Goal: Task Accomplishment & Management: Manage account settings

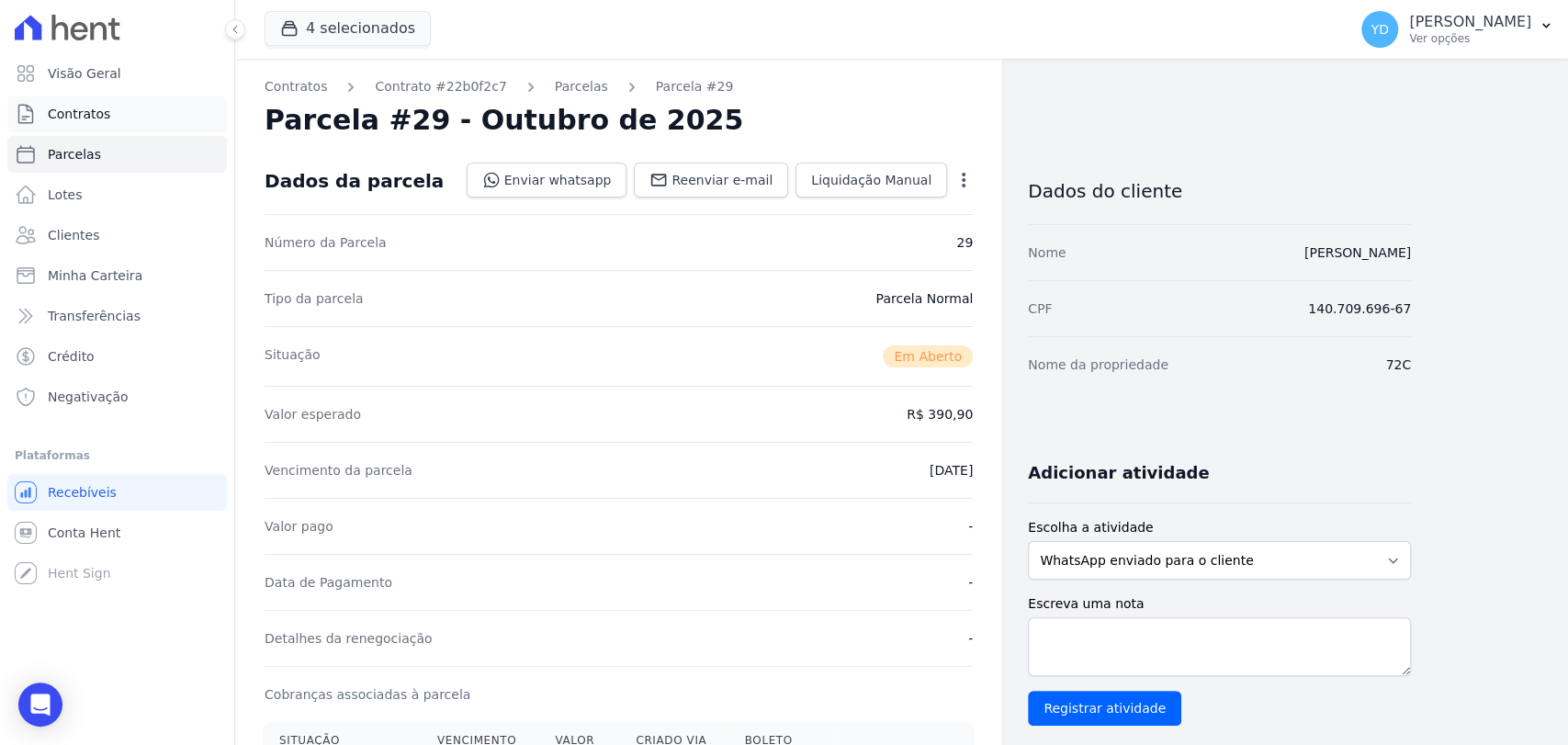
click at [153, 104] on link "Contratos" at bounding box center [117, 114] width 220 height 37
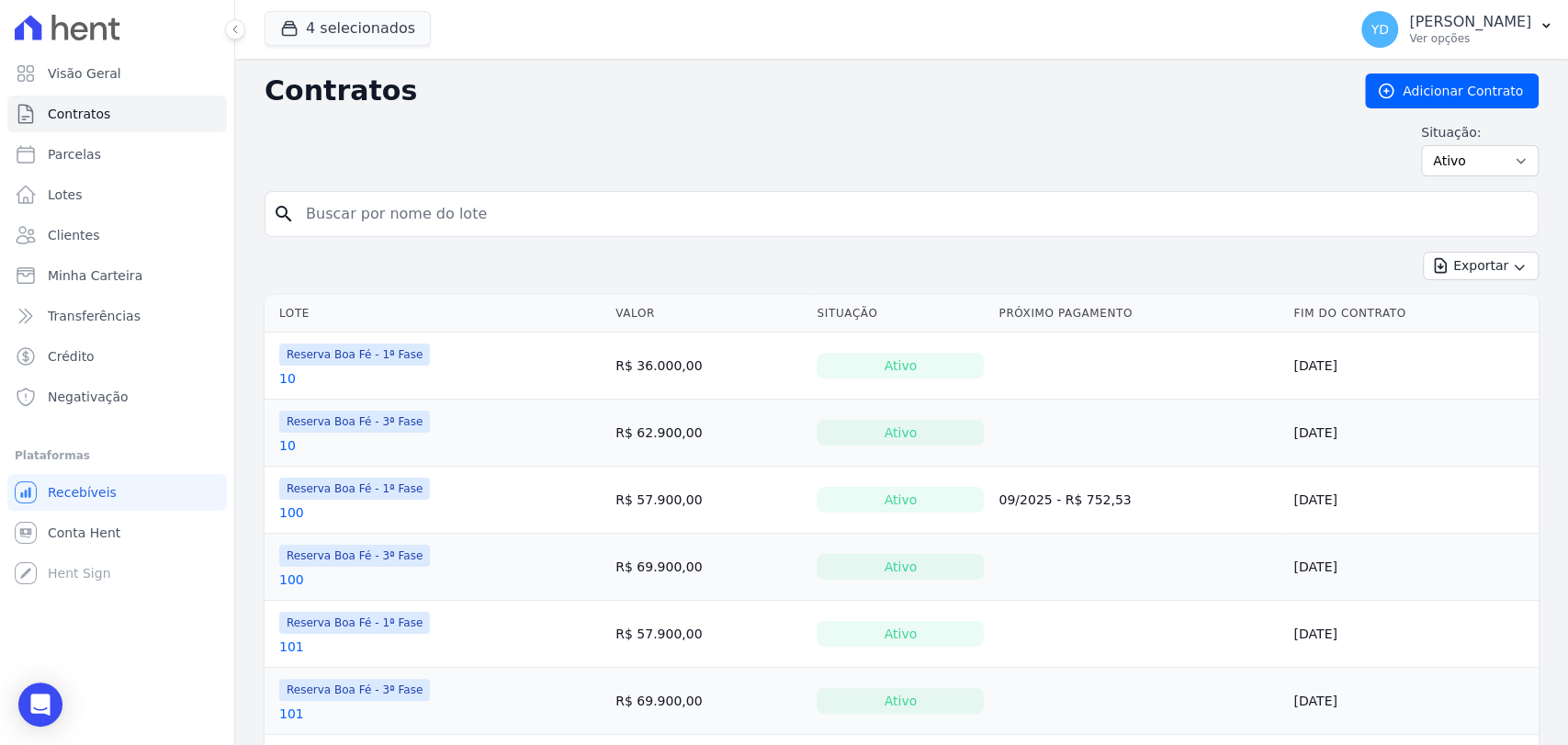
click at [439, 200] on input "search" at bounding box center [912, 214] width 1235 height 37
type input "96"
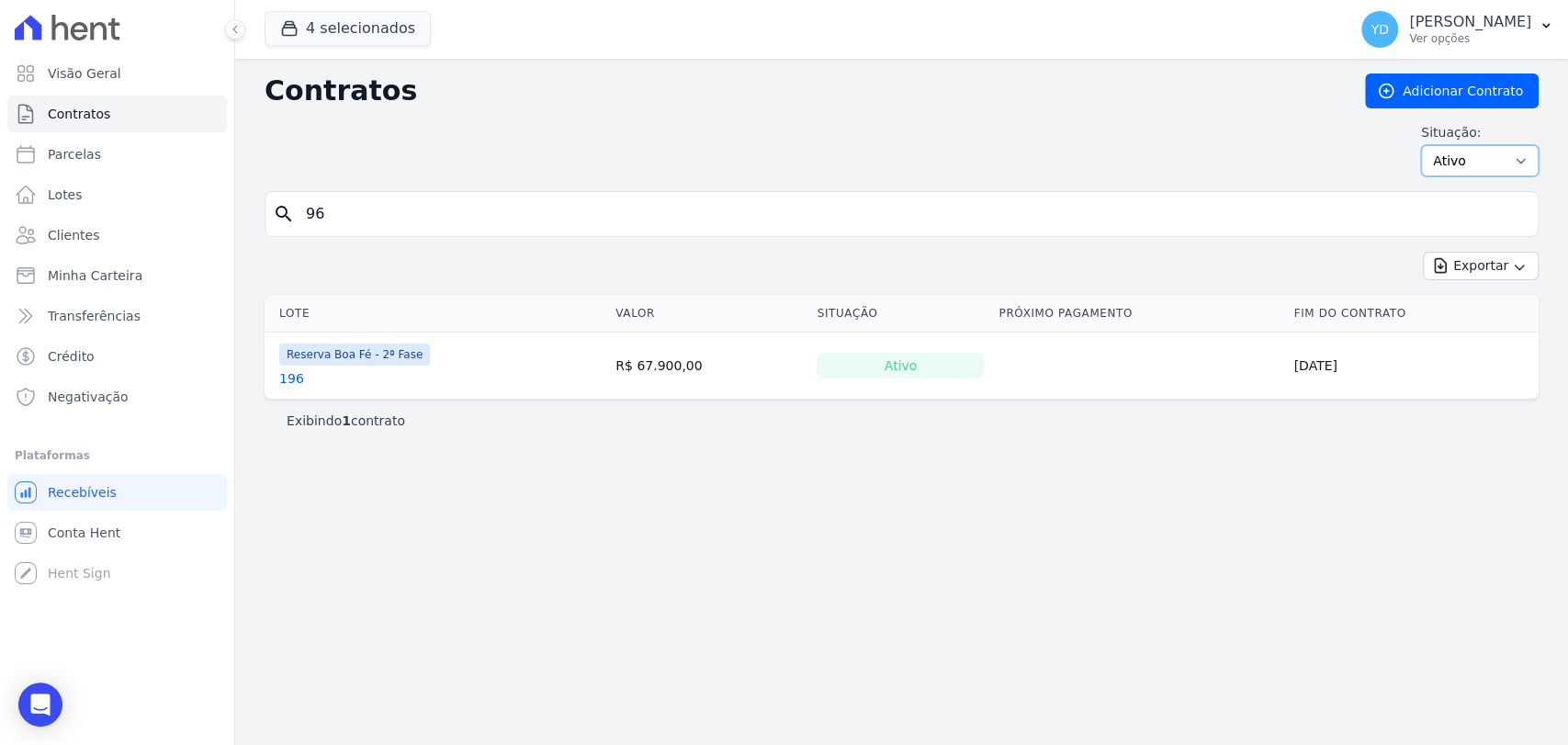
drag, startPoint x: 1478, startPoint y: 157, endPoint x: 1481, endPoint y: 174, distance: 17.3
click at [1480, 170] on select "Ativo Todos Pausado Distratado Rascunho Expirado Encerrado" at bounding box center [1480, 160] width 118 height 31
select select "all"
click at [1429, 145] on select "Ativo Todos Pausado Distratado Rascunho Expirado Encerrado" at bounding box center [1480, 160] width 118 height 31
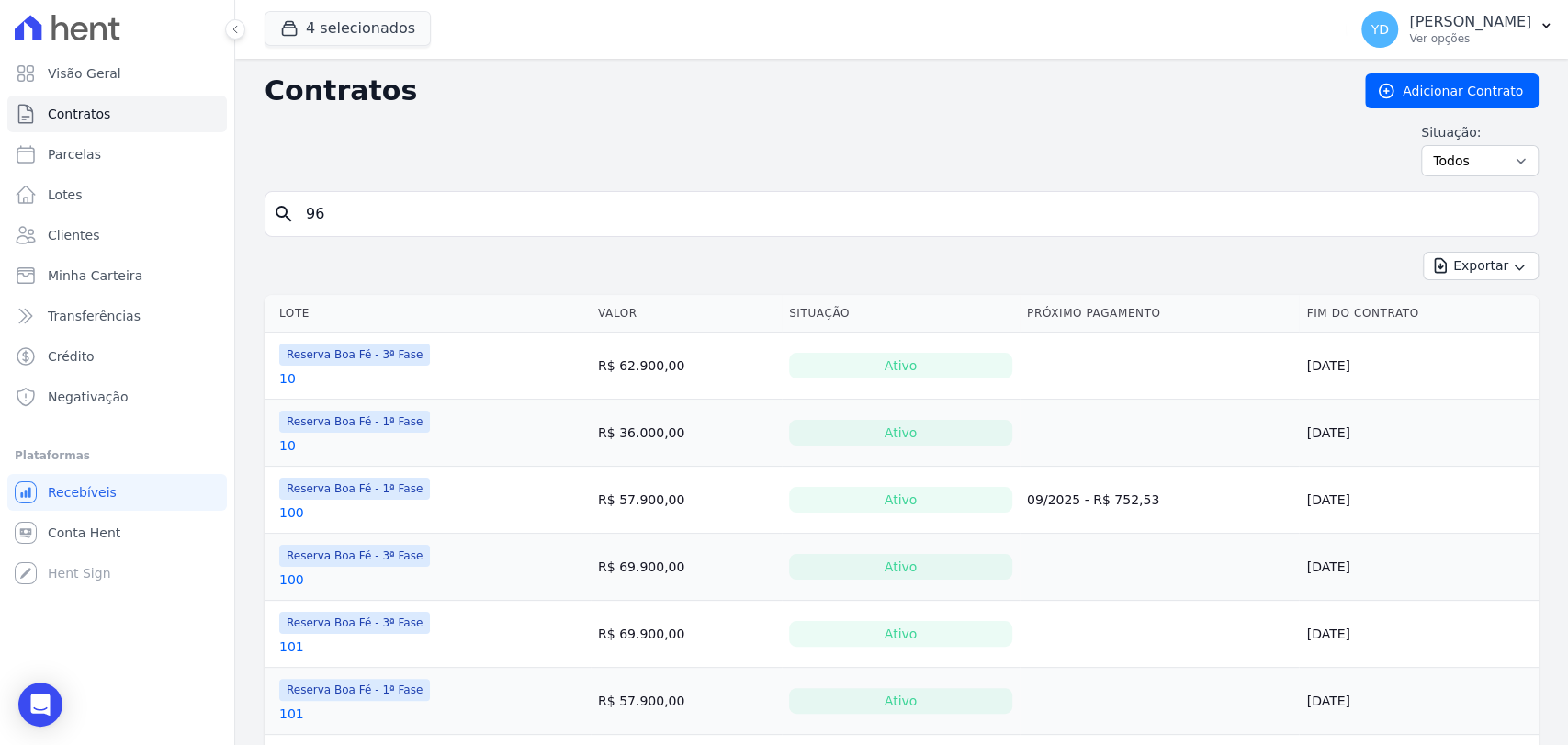
type input "96"
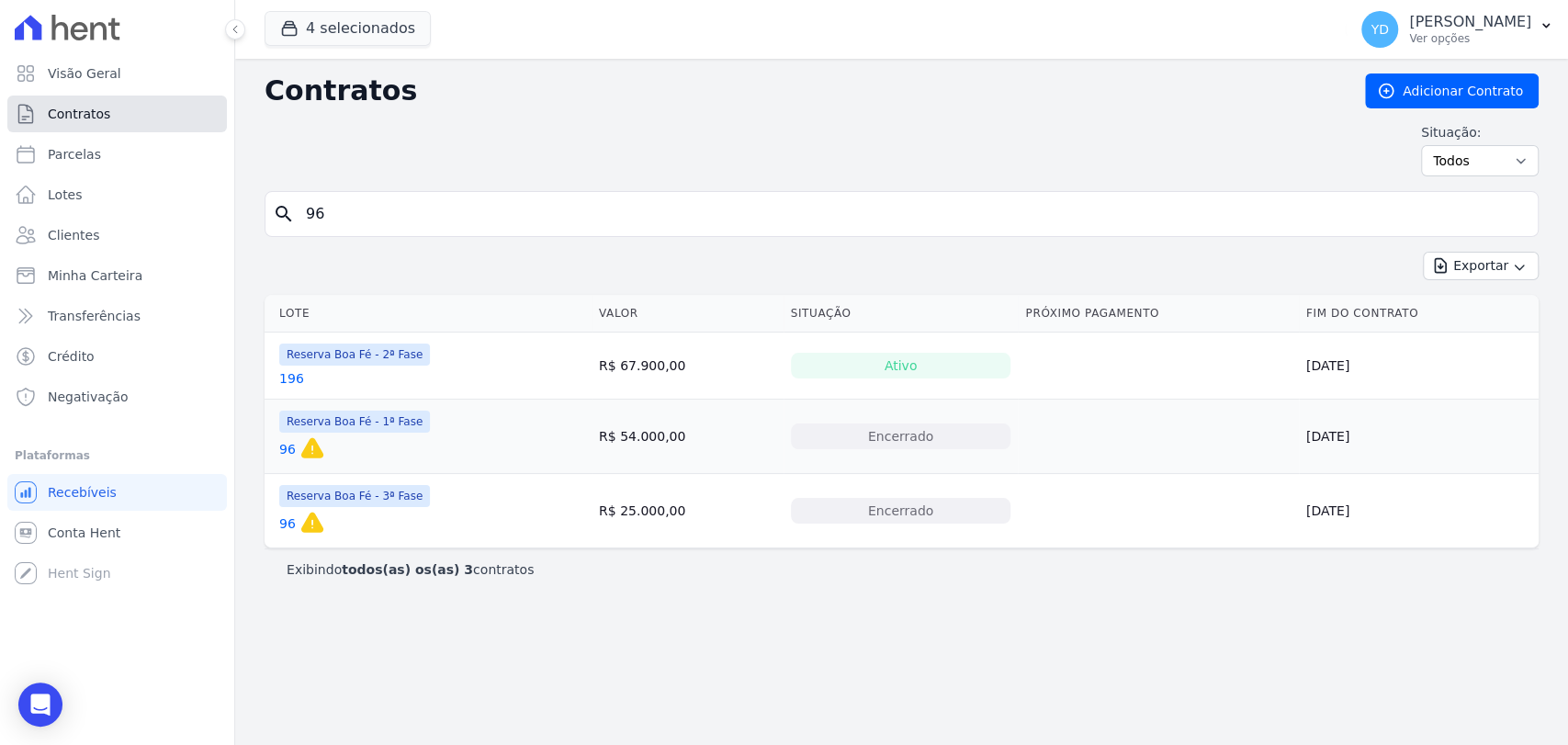
click at [110, 111] on link "Contratos" at bounding box center [117, 114] width 220 height 37
click at [372, 211] on input "96" at bounding box center [912, 214] width 1235 height 37
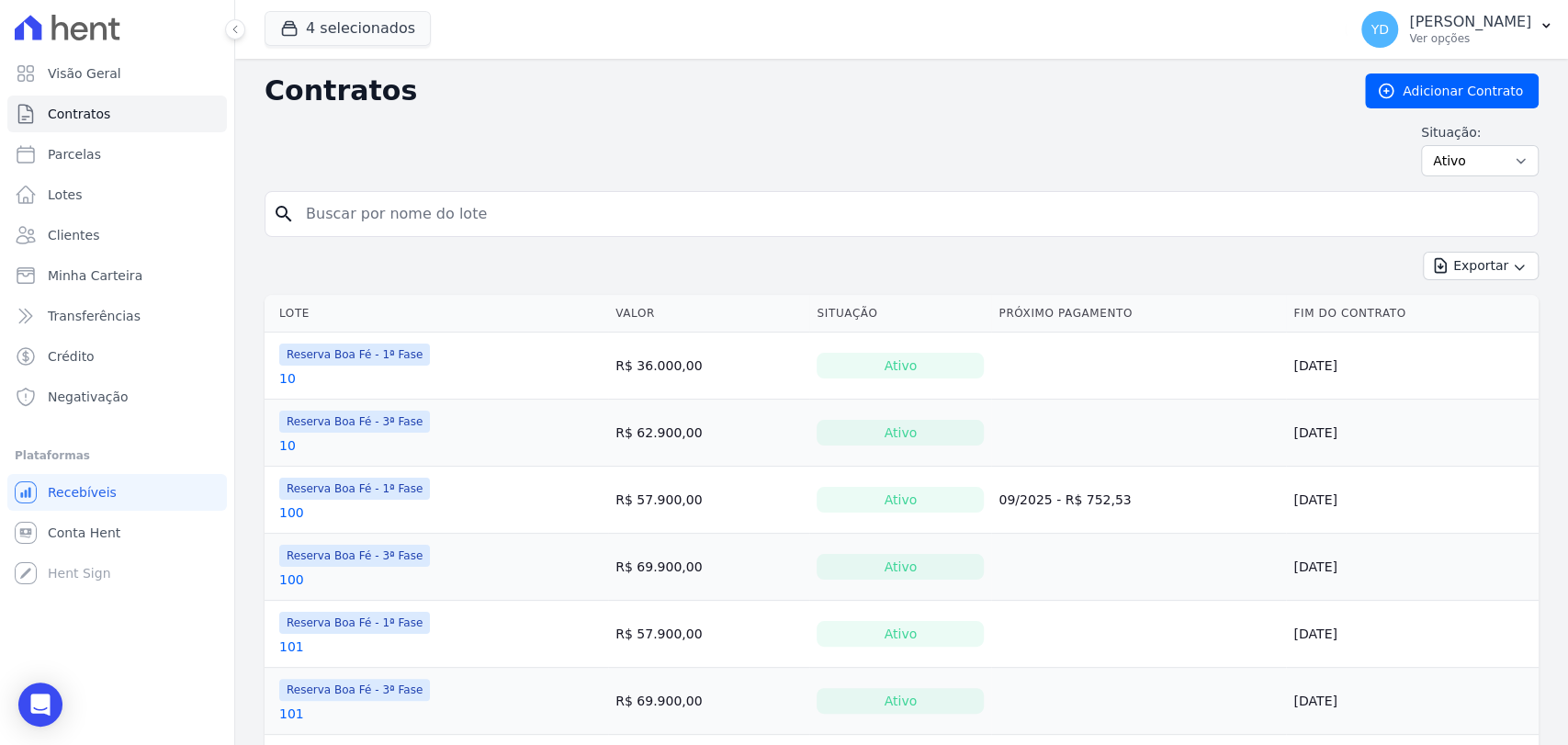
click at [372, 211] on input "search" at bounding box center [912, 214] width 1235 height 37
type input "g4"
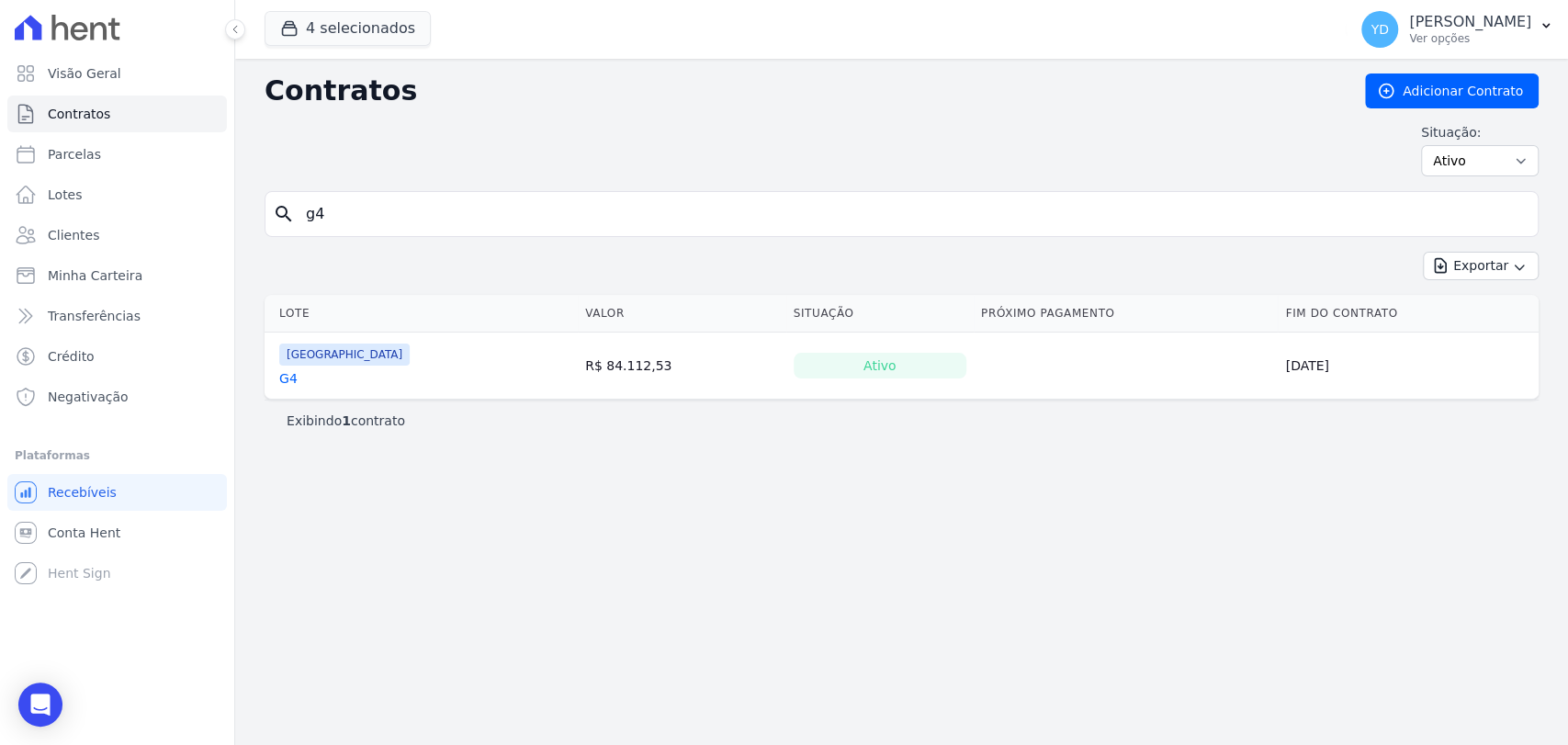
click at [291, 382] on link "G4" at bounding box center [289, 378] width 18 height 18
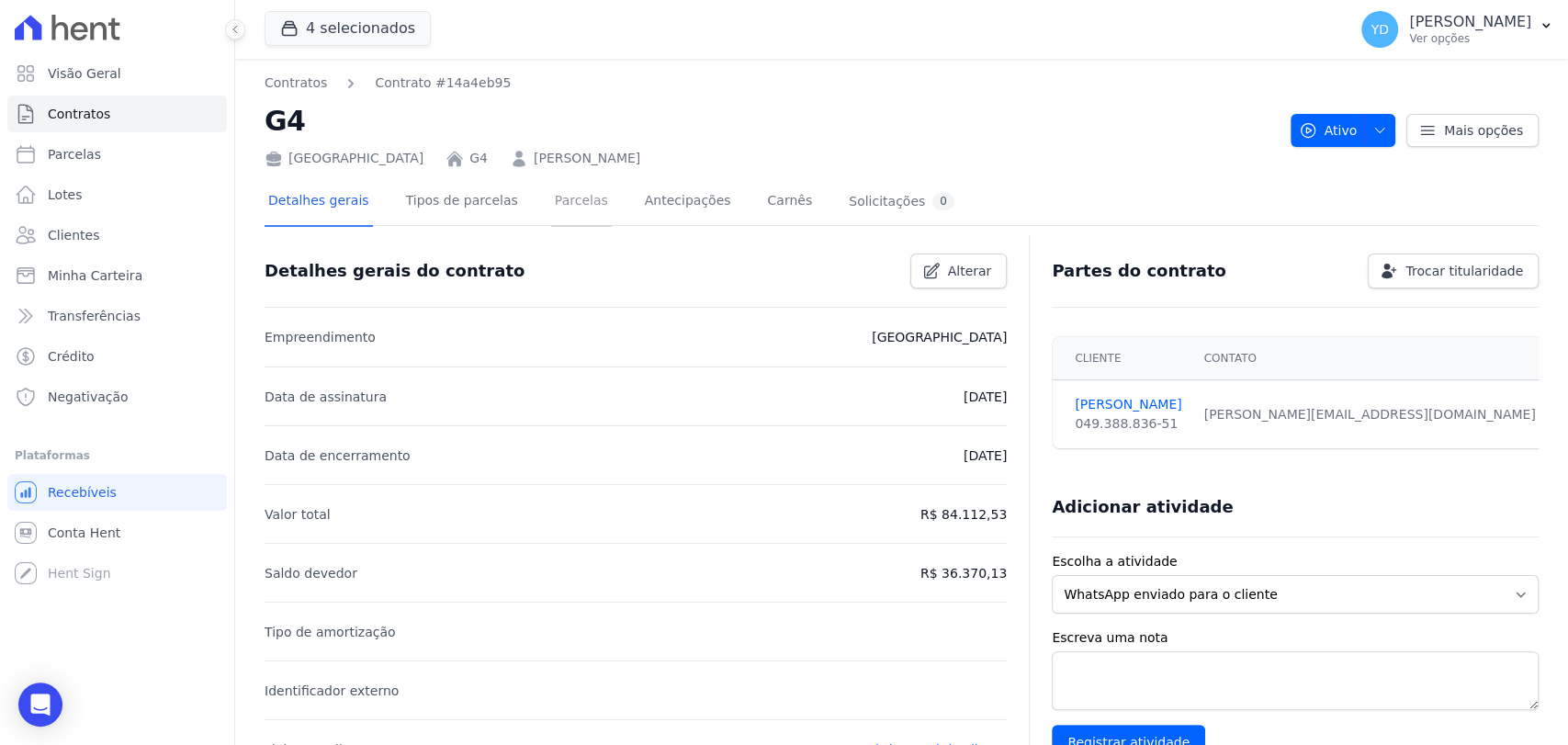
click at [563, 197] on link "Parcelas" at bounding box center [581, 202] width 61 height 49
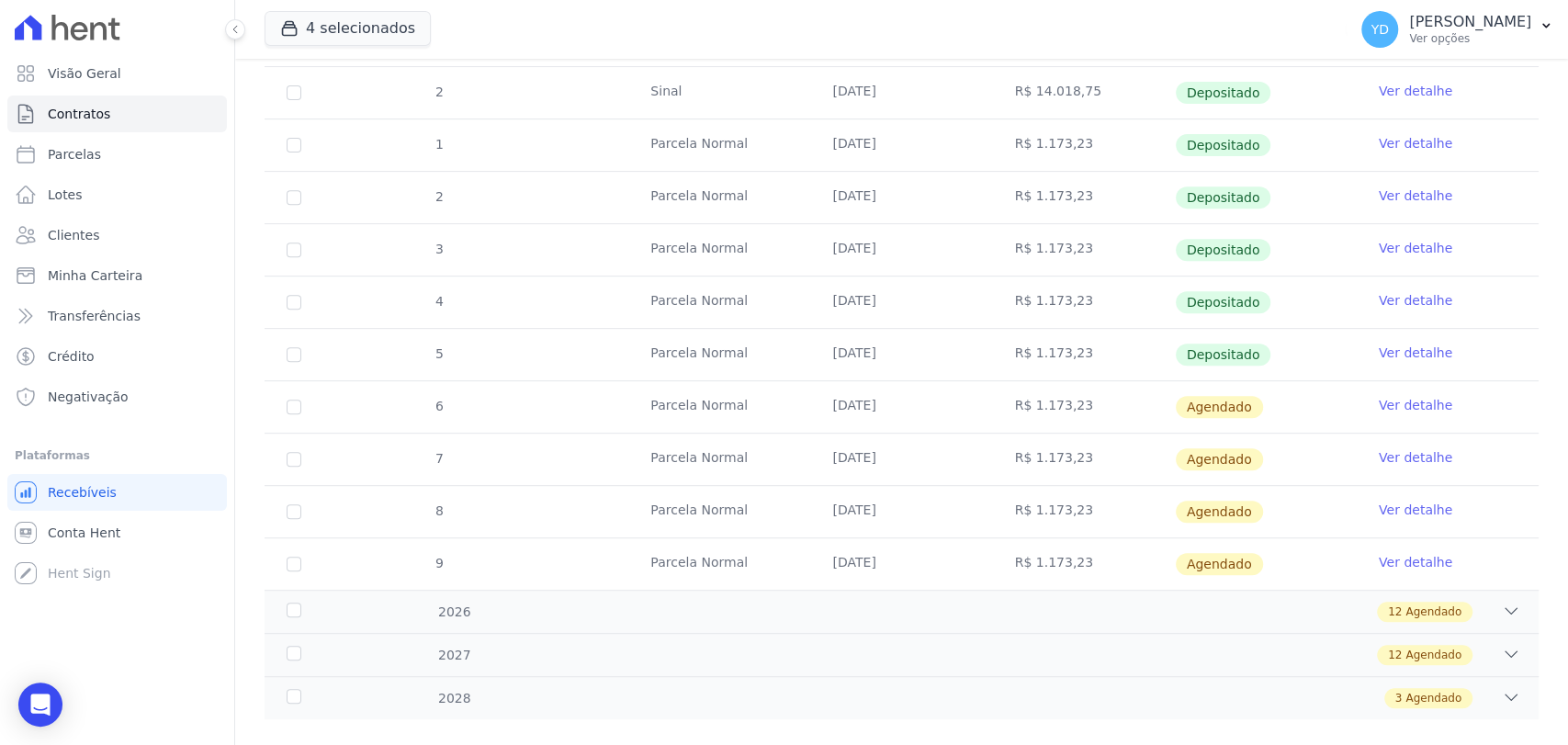
scroll to position [505, 0]
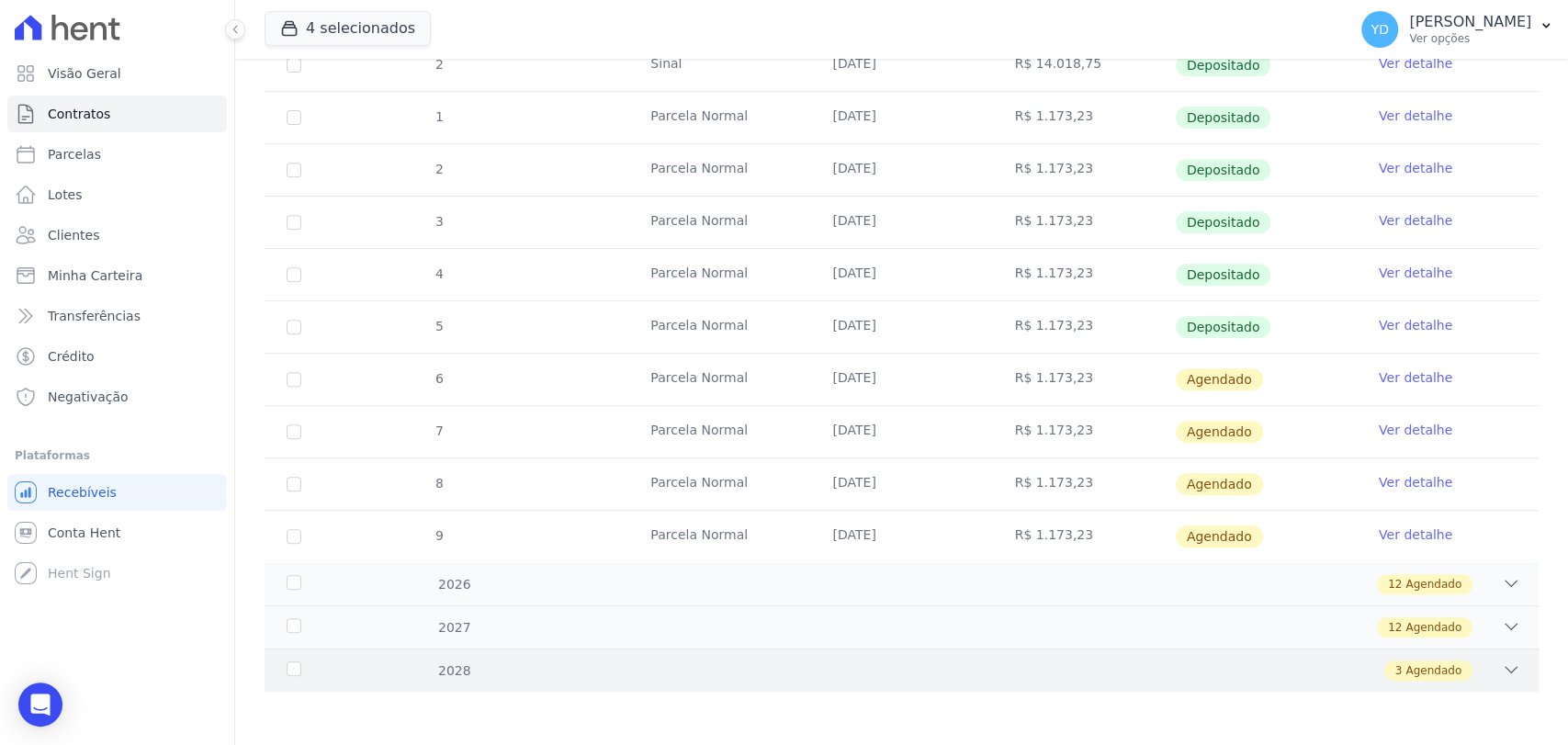
click at [736, 649] on div "2028 3 Agendado" at bounding box center [901, 669] width 1273 height 43
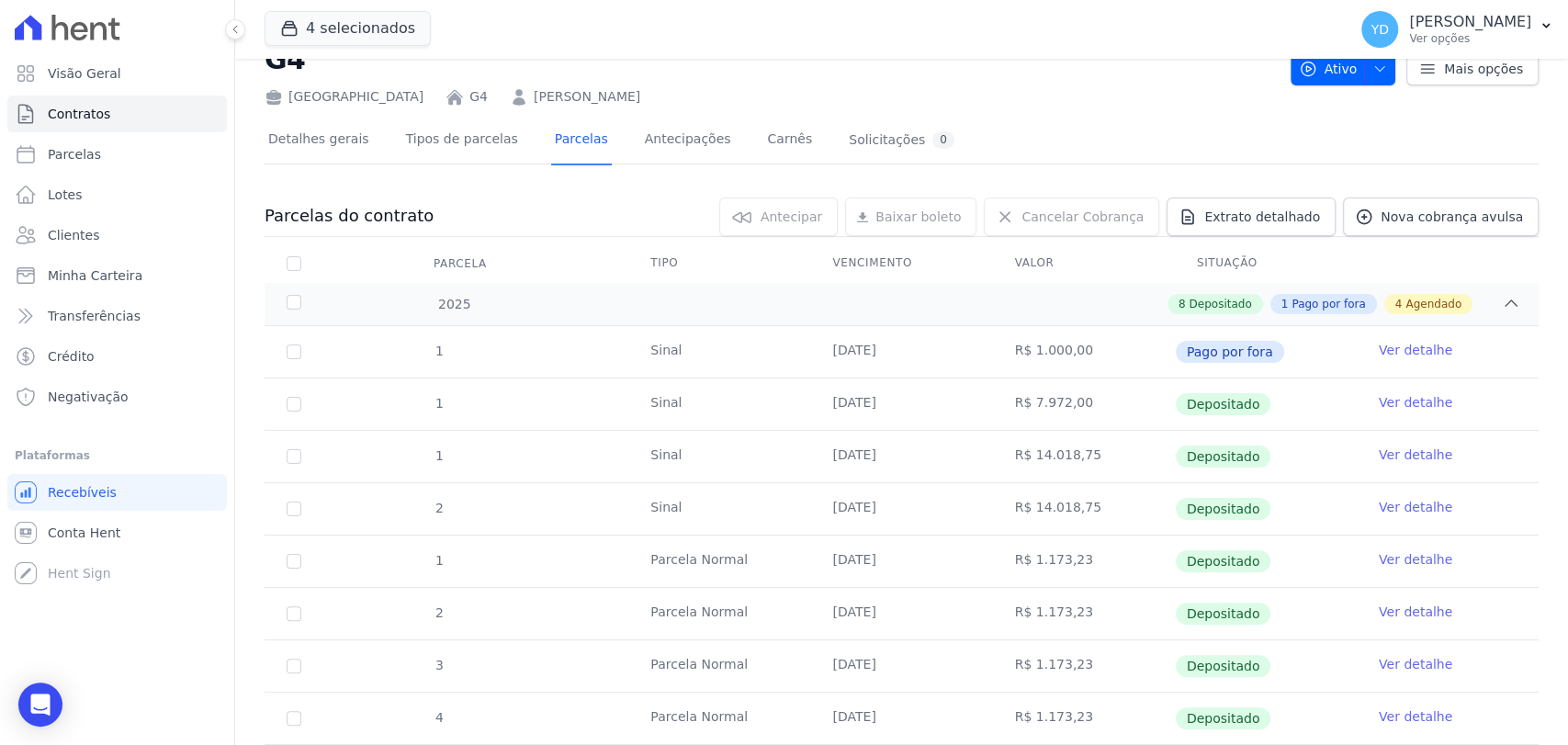
scroll to position [0, 0]
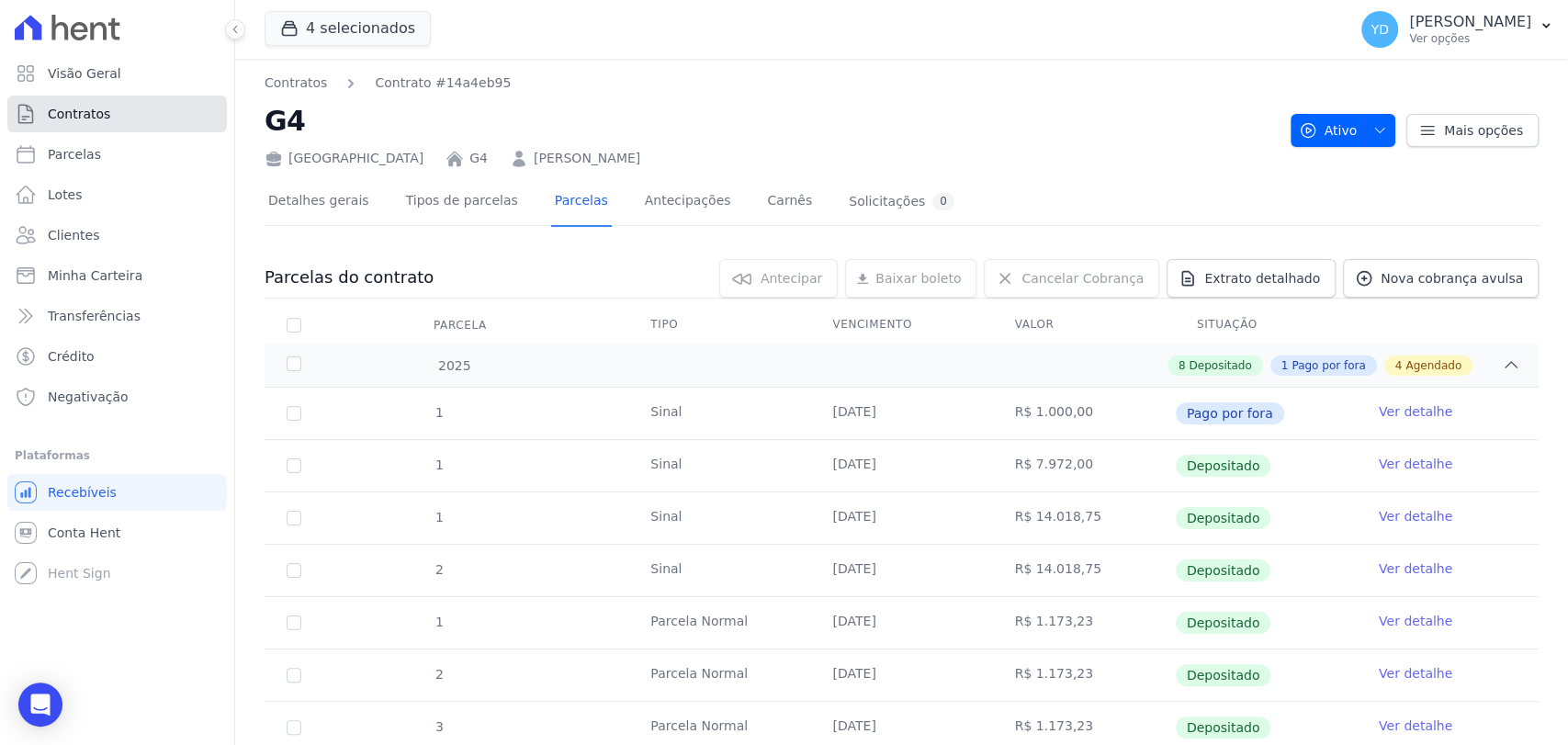
click at [157, 119] on link "Contratos" at bounding box center [117, 114] width 220 height 37
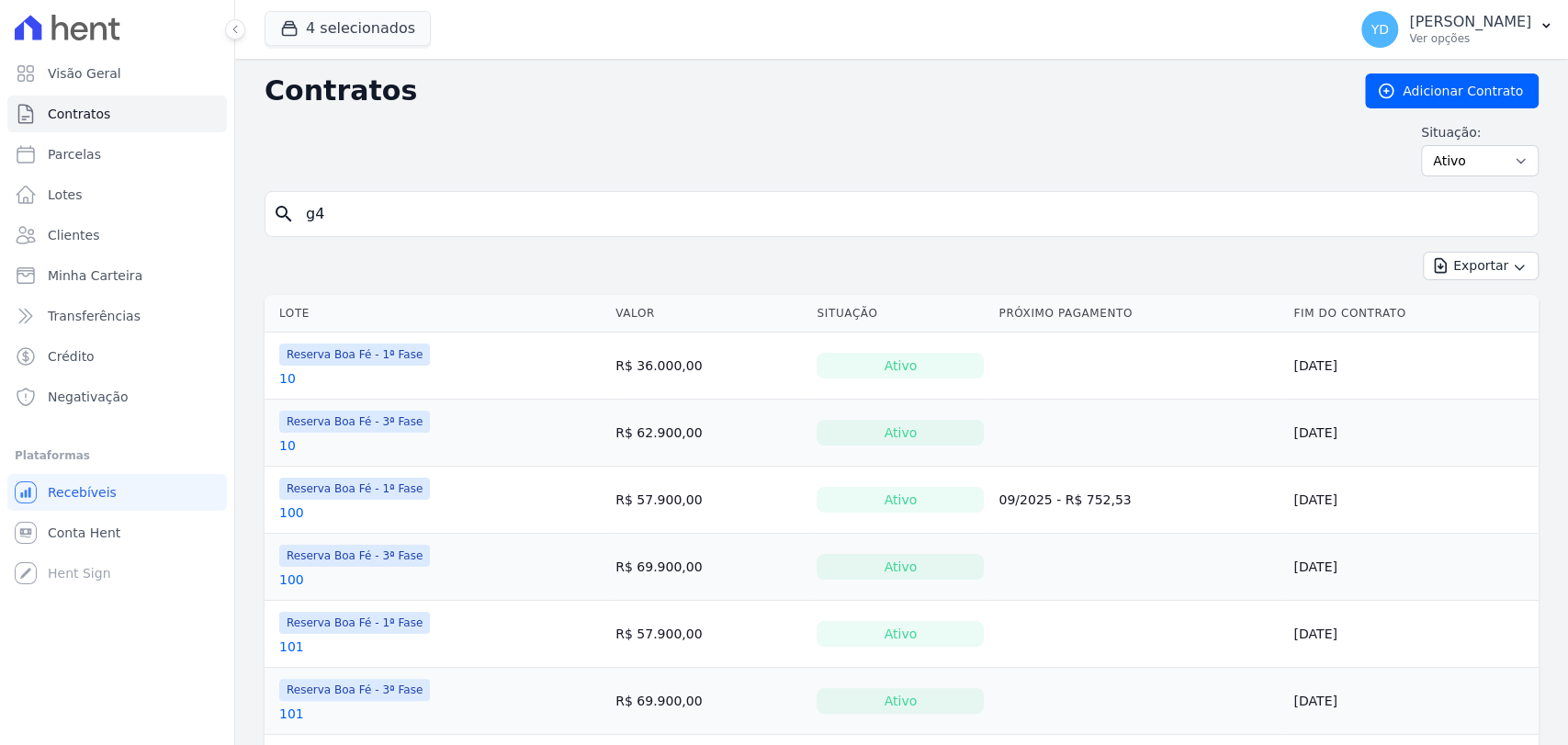
click at [468, 233] on div "search g4" at bounding box center [901, 214] width 1273 height 46
click at [464, 222] on input "search" at bounding box center [912, 214] width 1235 height 37
type input "178"
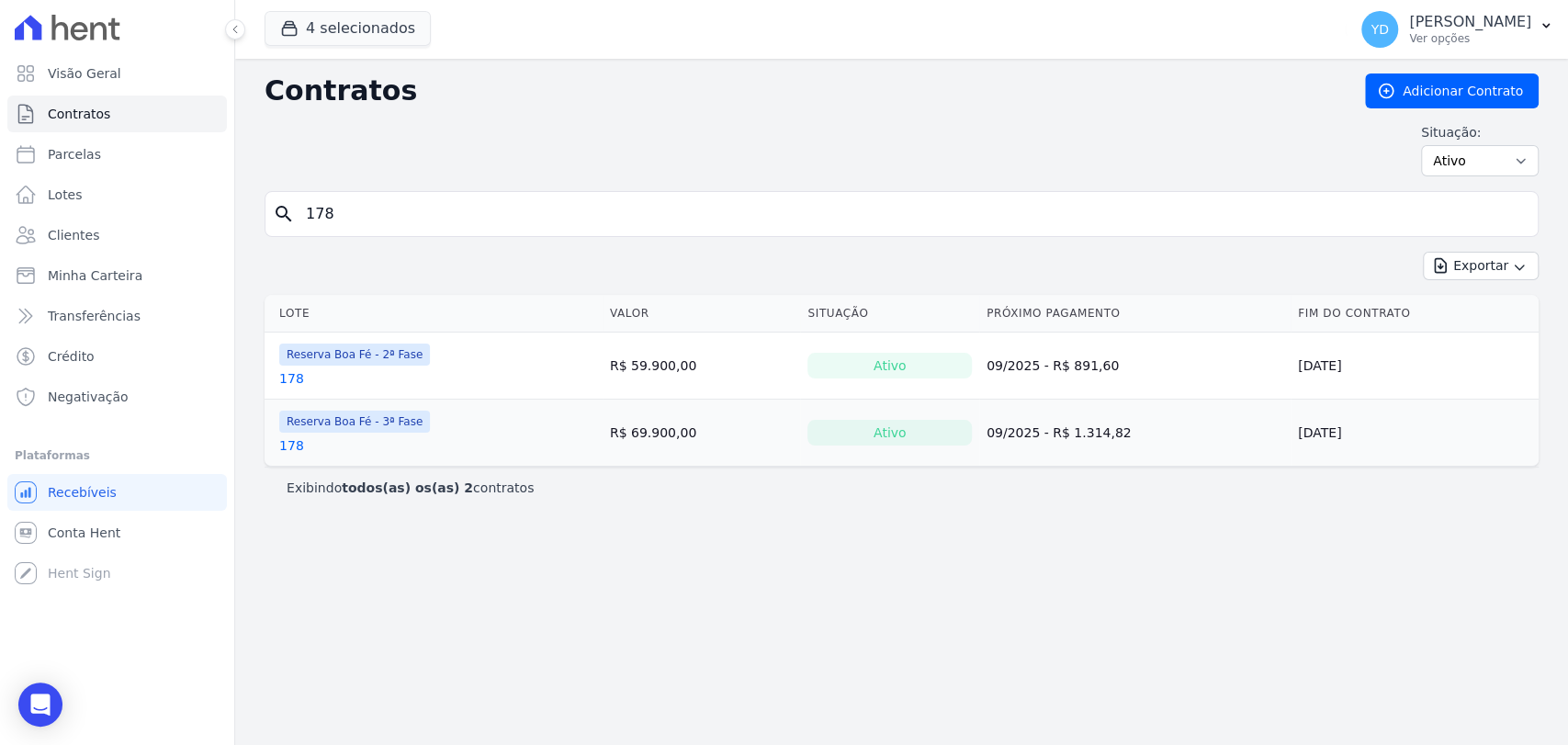
click at [354, 204] on input "178" at bounding box center [912, 214] width 1235 height 37
type input "58"
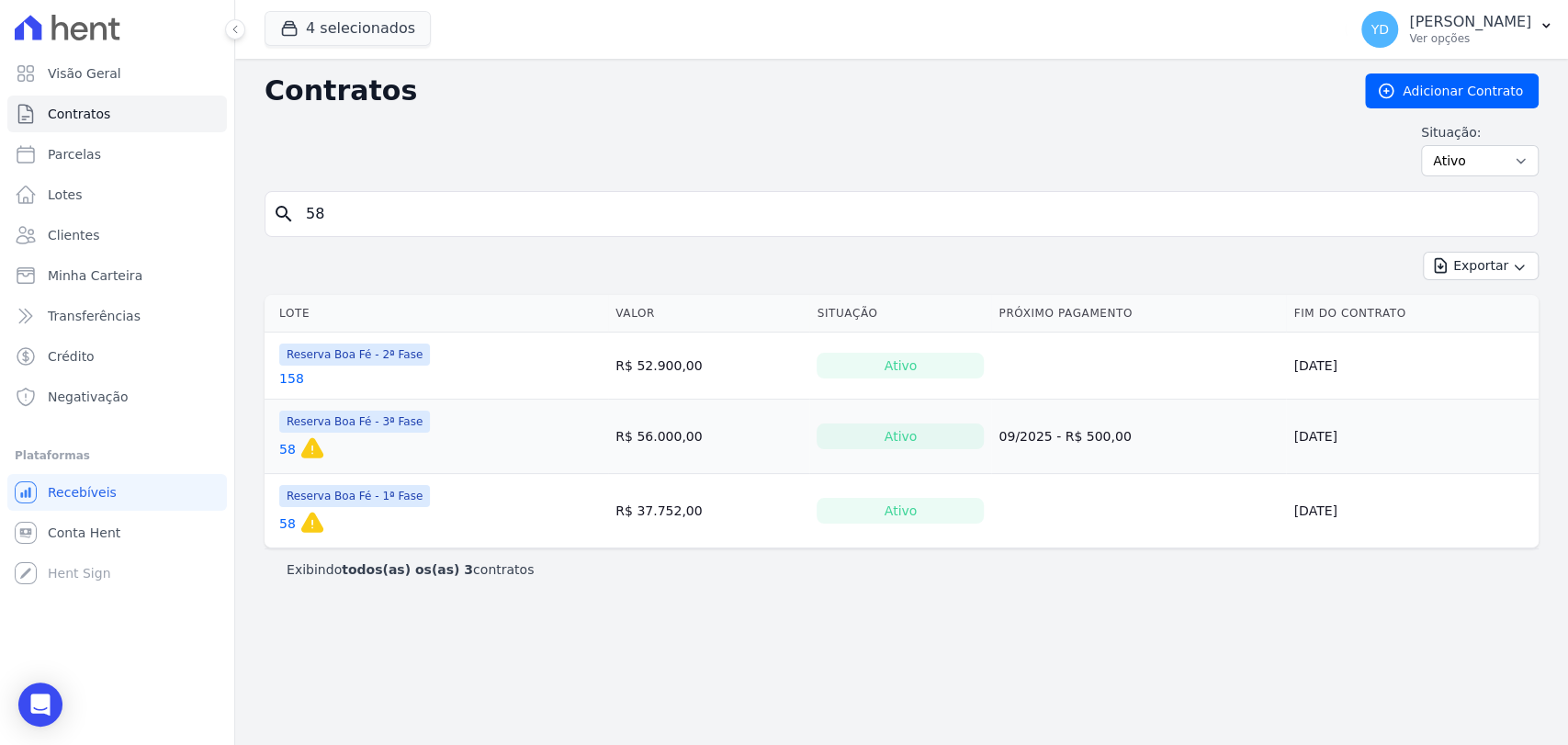
click at [290, 446] on link "58" at bounding box center [288, 448] width 17 height 18
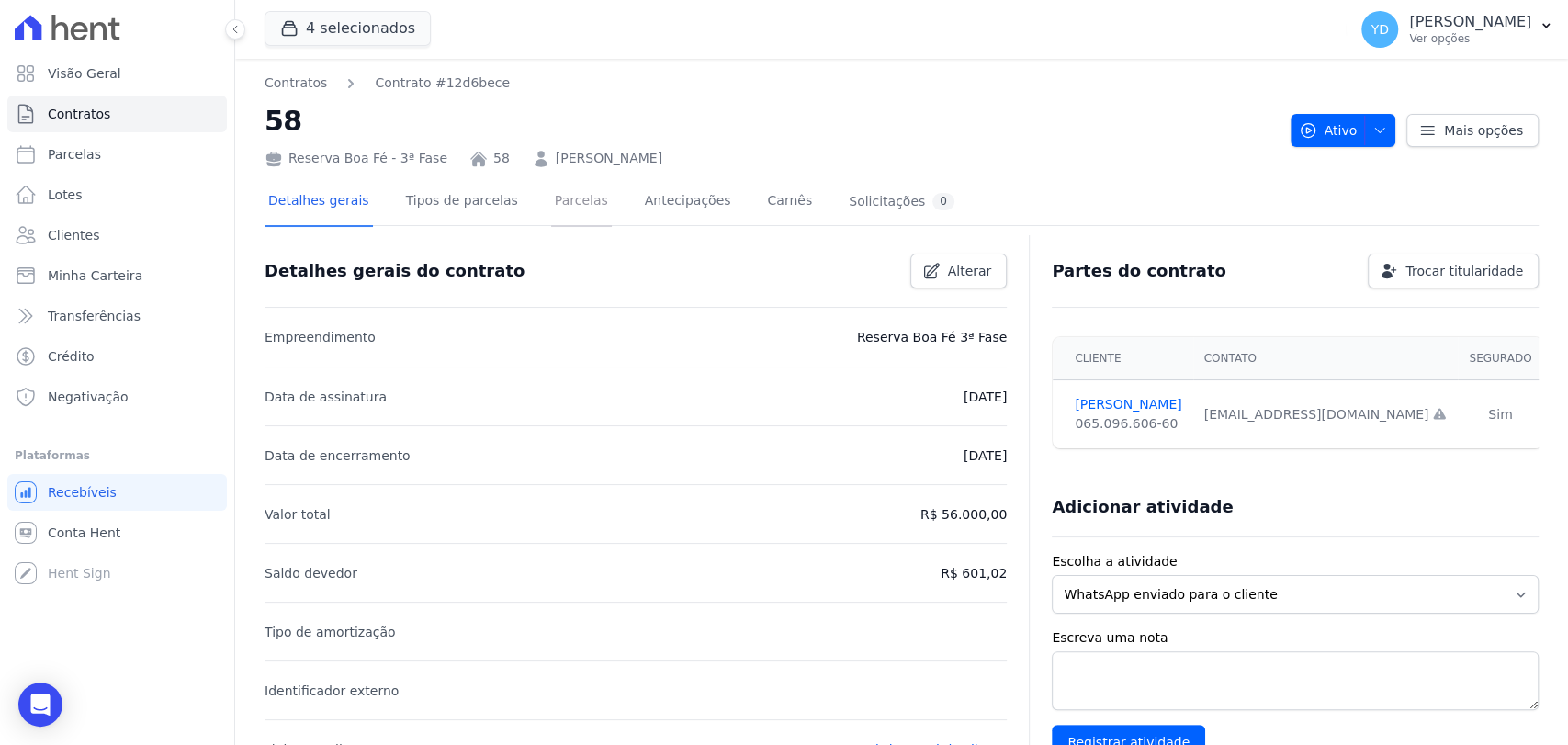
click at [551, 217] on link "Parcelas" at bounding box center [581, 202] width 61 height 49
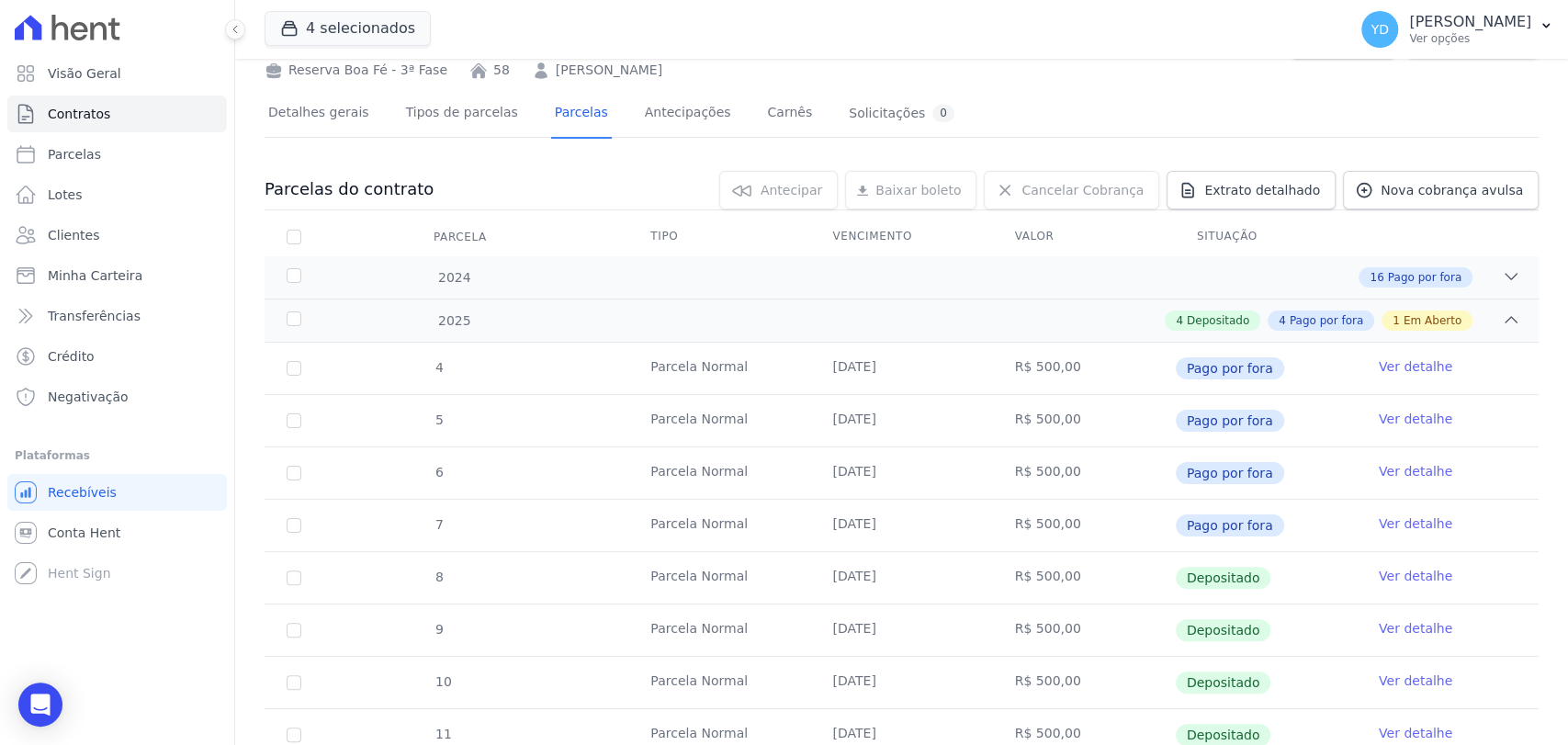
scroll to position [210, 0]
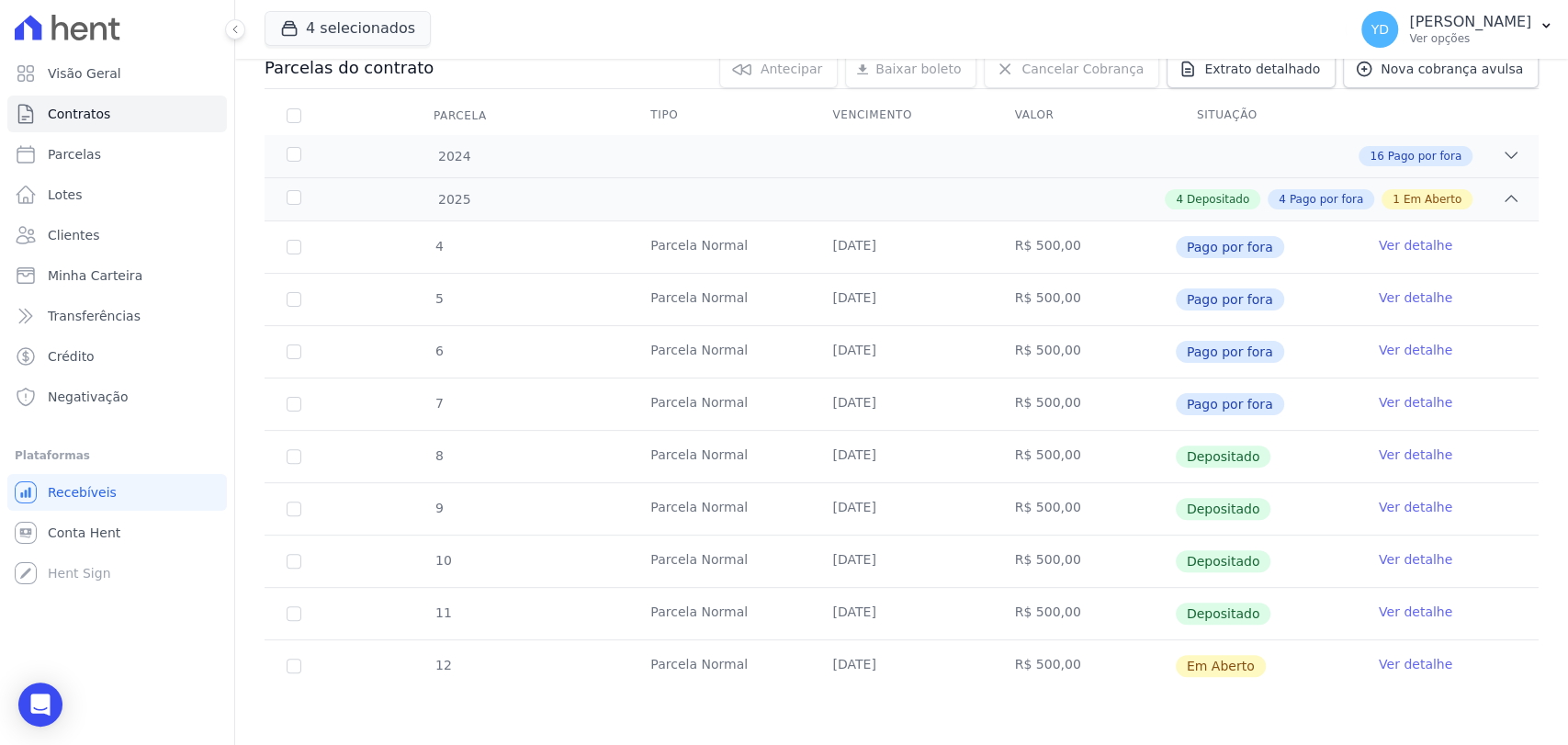
click at [1378, 664] on link "Ver detalhe" at bounding box center [1415, 664] width 74 height 18
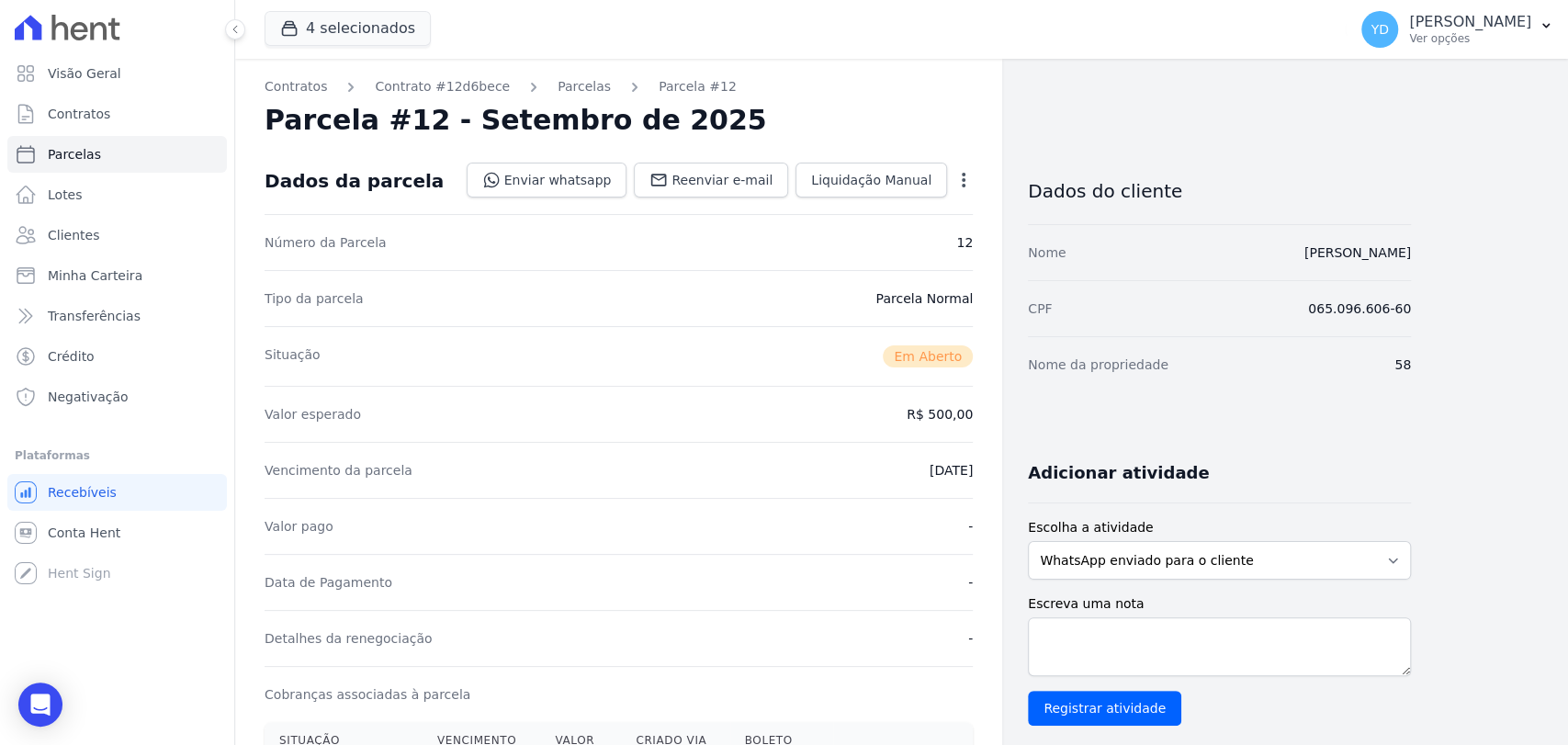
click at [959, 183] on icon "button" at bounding box center [963, 180] width 18 height 18
click at [940, 203] on link "Alterar" at bounding box center [885, 205] width 162 height 33
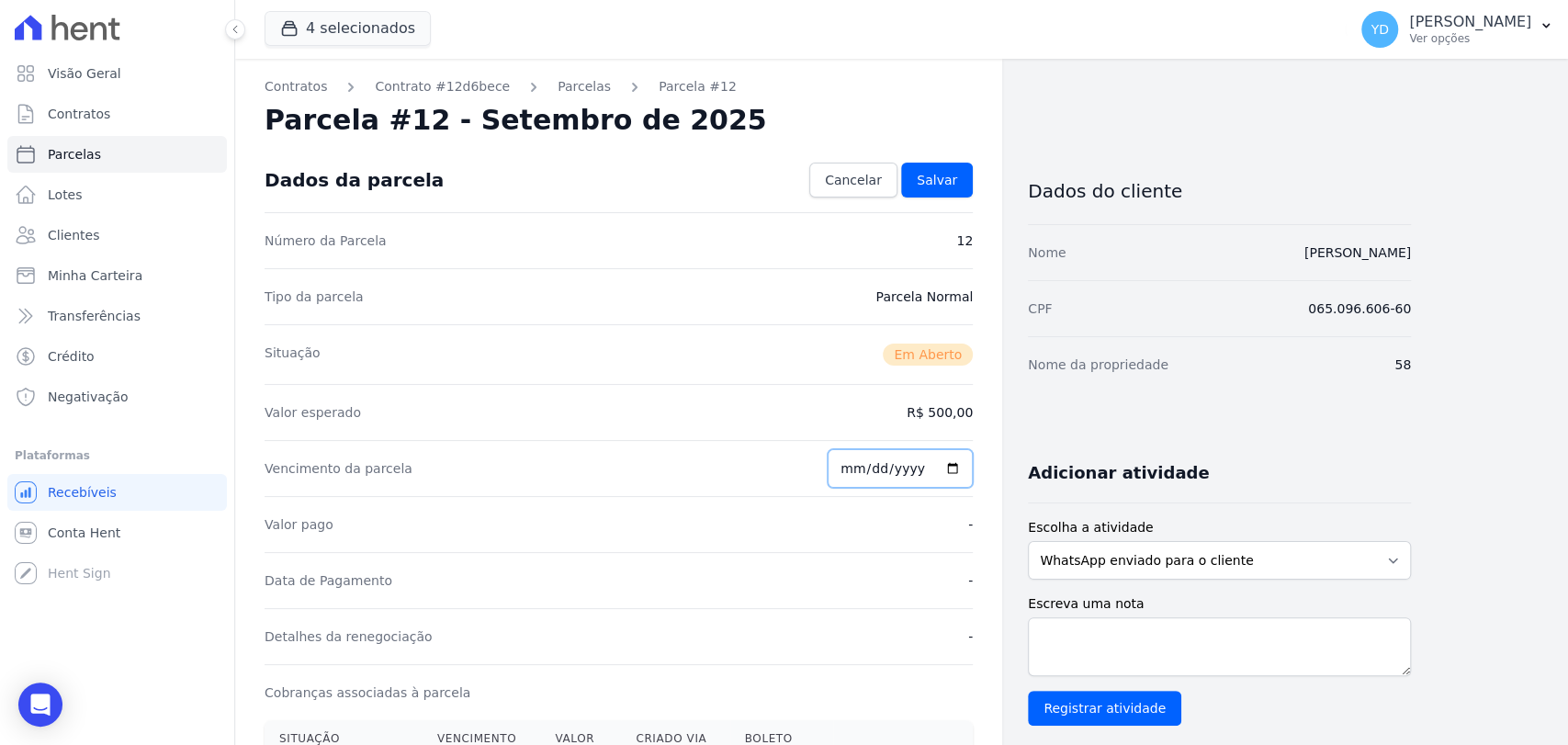
click at [855, 473] on input "2025-09-10" at bounding box center [899, 468] width 145 height 39
type input "2025-09-12"
click at [911, 179] on link "Salvar" at bounding box center [937, 180] width 72 height 35
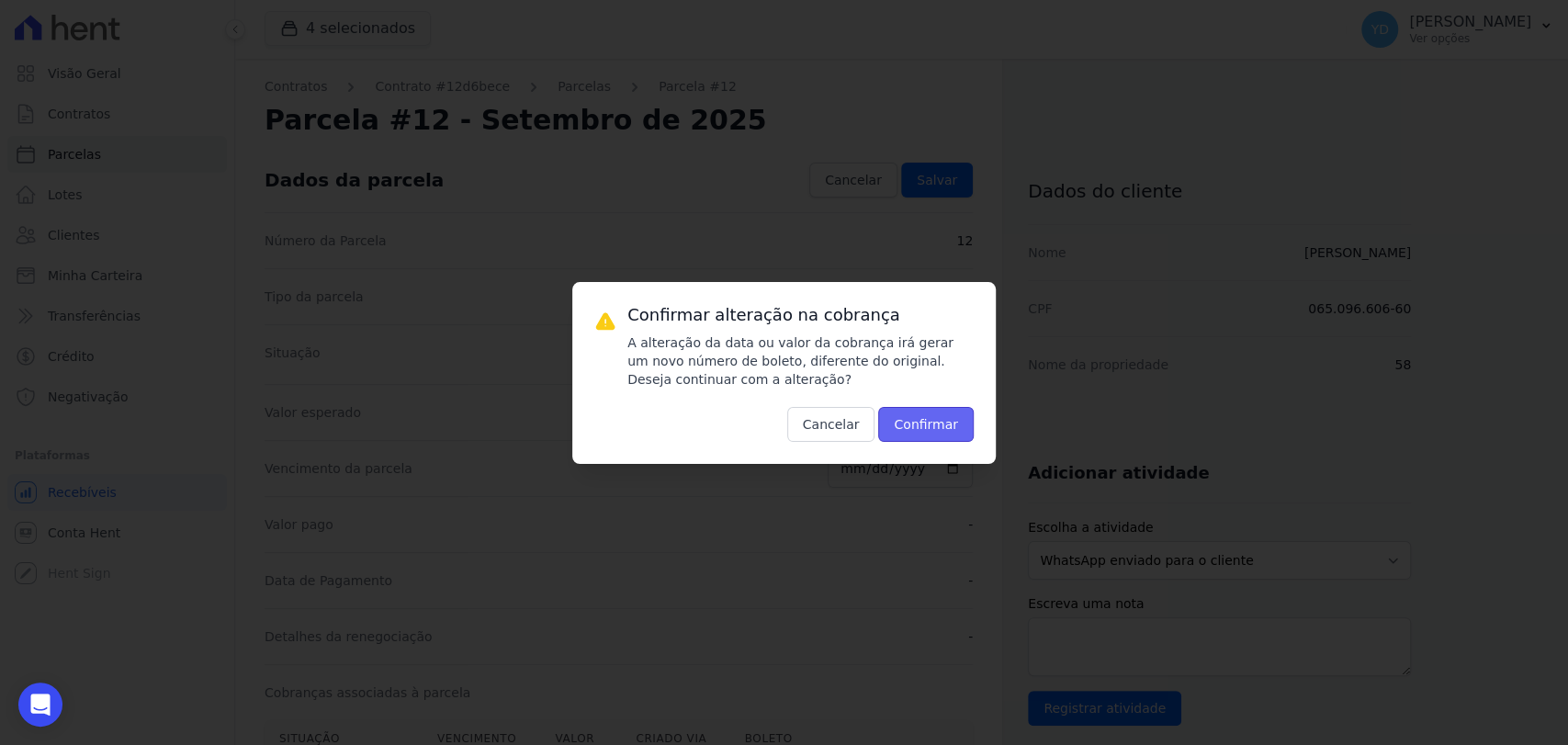
click at [954, 413] on button "Confirmar" at bounding box center [926, 423] width 96 height 35
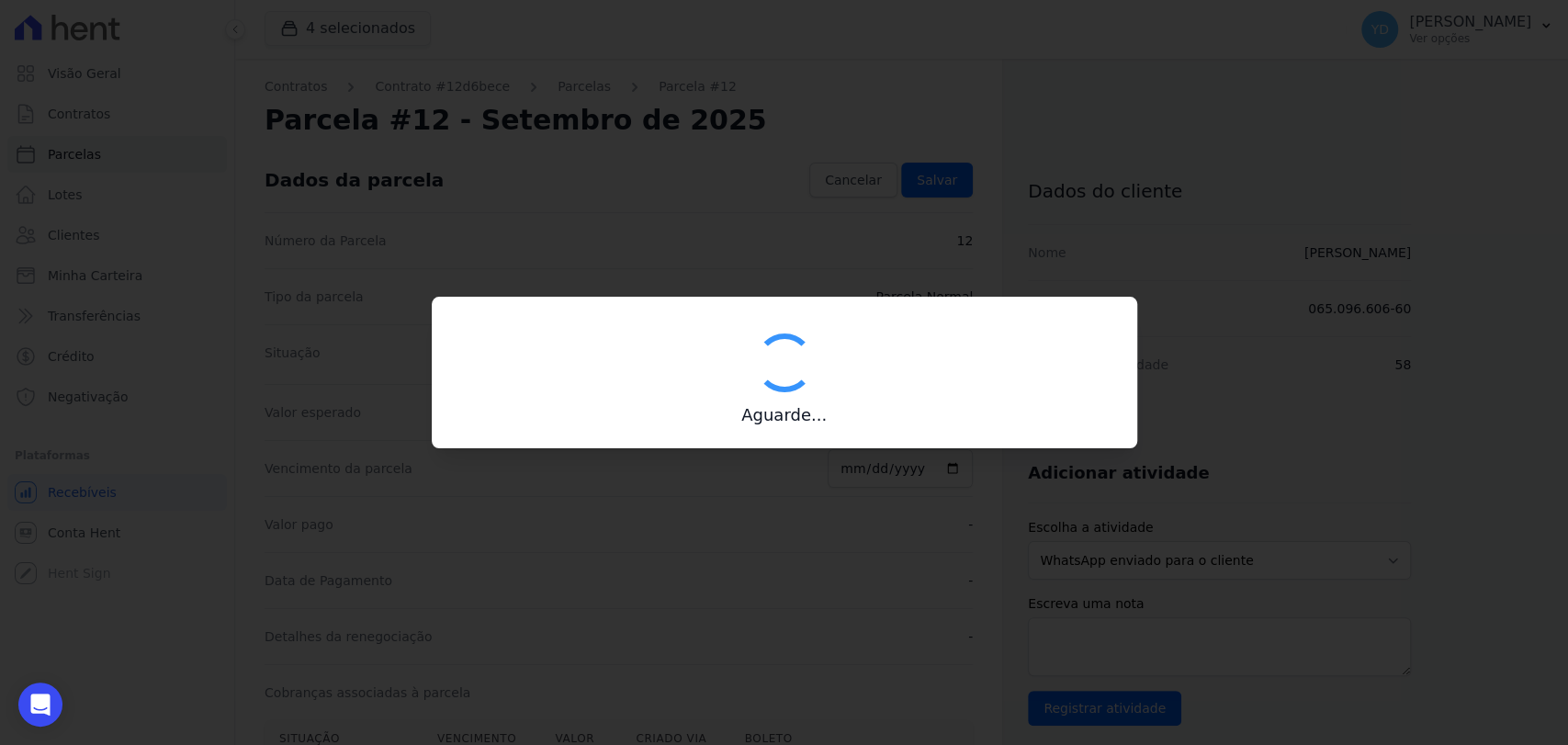
type input "00190000090335103300000658823174612000000050000"
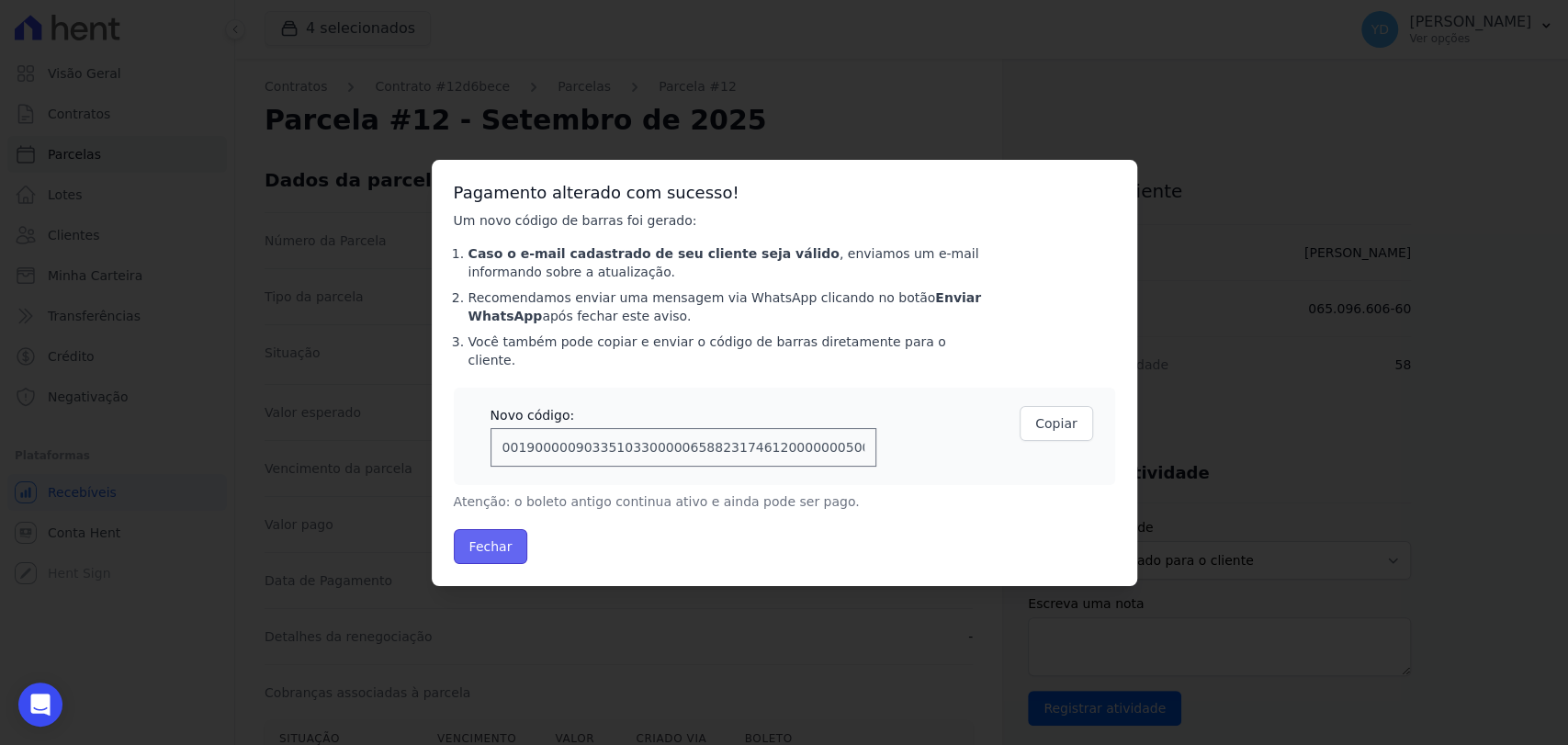
click at [480, 534] on button "Fechar" at bounding box center [490, 546] width 74 height 35
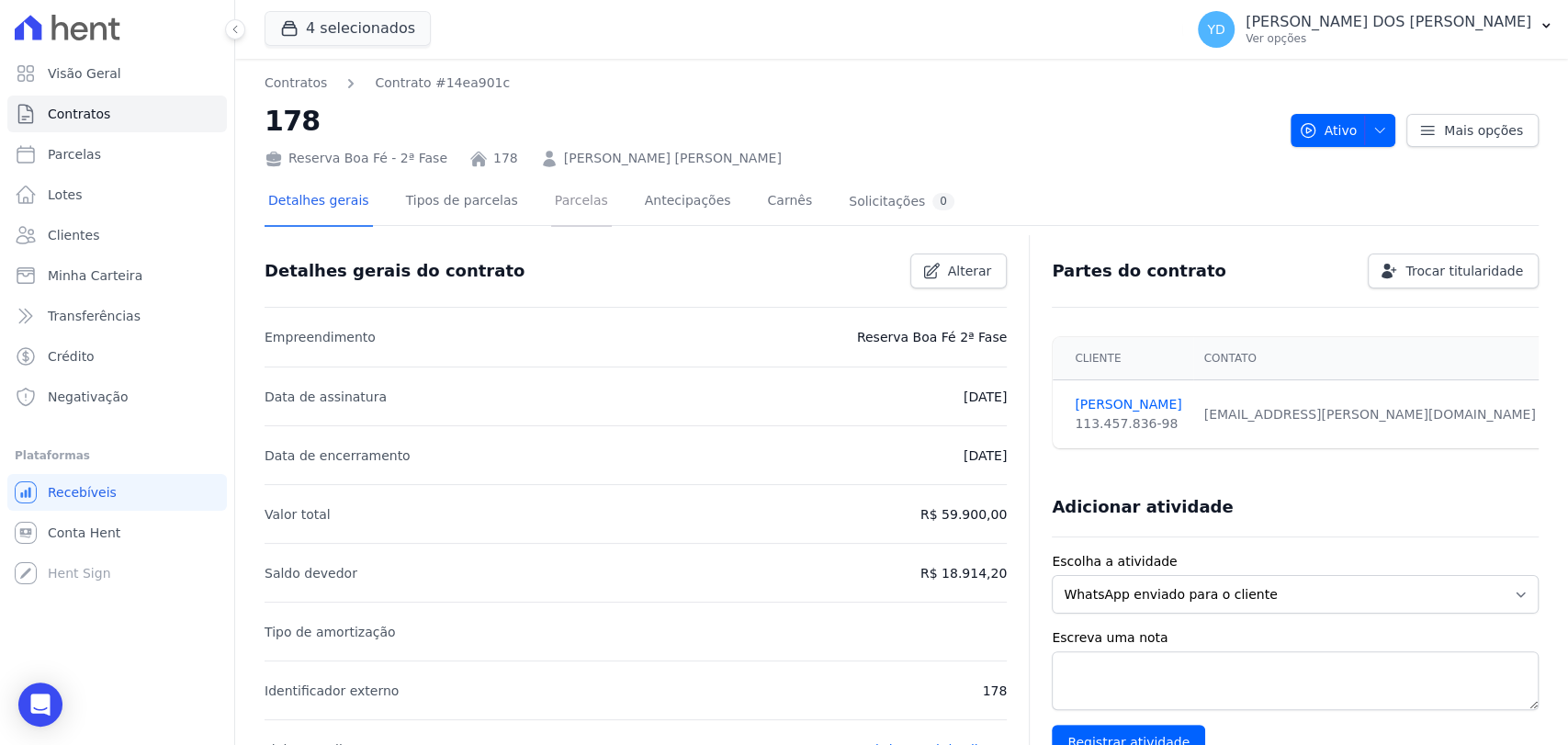
click at [551, 201] on link "Parcelas" at bounding box center [581, 202] width 61 height 49
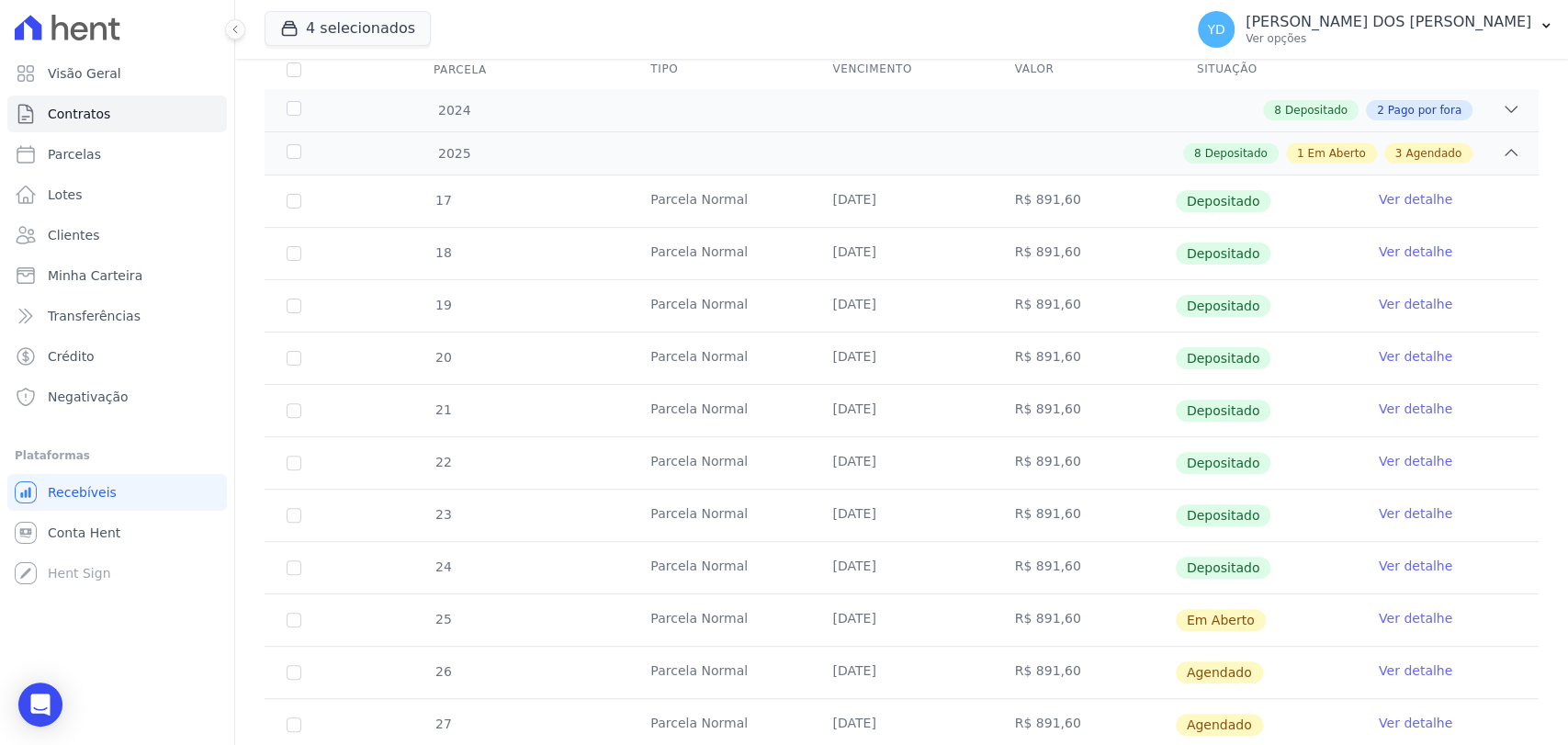
scroll to position [249, 0]
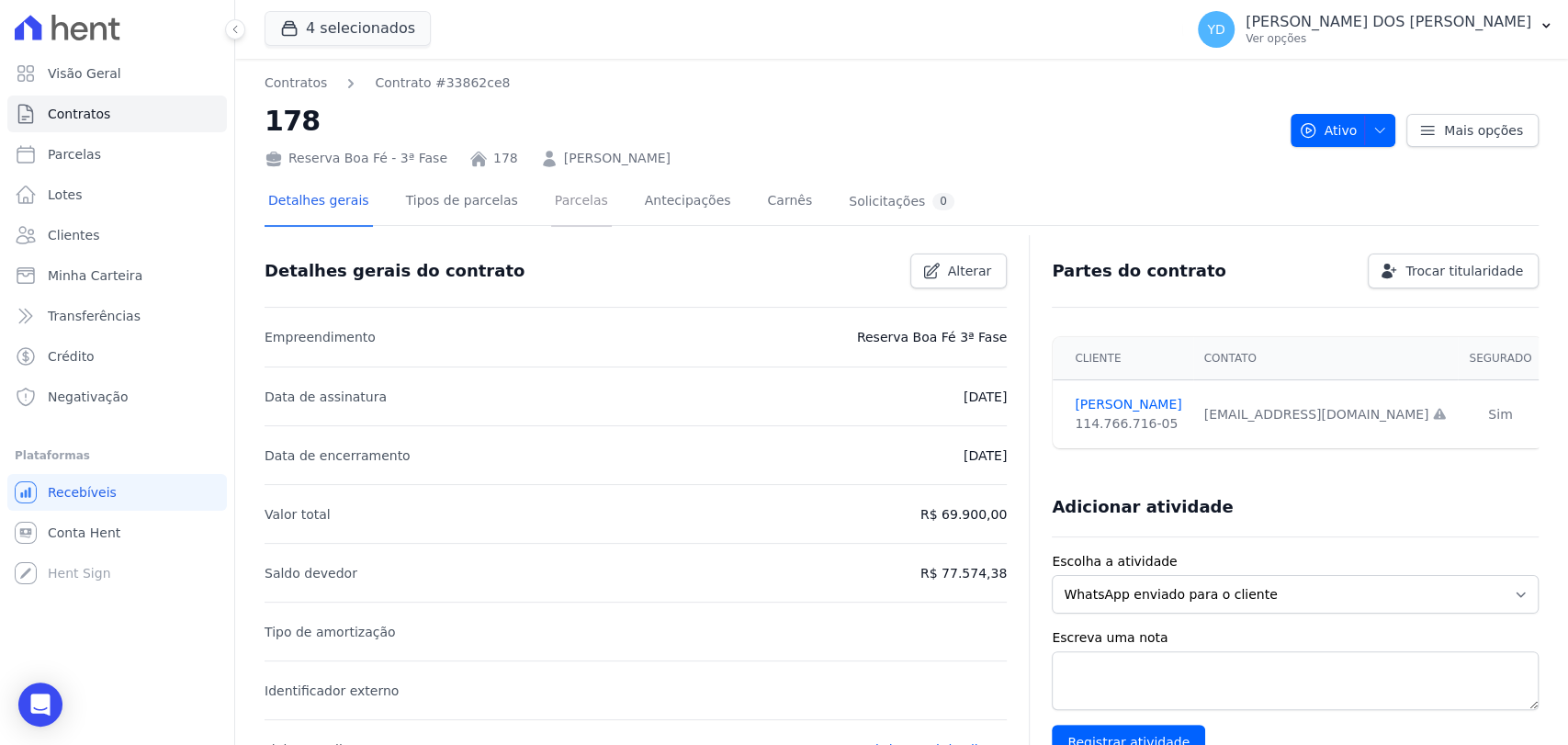
drag, startPoint x: 565, startPoint y: 203, endPoint x: 560, endPoint y: 180, distance: 23.5
click at [565, 203] on link "Parcelas" at bounding box center [581, 202] width 61 height 49
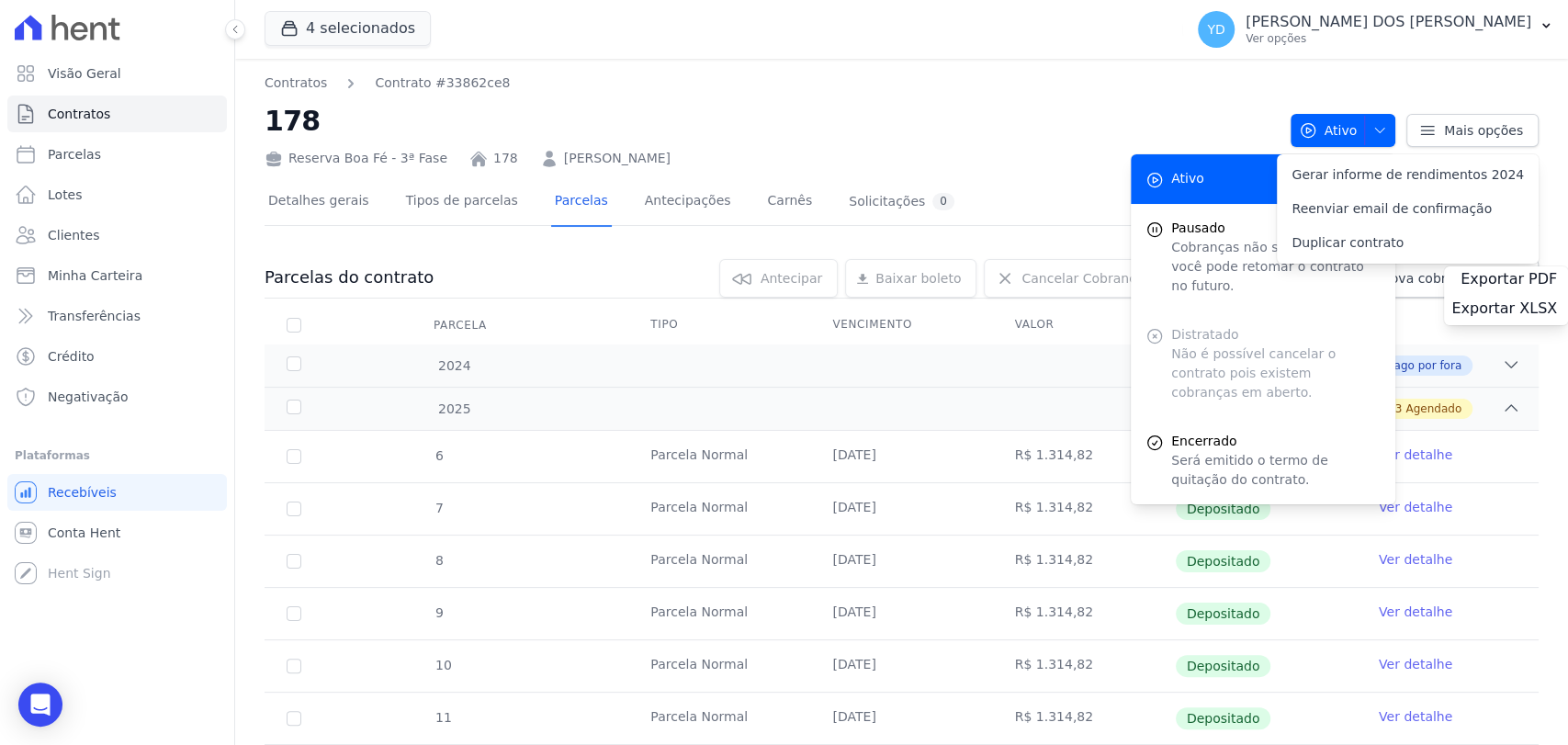
click at [573, 189] on link "Parcelas" at bounding box center [581, 202] width 61 height 49
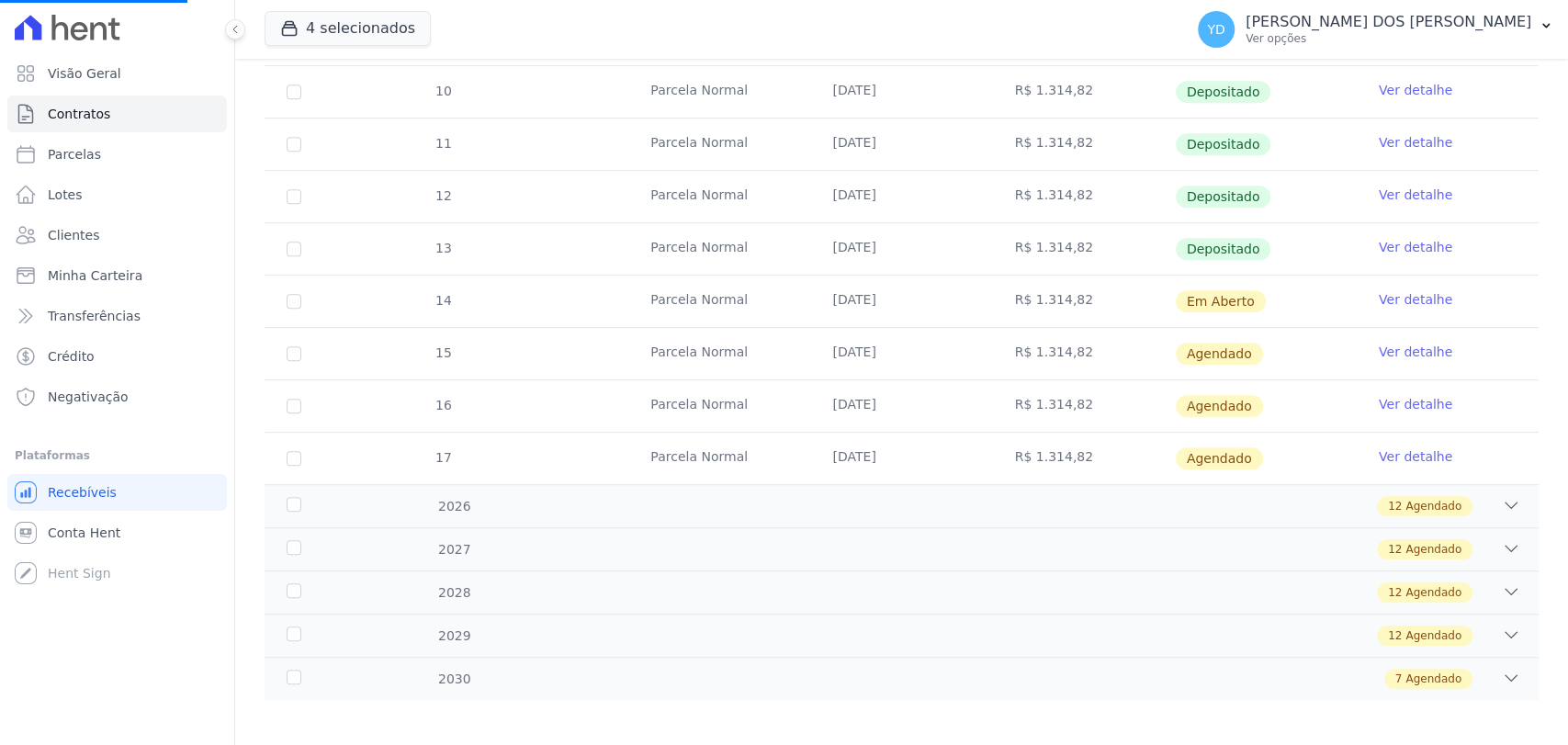
scroll to position [581, 0]
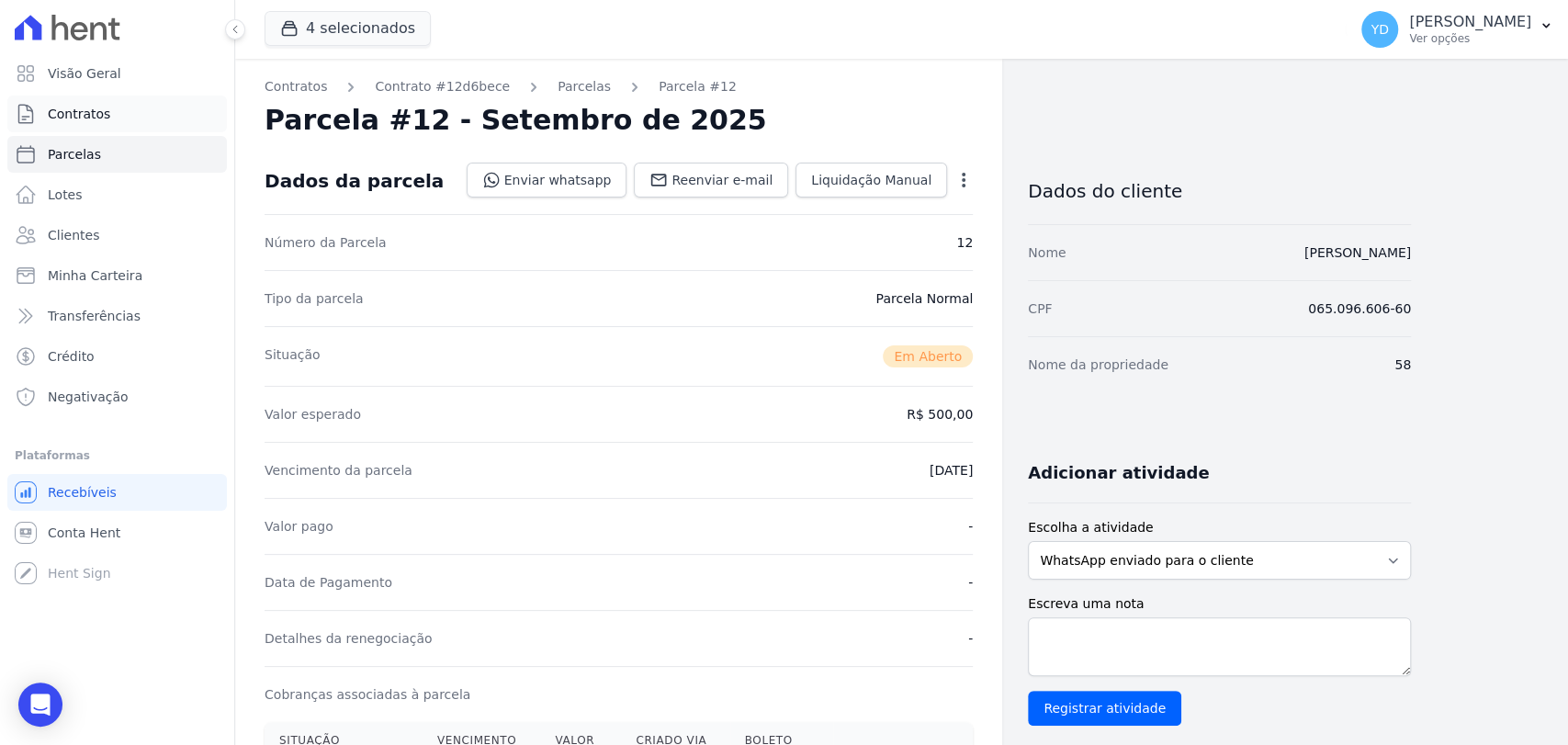
click at [143, 120] on link "Contratos" at bounding box center [117, 114] width 220 height 37
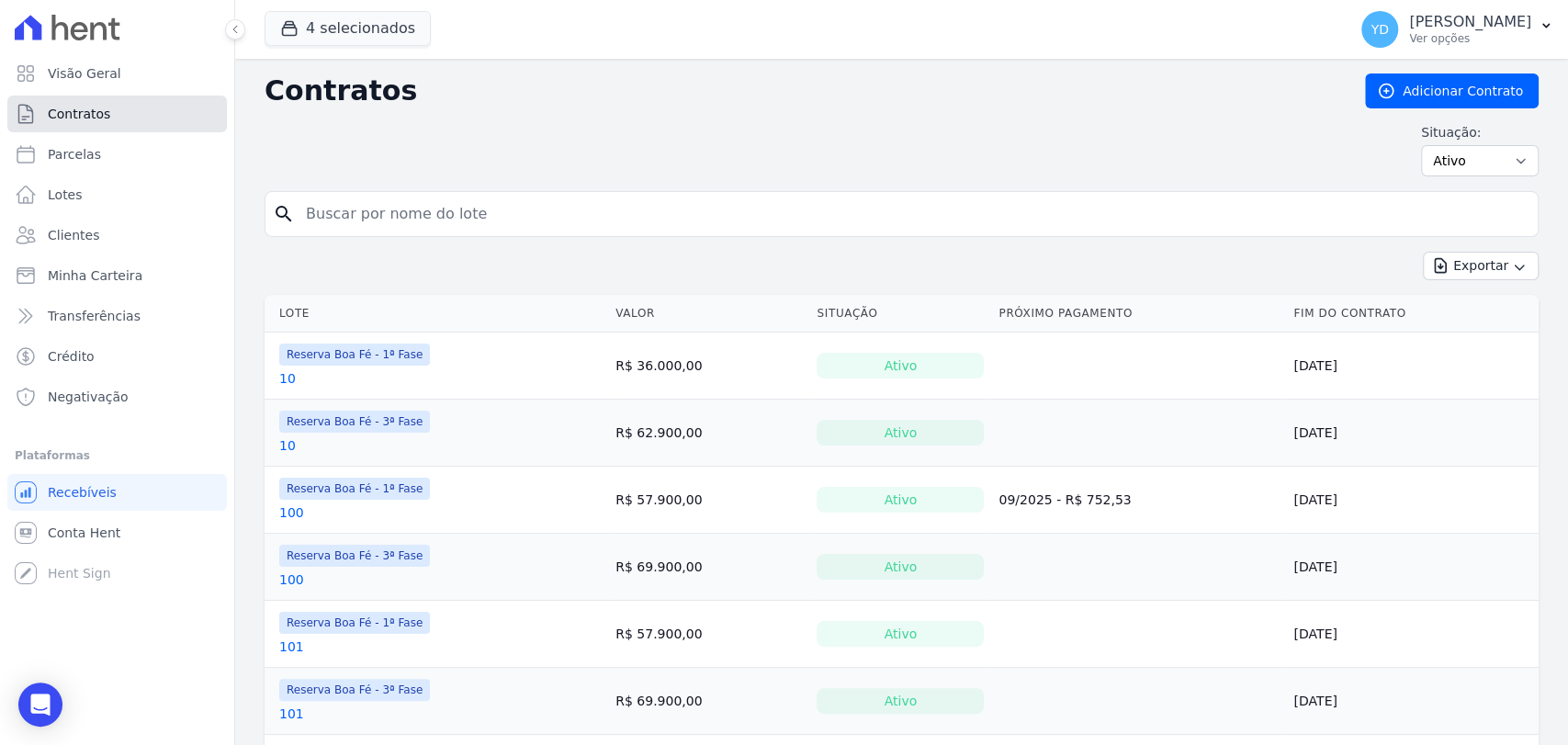
click at [143, 120] on link "Contratos" at bounding box center [117, 114] width 220 height 37
drag, startPoint x: 273, startPoint y: 186, endPoint x: 298, endPoint y: 198, distance: 27.7
type input "g4"
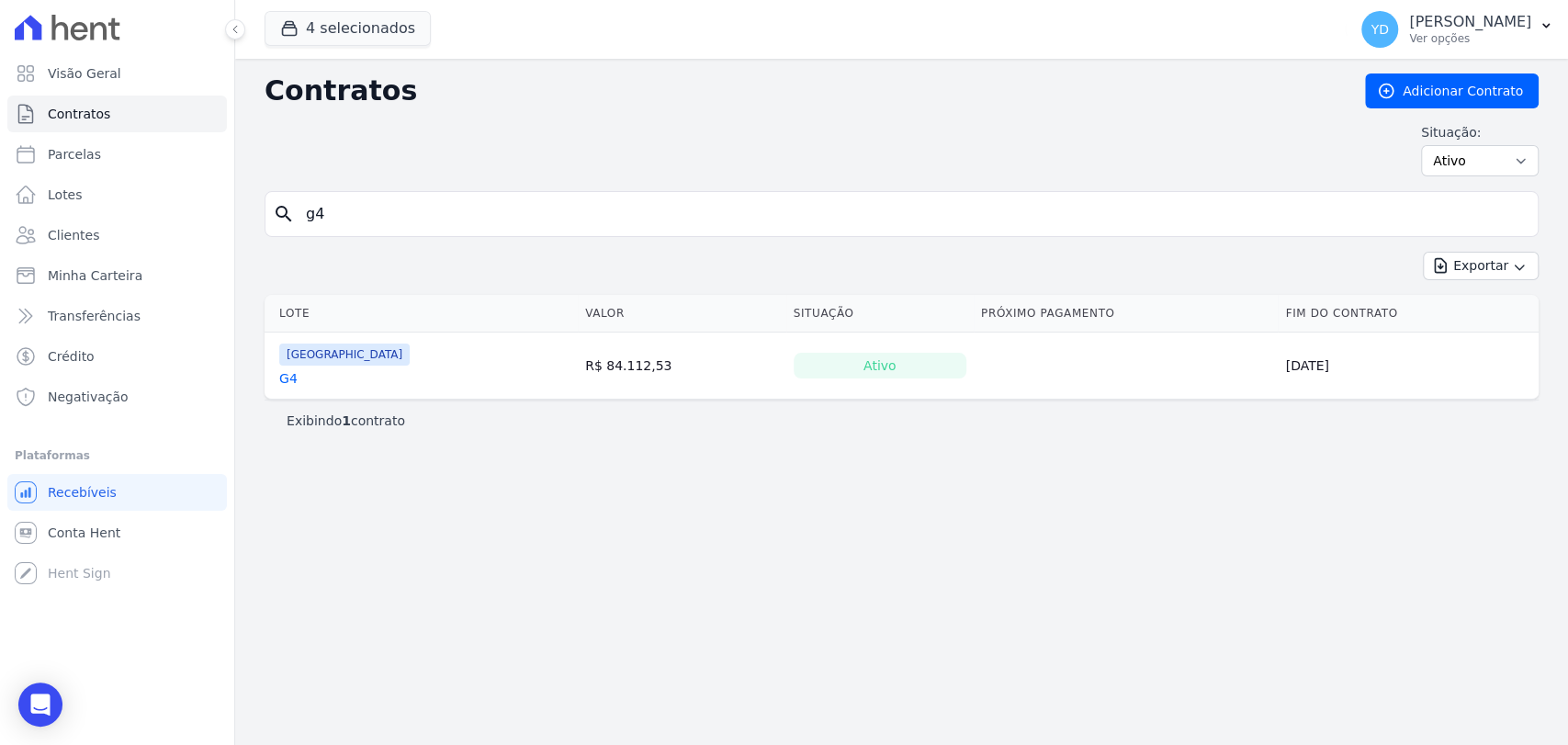
click at [288, 375] on link "G4" at bounding box center [289, 378] width 18 height 18
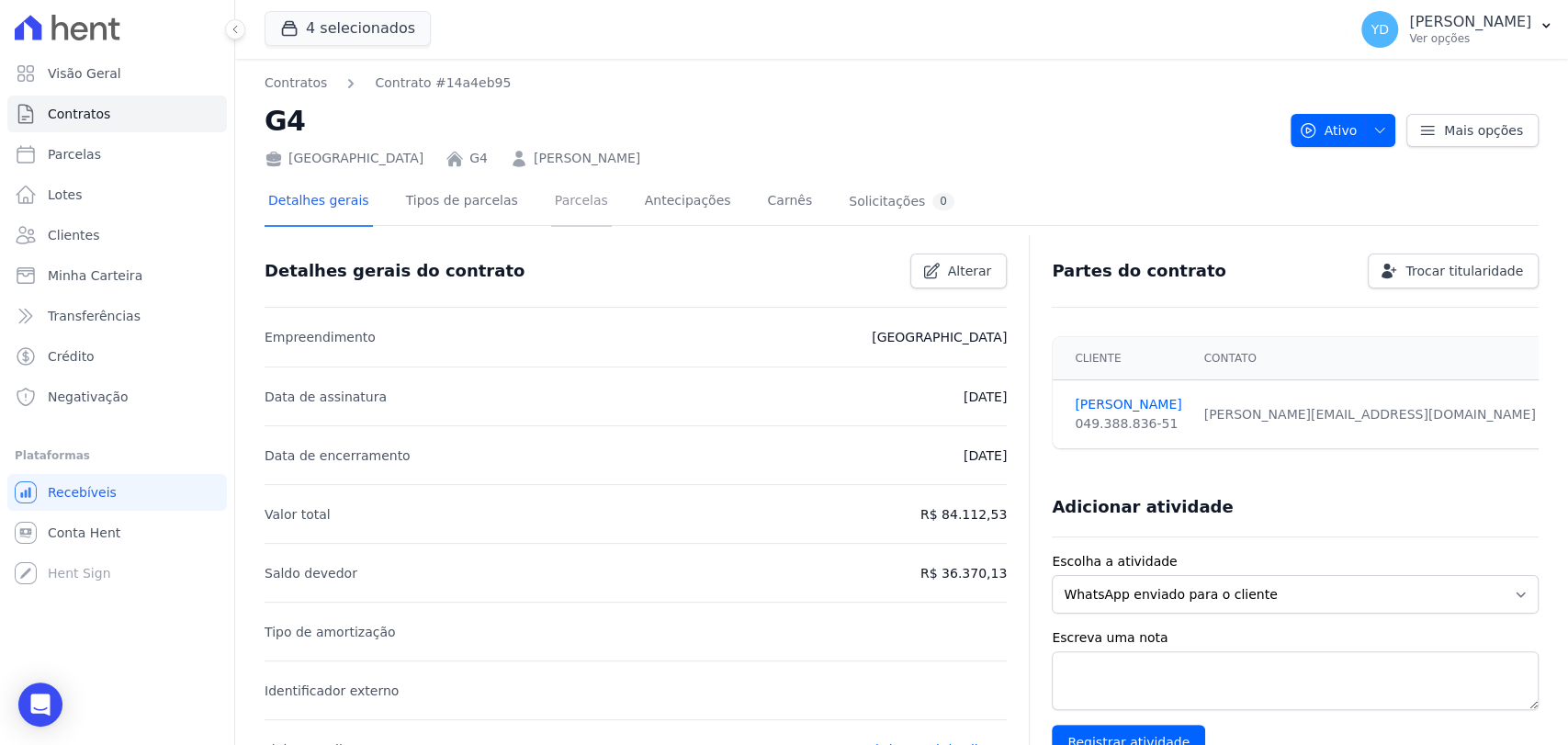
click at [580, 193] on link "Parcelas" at bounding box center [581, 202] width 61 height 49
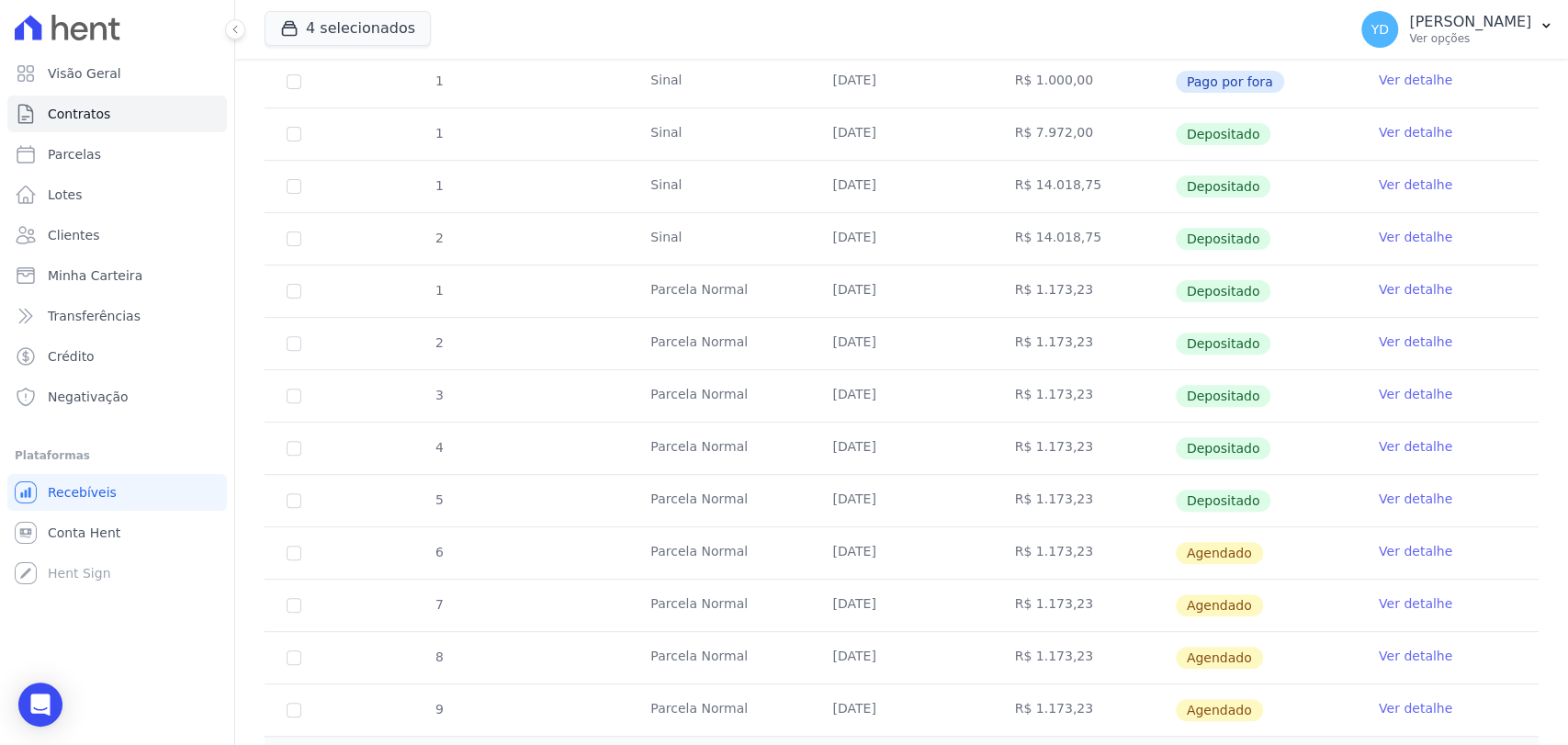
scroll to position [505, 0]
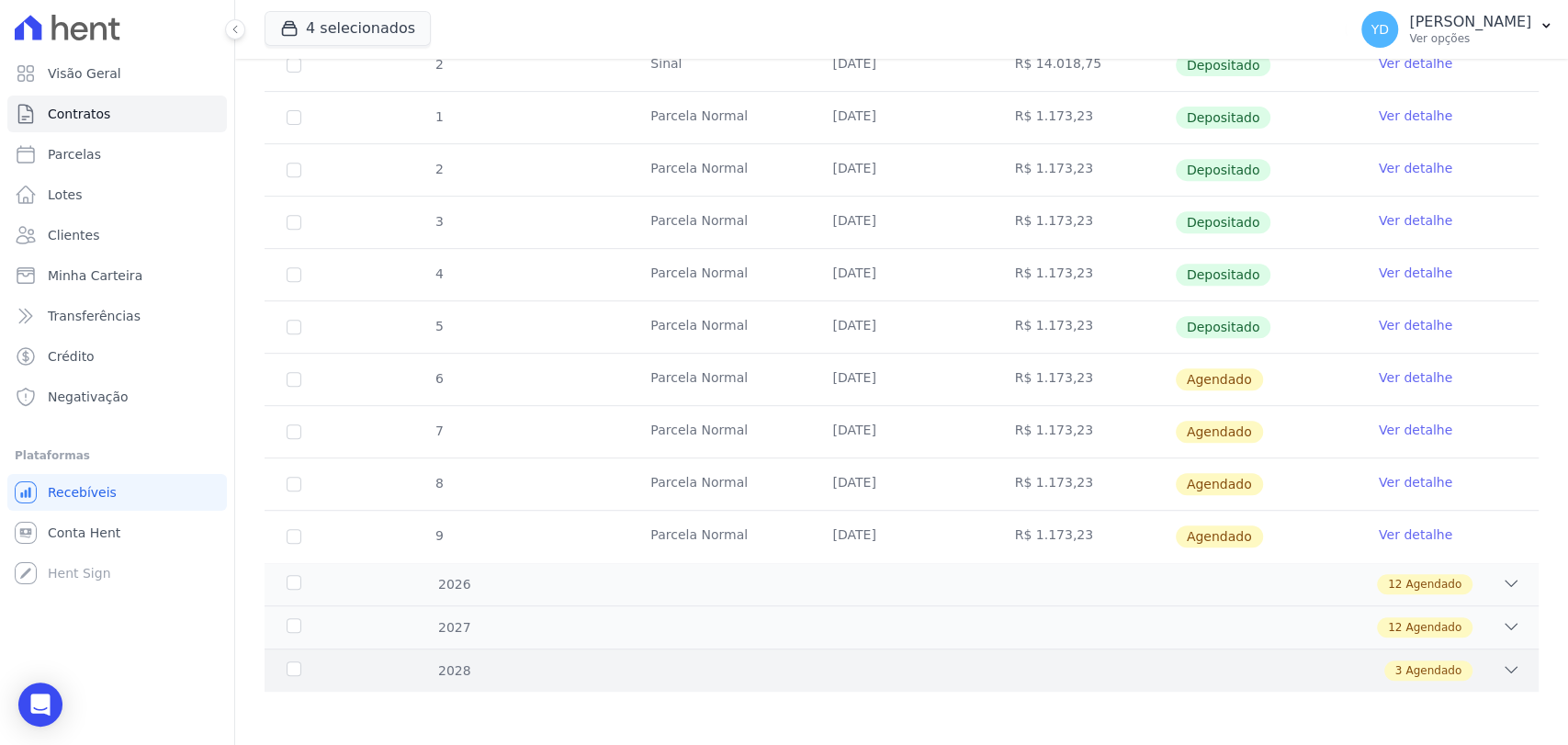
click at [468, 660] on div "3 Agendado" at bounding box center [964, 670] width 1113 height 20
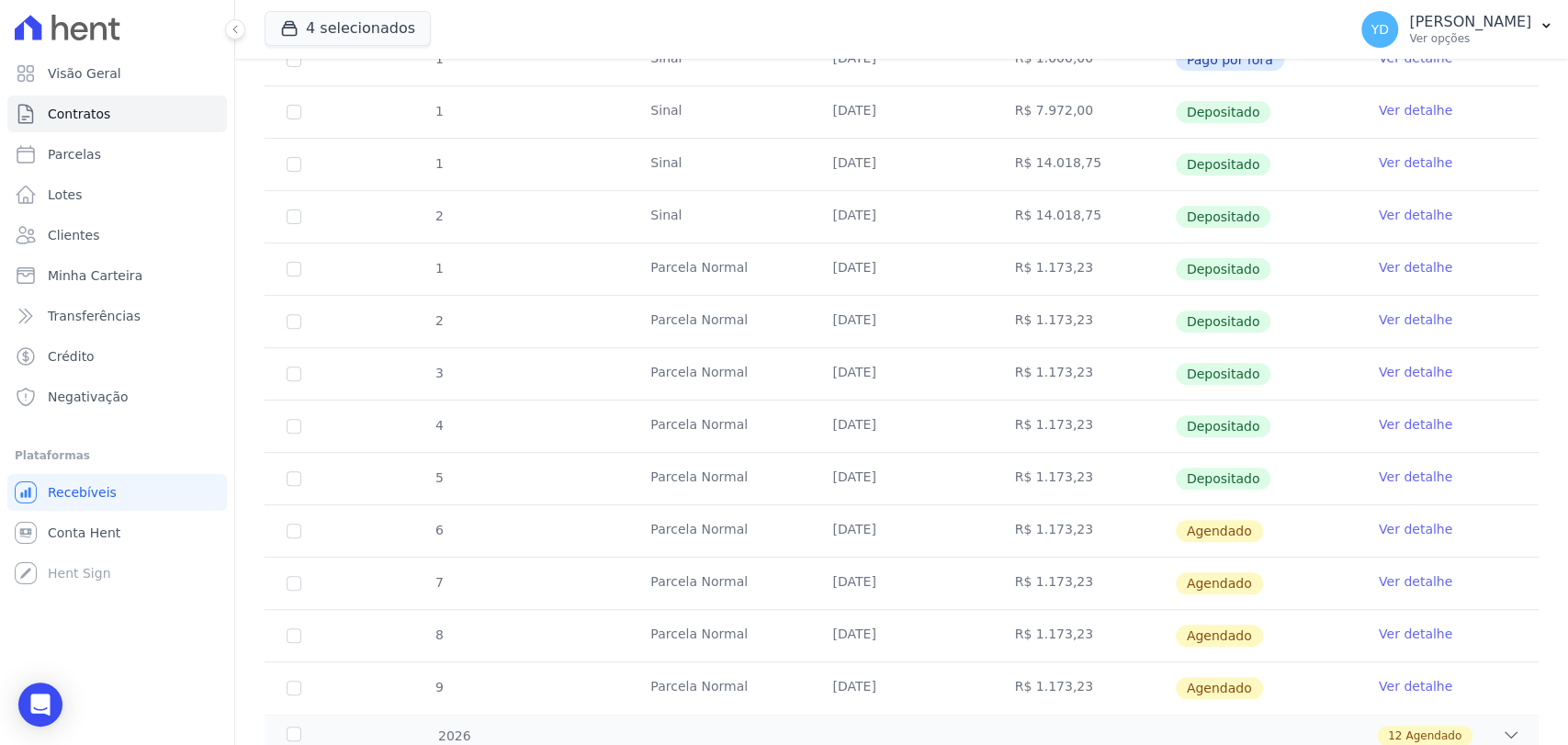
scroll to position [356, 0]
drag, startPoint x: 1080, startPoint y: 472, endPoint x: 410, endPoint y: 258, distance: 703.3
click at [410, 258] on tbody "1 Sinal 27/01/2025 R$ 1.000,00 Pago por fora Ver detalhe 1 Sinal 28/01/2025 R$ …" at bounding box center [901, 372] width 1273 height 679
click at [878, 584] on td "[DATE]" at bounding box center [901, 580] width 182 height 51
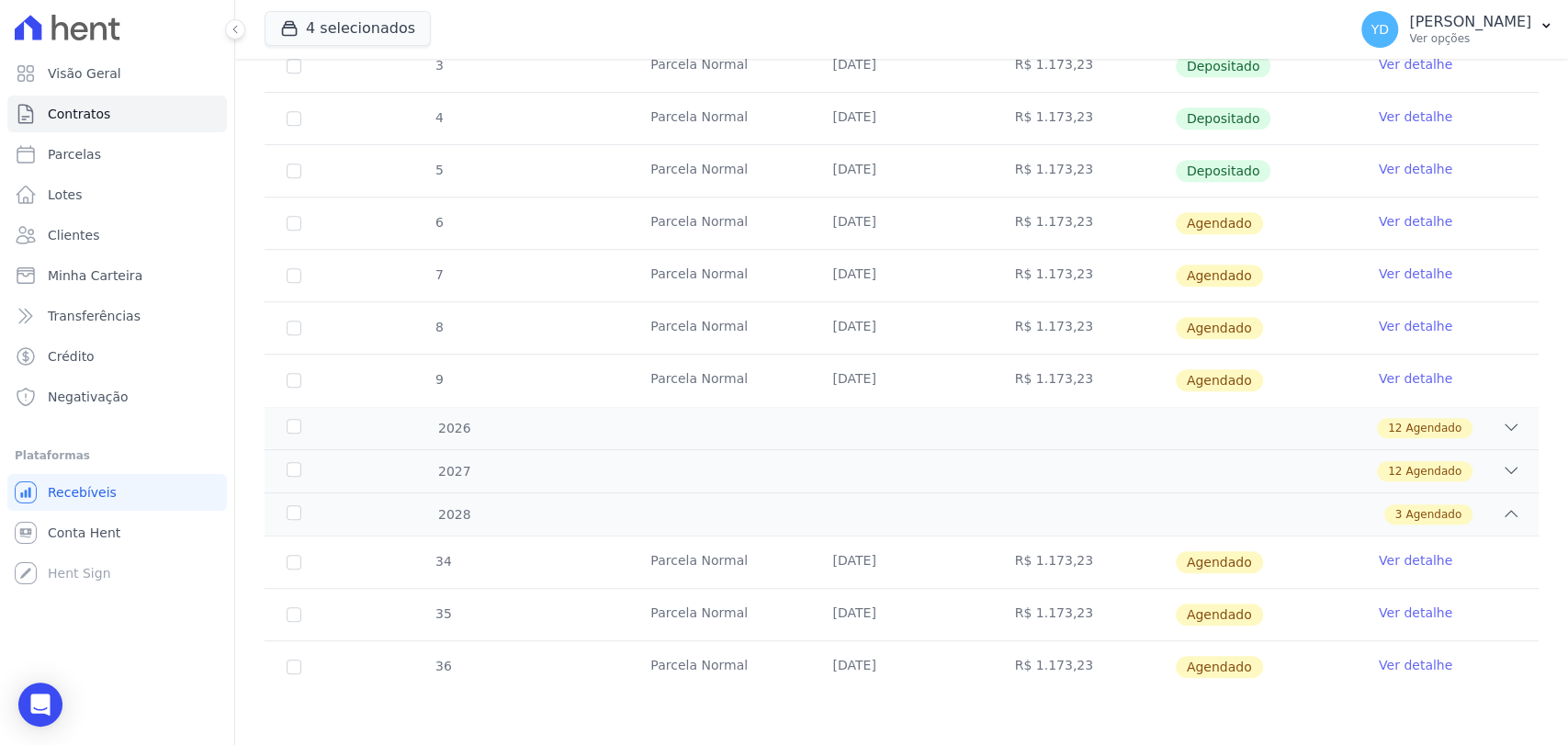
scroll to position [661, 0]
click at [289, 221] on input "checkbox" at bounding box center [294, 223] width 15 height 15
checkbox input "true"
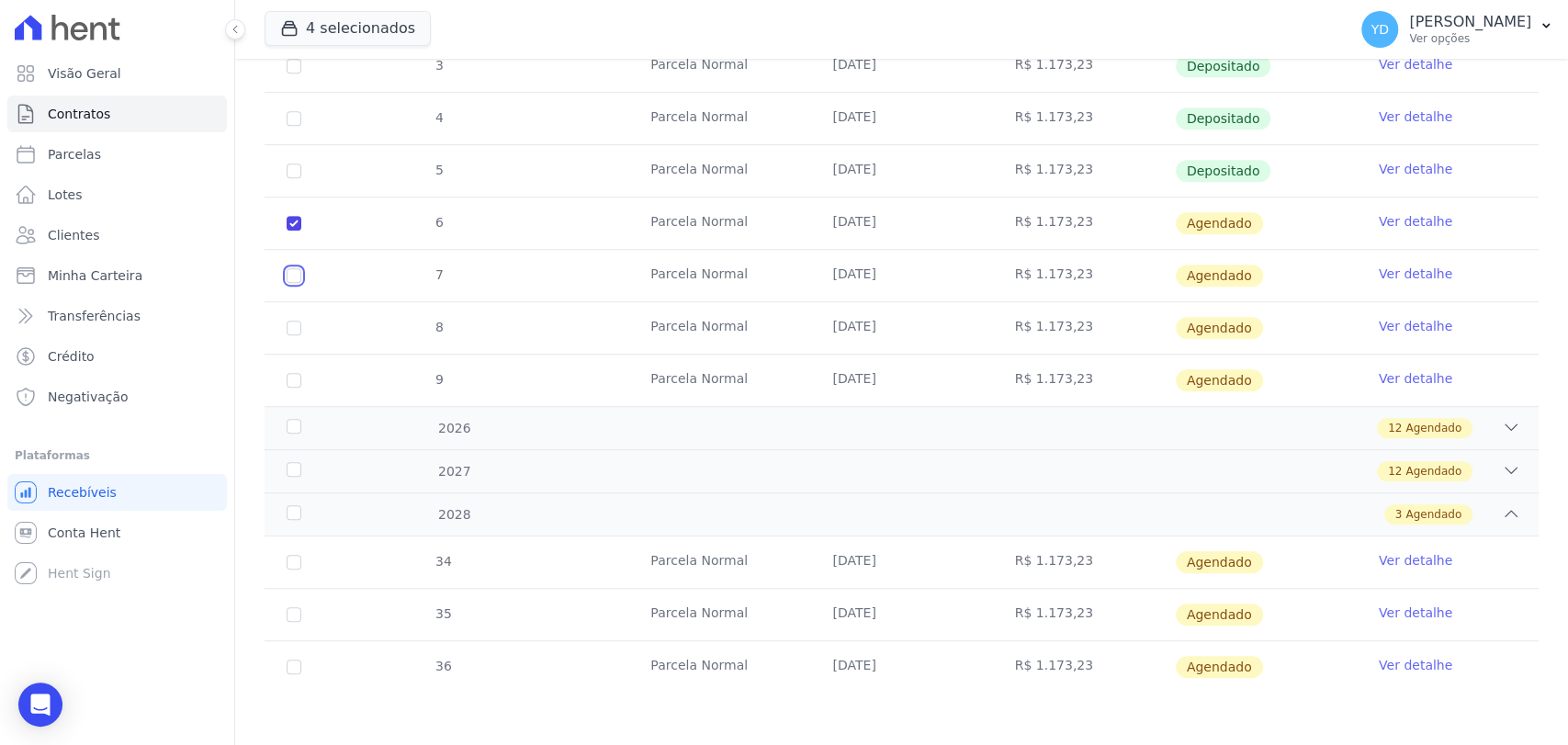
click at [300, 278] on input "checkbox" at bounding box center [294, 276] width 15 height 15
checkbox input "true"
drag, startPoint x: 294, startPoint y: 321, endPoint x: 281, endPoint y: 370, distance: 50.7
click at [295, 322] on input "checkbox" at bounding box center [294, 328] width 15 height 15
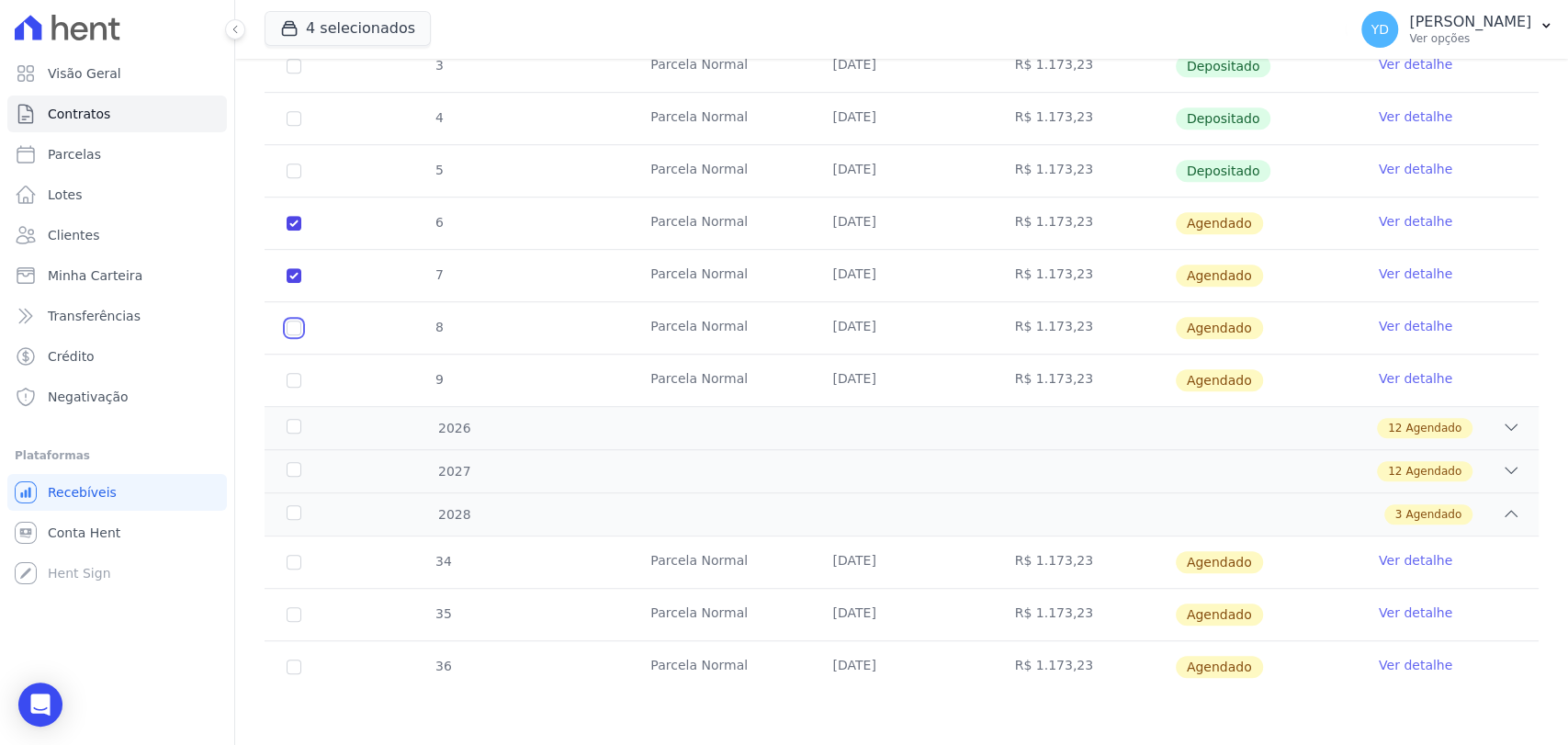
checkbox input "true"
click at [296, 375] on input "checkbox" at bounding box center [294, 379] width 15 height 15
checkbox input "true"
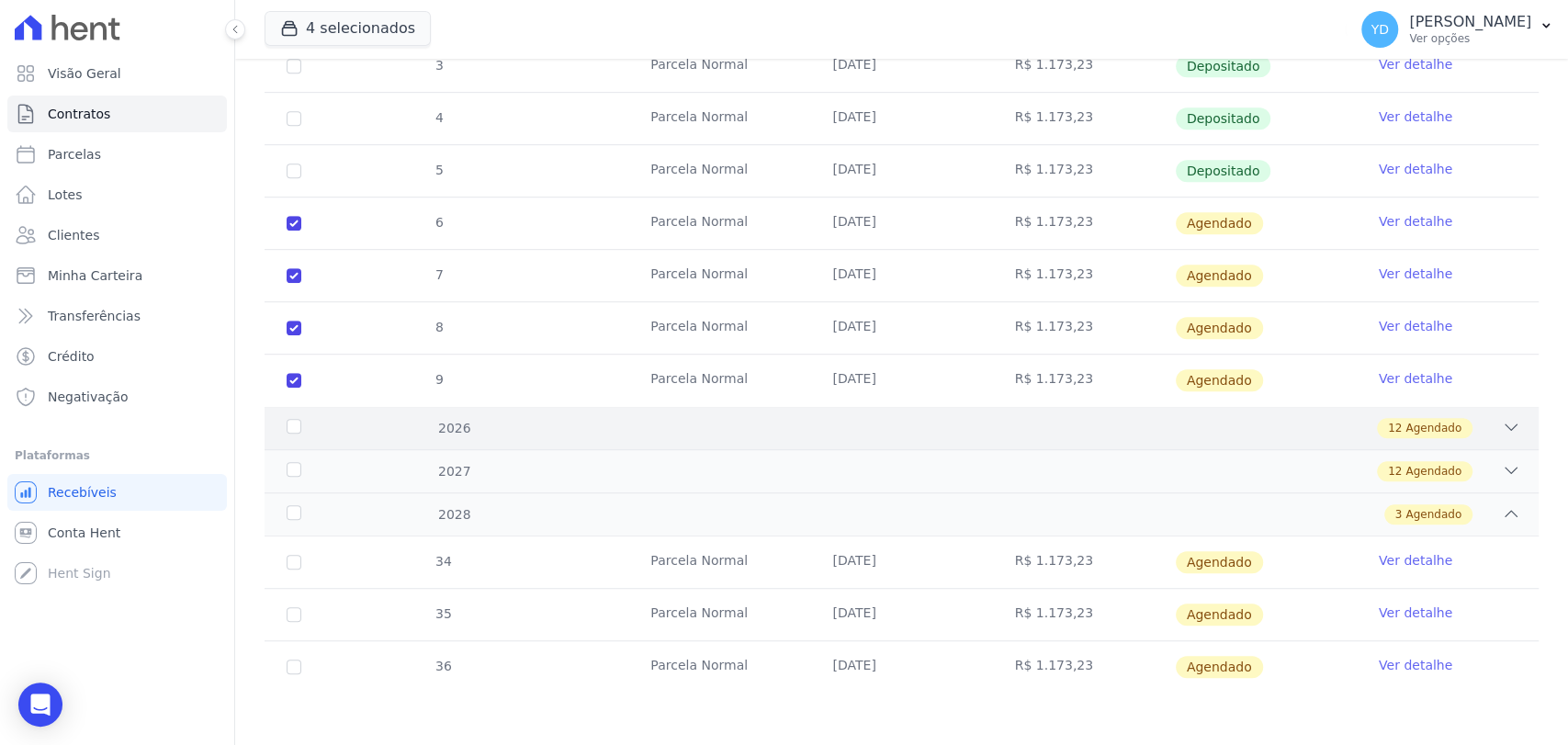
click at [413, 441] on div "2026 12 Agendado" at bounding box center [901, 426] width 1273 height 43
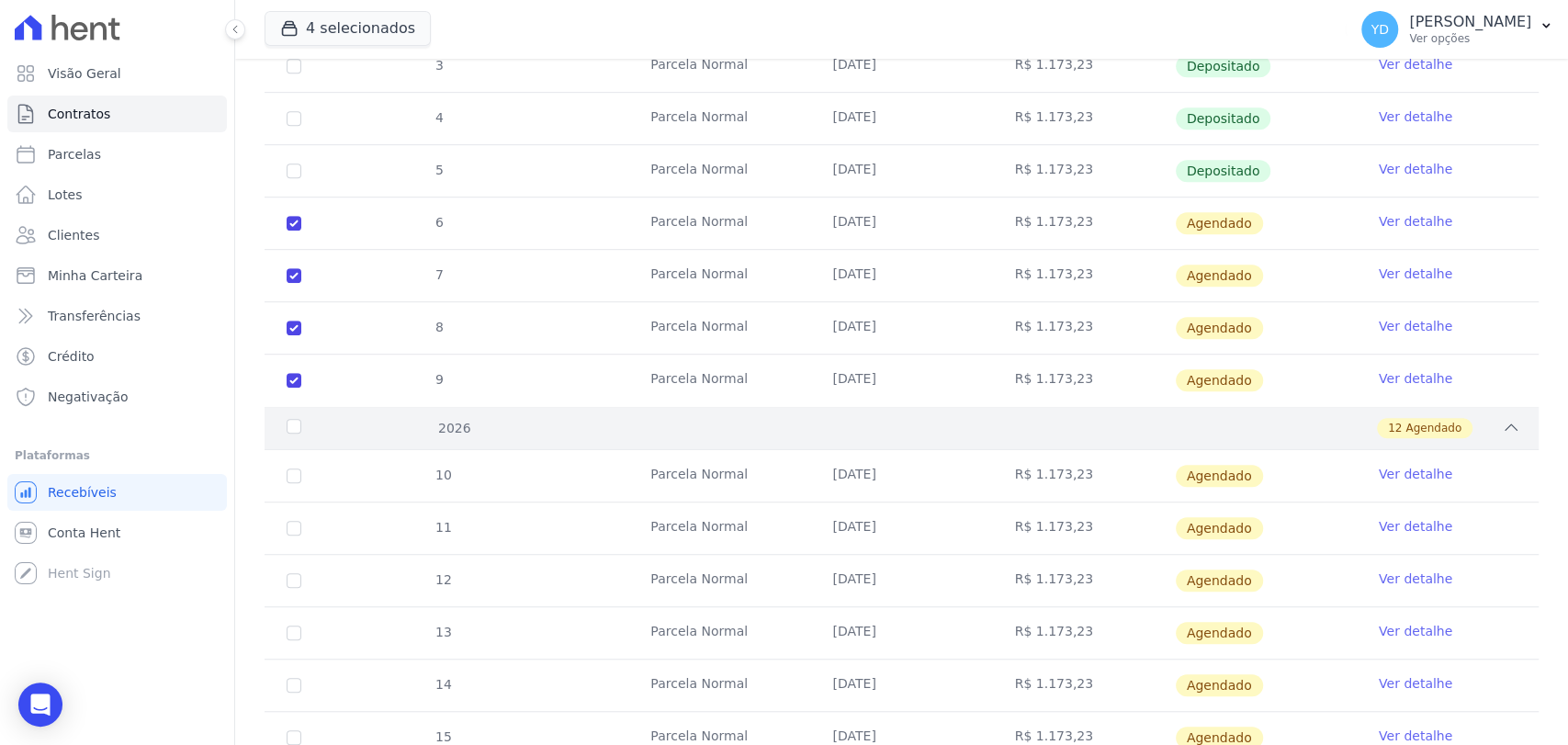
click at [295, 420] on div "2026" at bounding box center [340, 427] width 114 height 19
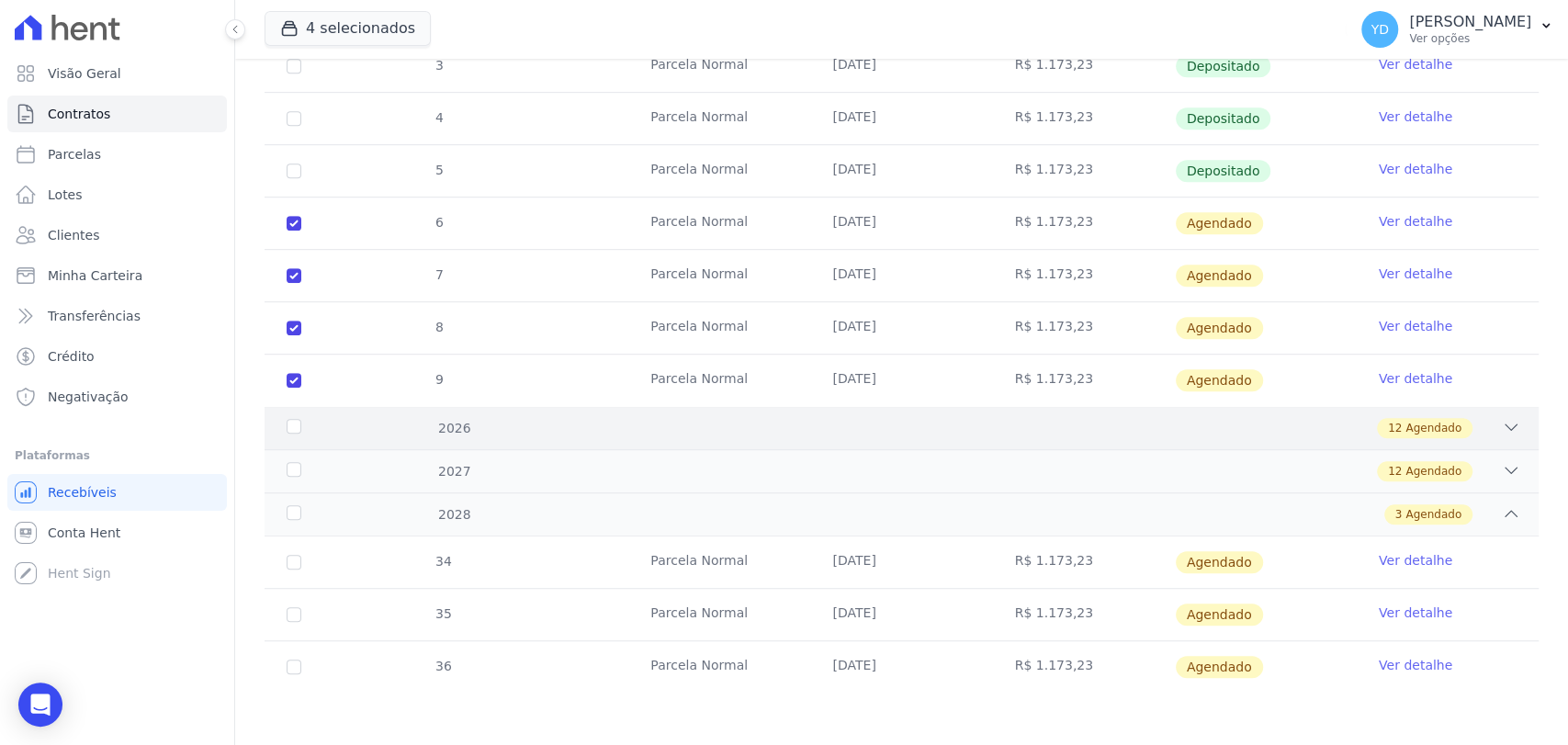
click at [290, 421] on div "2026" at bounding box center [340, 427] width 114 height 19
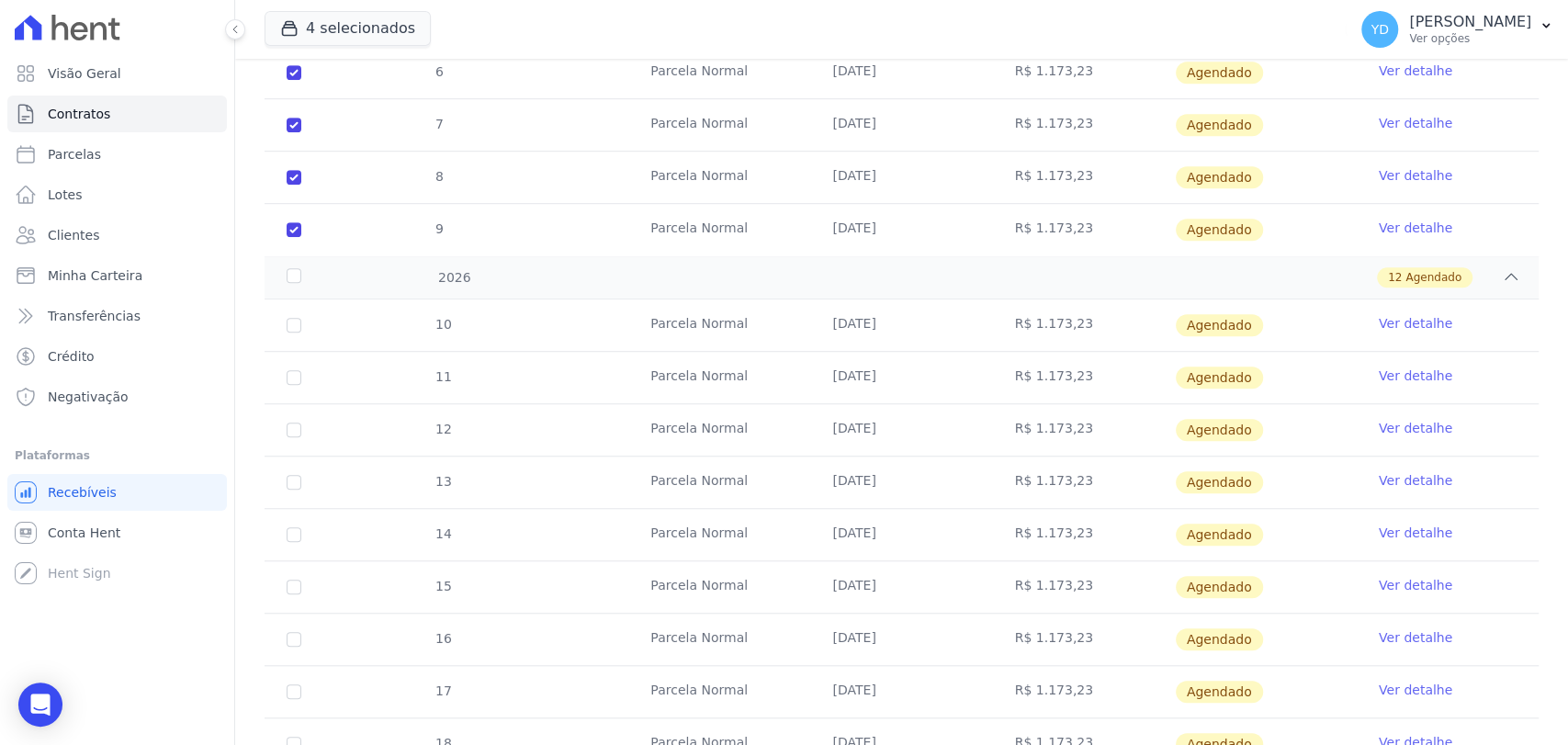
scroll to position [866, 0]
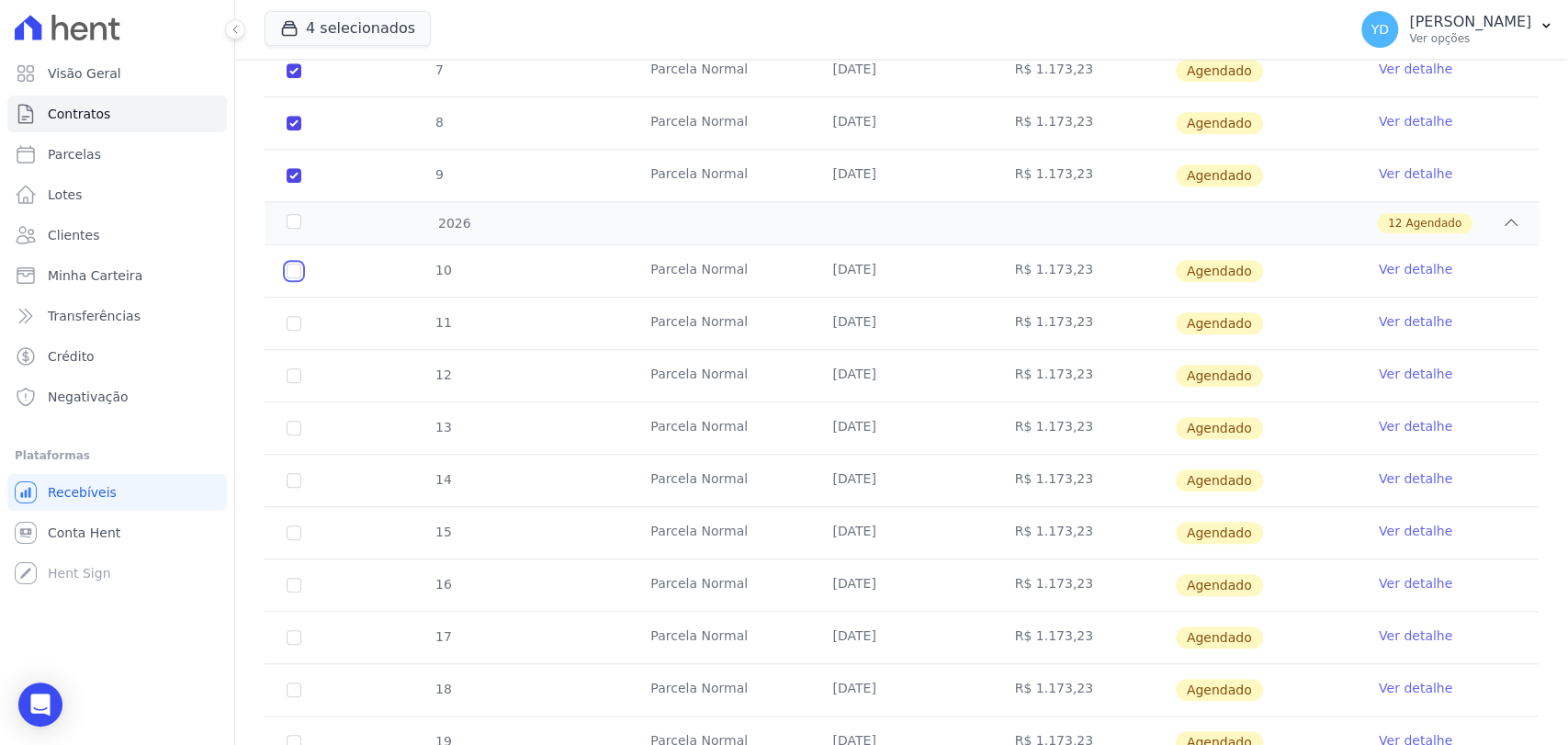
click at [289, 268] on input "checkbox" at bounding box center [294, 271] width 15 height 15
checkbox input "true"
click at [293, 320] on input "checkbox" at bounding box center [294, 323] width 15 height 15
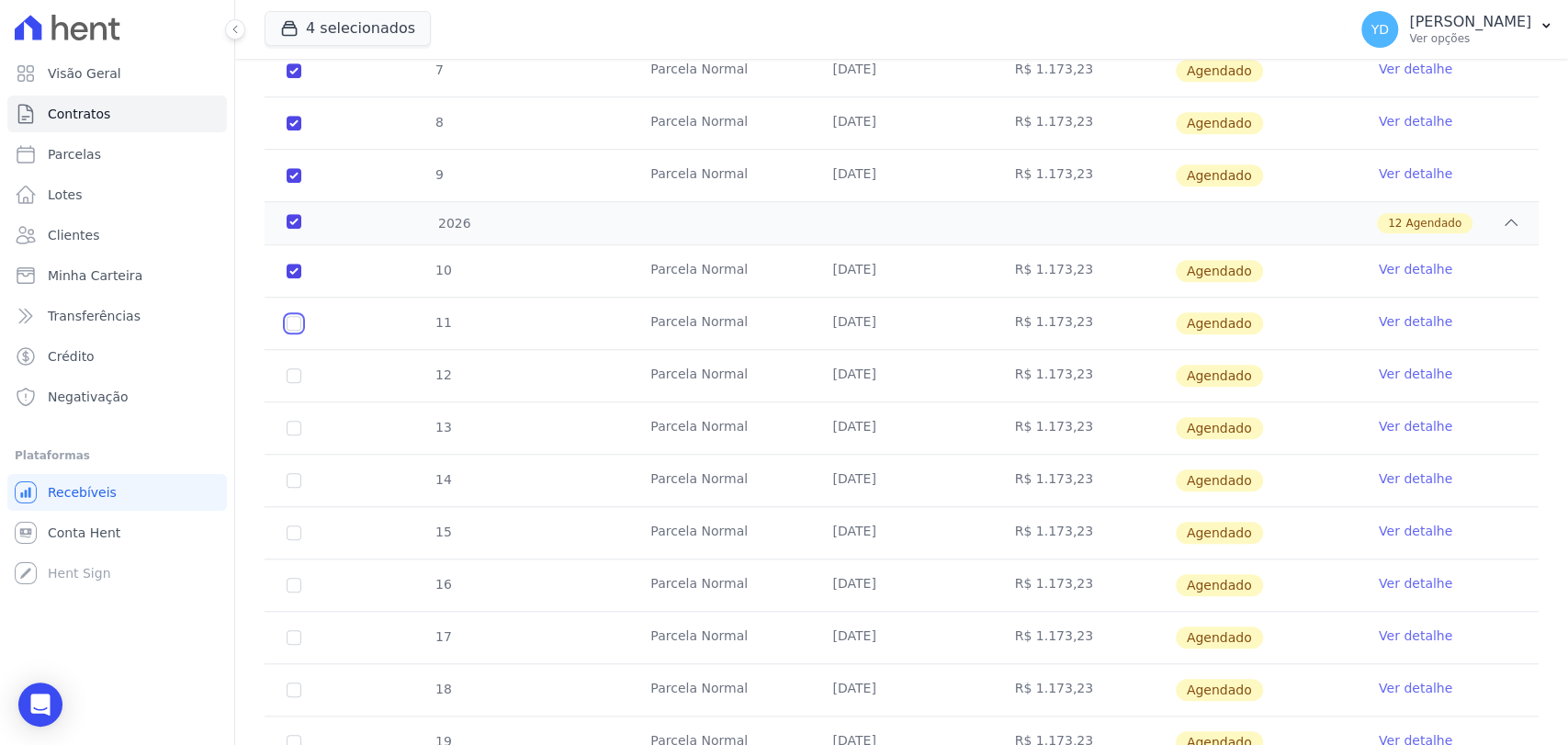
checkbox input "true"
click at [295, 373] on input "checkbox" at bounding box center [294, 375] width 15 height 15
checkbox input "true"
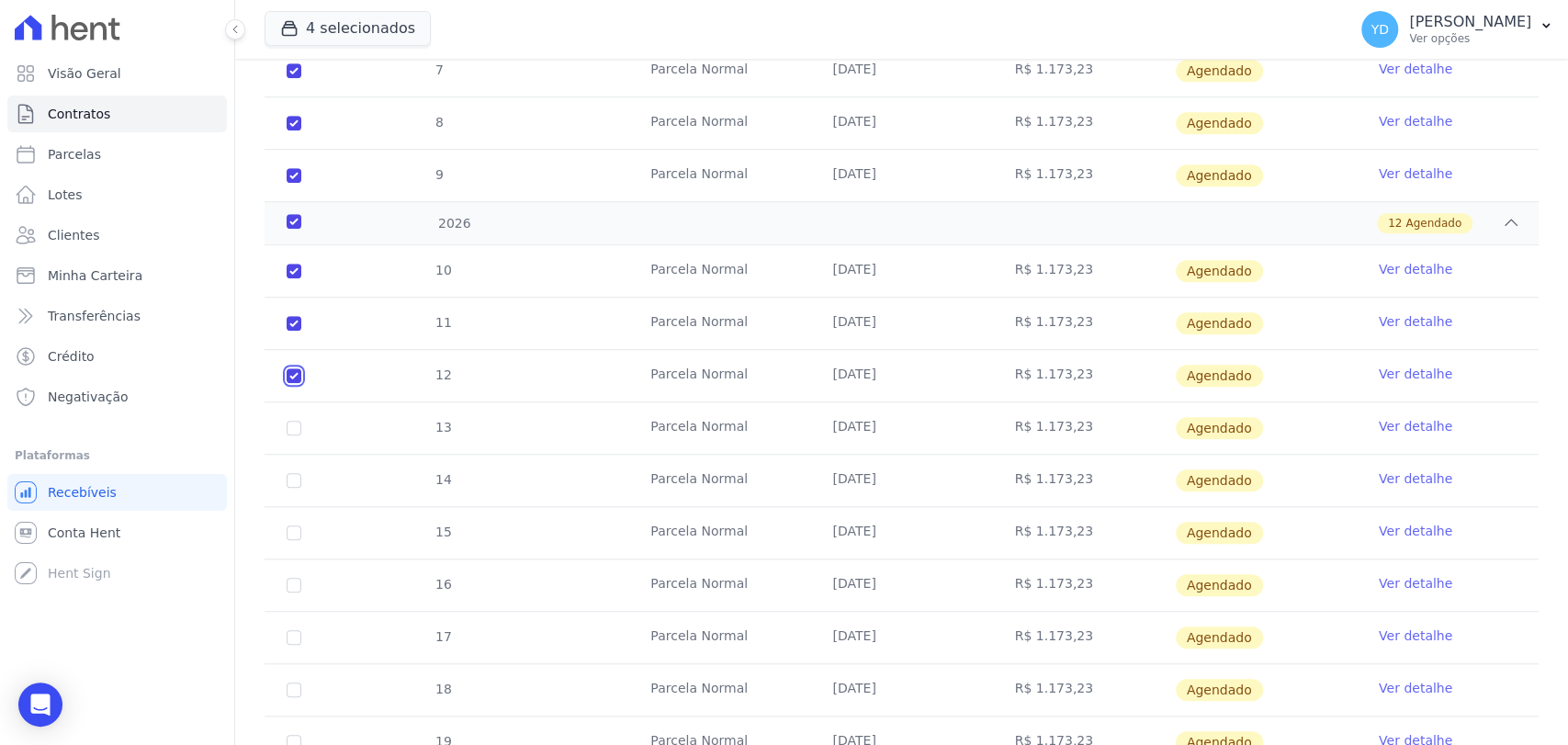
checkbox input "true"
click at [292, 423] on input "checkbox" at bounding box center [294, 427] width 15 height 15
checkbox input "true"
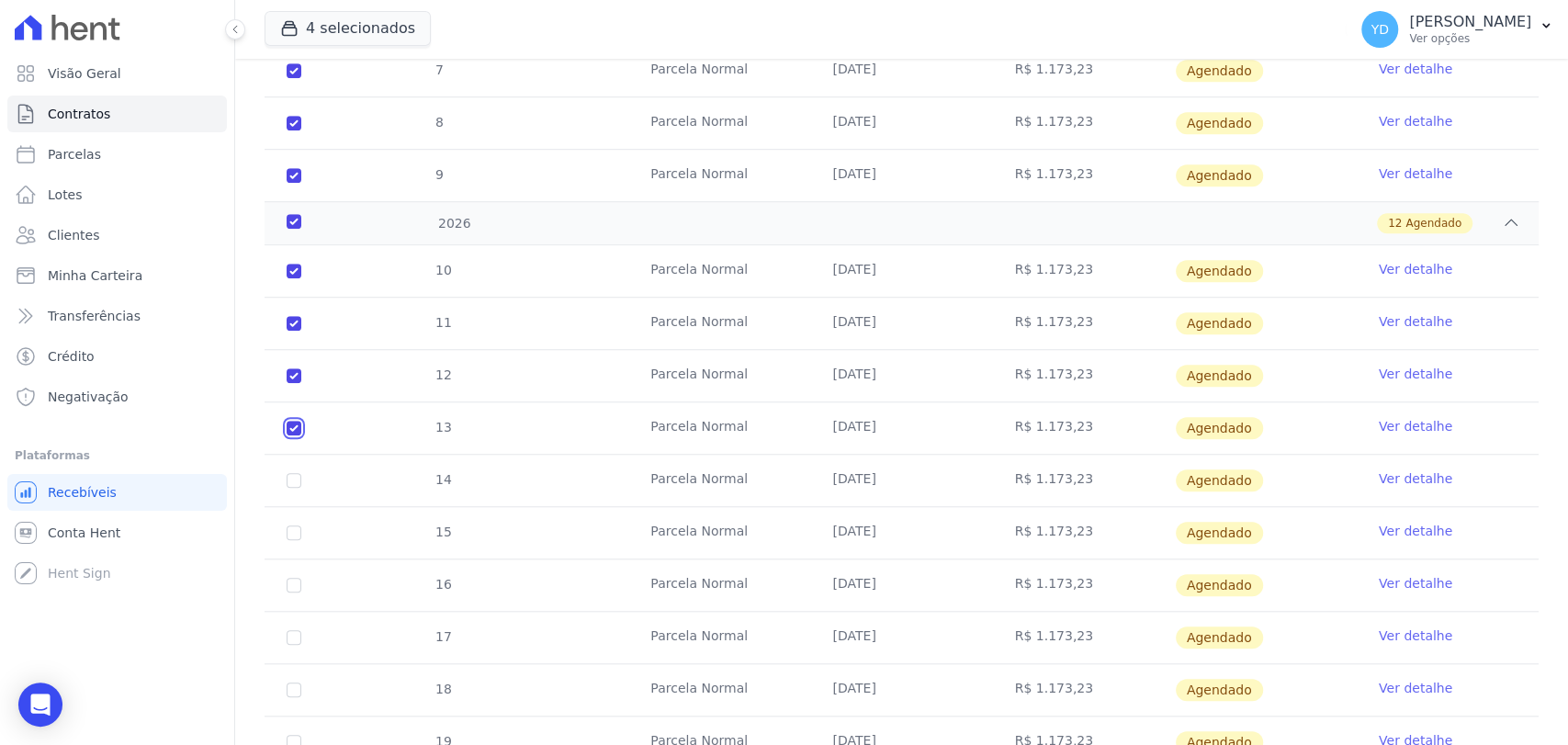
checkbox input "true"
click at [291, 485] on td "14" at bounding box center [294, 479] width 59 height 51
click at [300, 468] on td "14" at bounding box center [294, 479] width 59 height 51
drag, startPoint x: 297, startPoint y: 488, endPoint x: 294, endPoint y: 479, distance: 9.5
click at [294, 486] on td "14" at bounding box center [294, 479] width 59 height 51
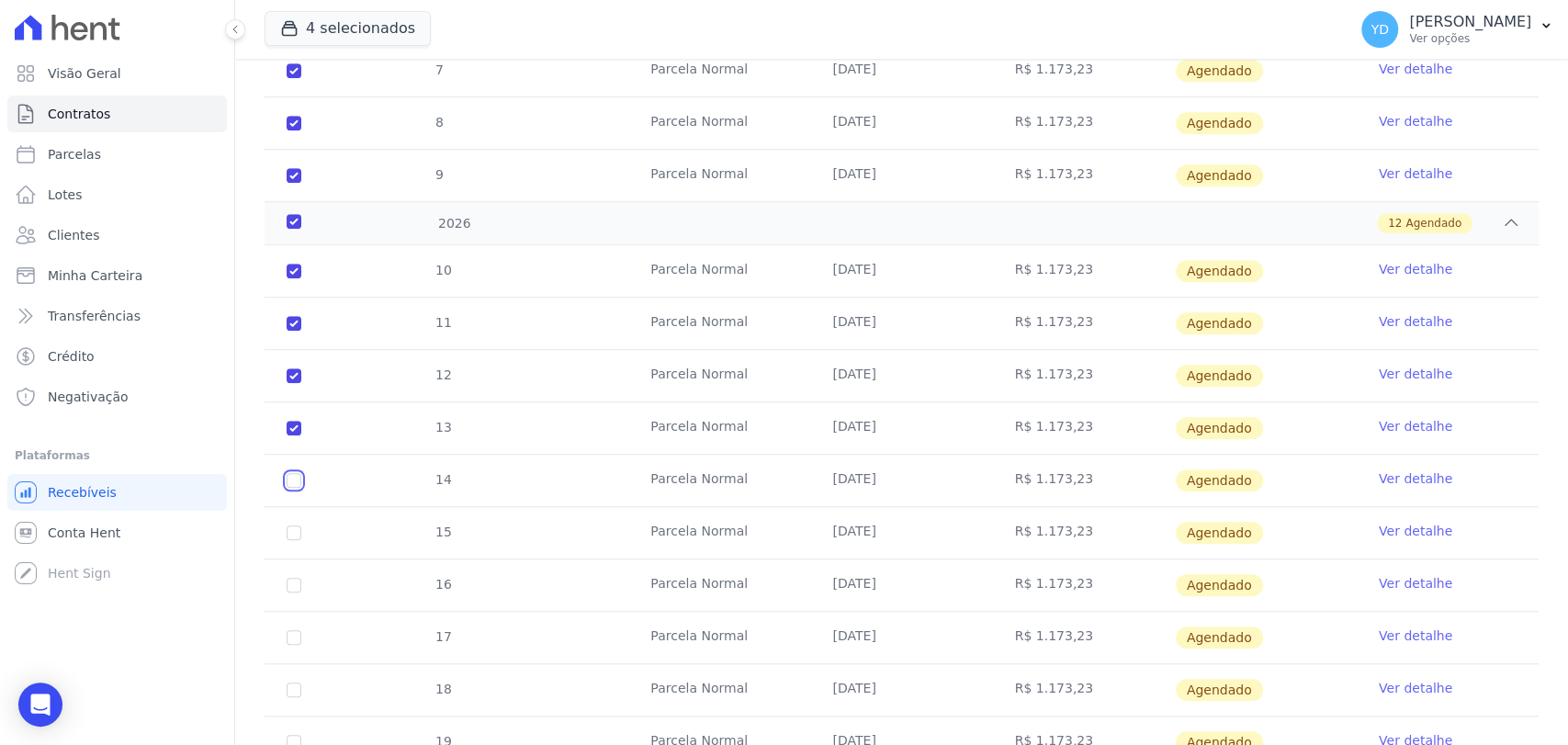
click at [294, 479] on input "checkbox" at bounding box center [294, 480] width 15 height 15
checkbox input "true"
click at [293, 535] on input "checkbox" at bounding box center [294, 532] width 15 height 15
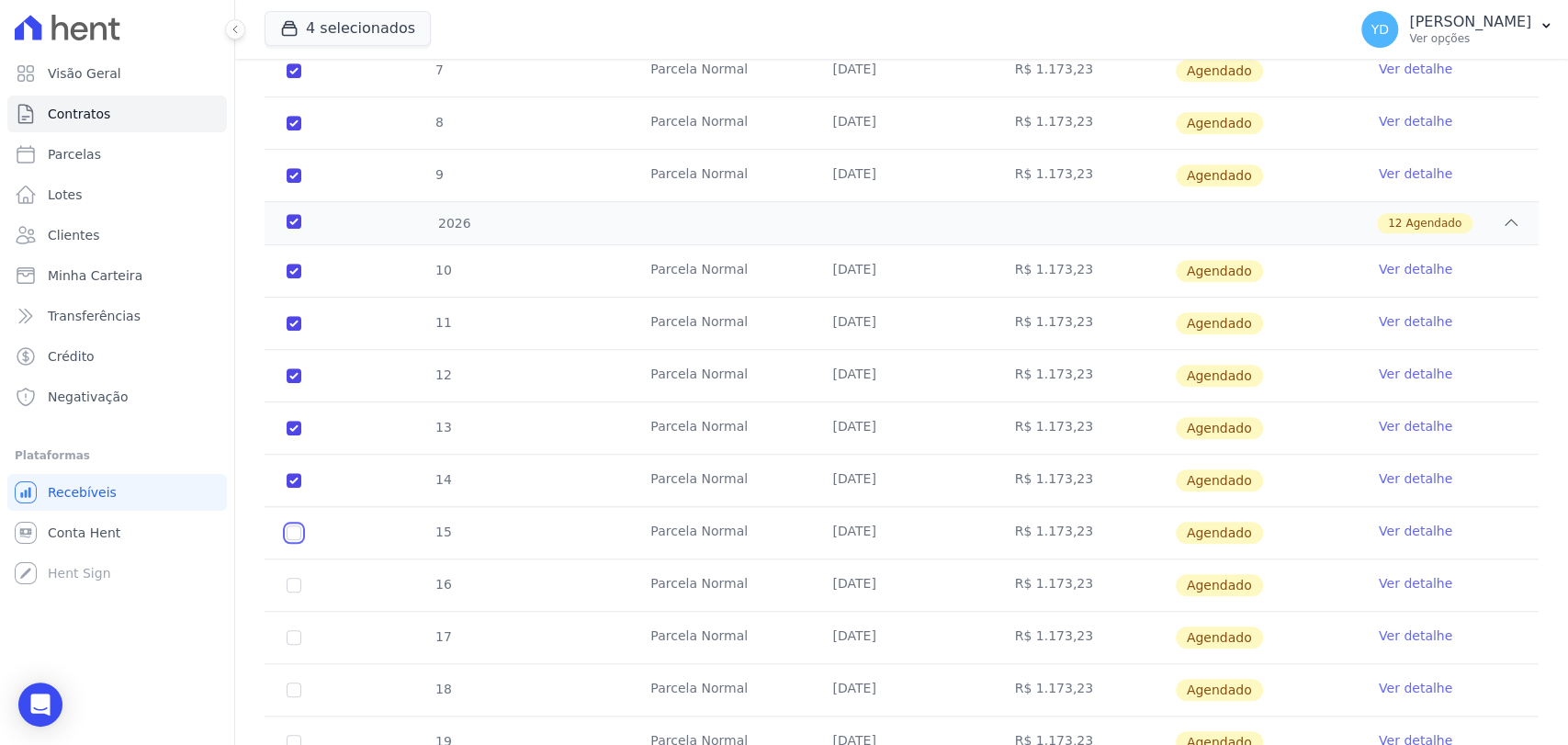
checkbox input "true"
drag, startPoint x: 302, startPoint y: 580, endPoint x: 291, endPoint y: 603, distance: 25.5
click at [302, 581] on td "16" at bounding box center [294, 584] width 59 height 51
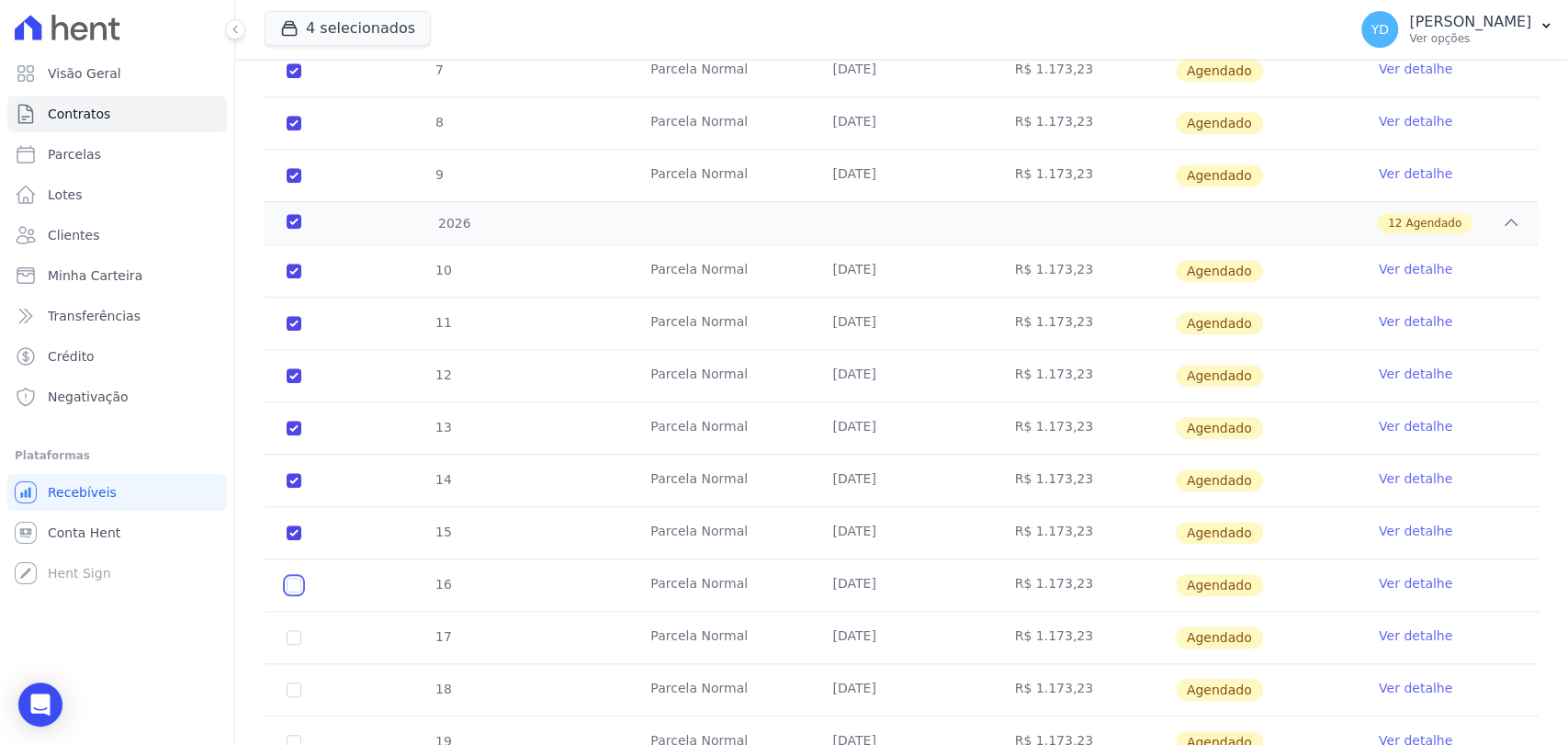
click at [294, 582] on input "checkbox" at bounding box center [294, 584] width 15 height 15
checkbox input "true"
drag, startPoint x: 292, startPoint y: 637, endPoint x: 295, endPoint y: 656, distance: 19.2
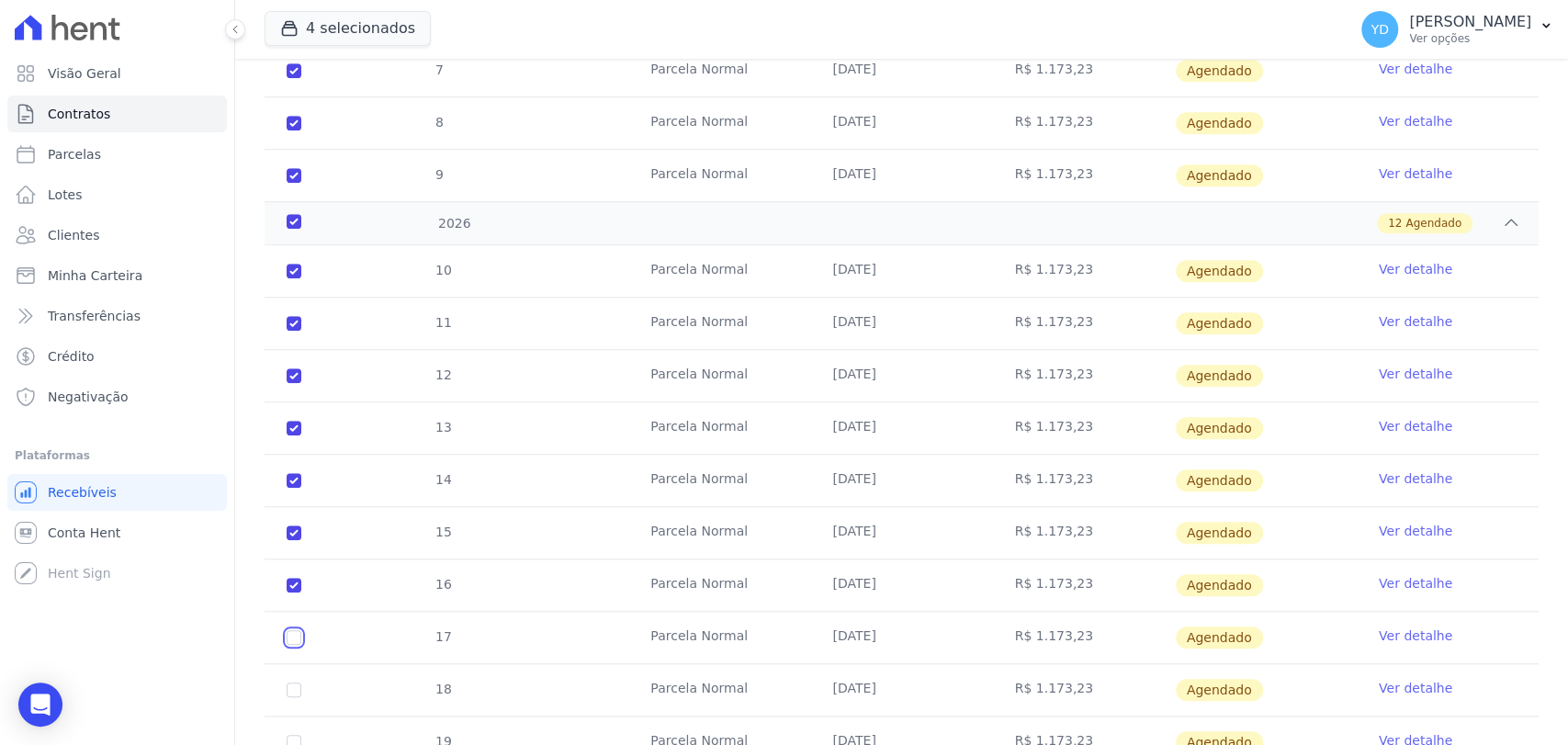
click at [293, 641] on td "17" at bounding box center [294, 636] width 59 height 51
click at [290, 687] on input "checkbox" at bounding box center [294, 689] width 15 height 15
checkbox input "true"
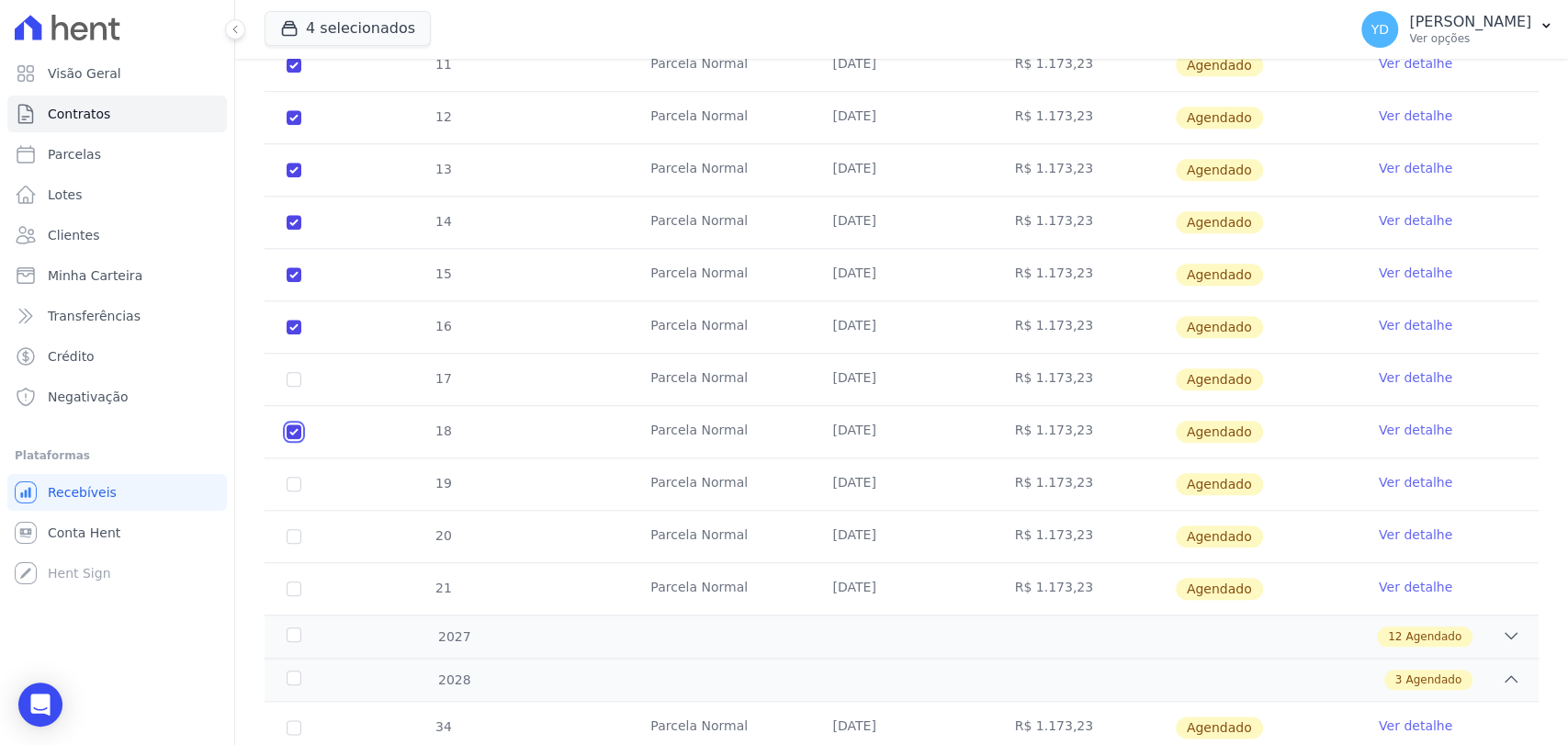
scroll to position [1171, 0]
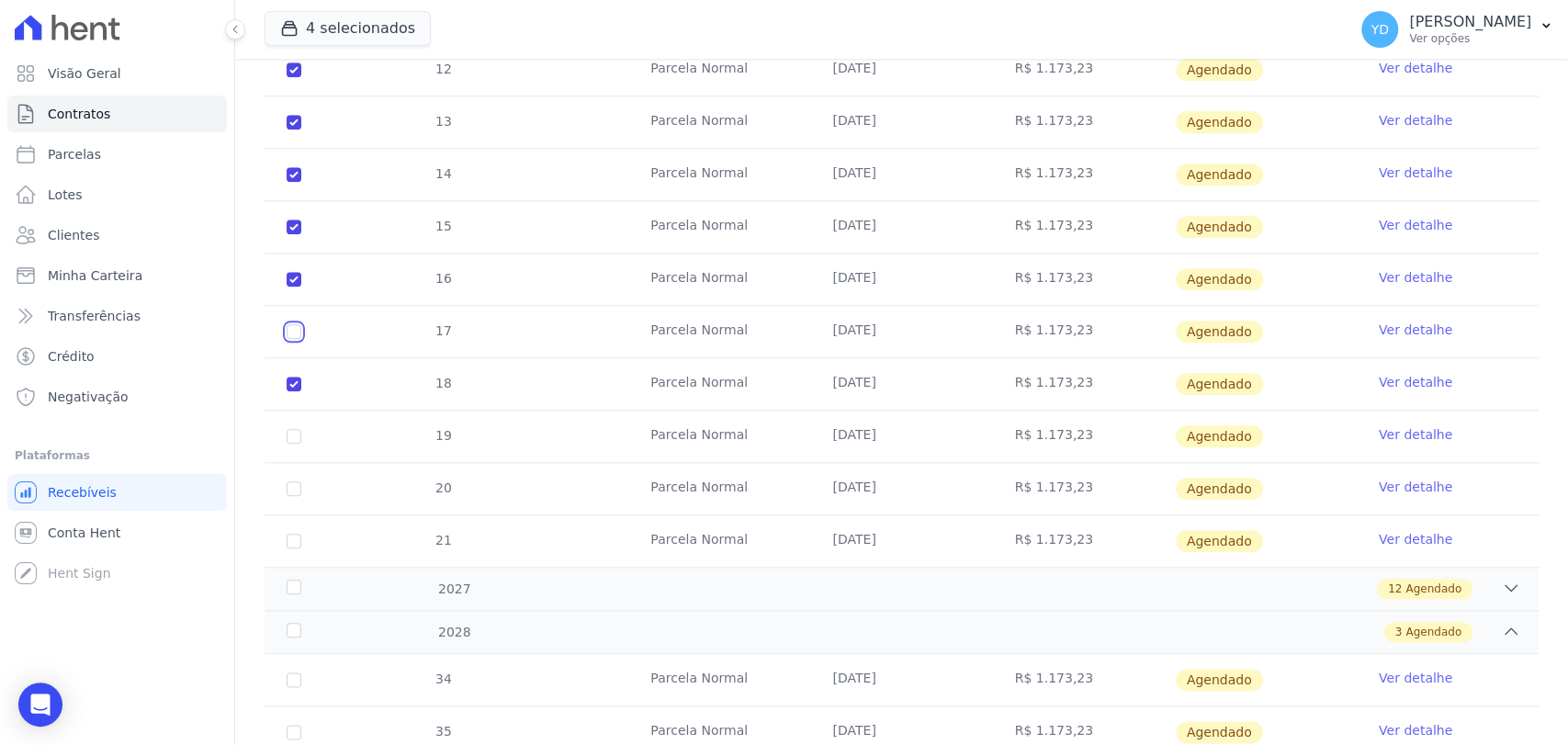
drag, startPoint x: 290, startPoint y: 326, endPoint x: 297, endPoint y: 394, distance: 68.4
click at [291, 329] on input "checkbox" at bounding box center [294, 332] width 15 height 15
checkbox input "true"
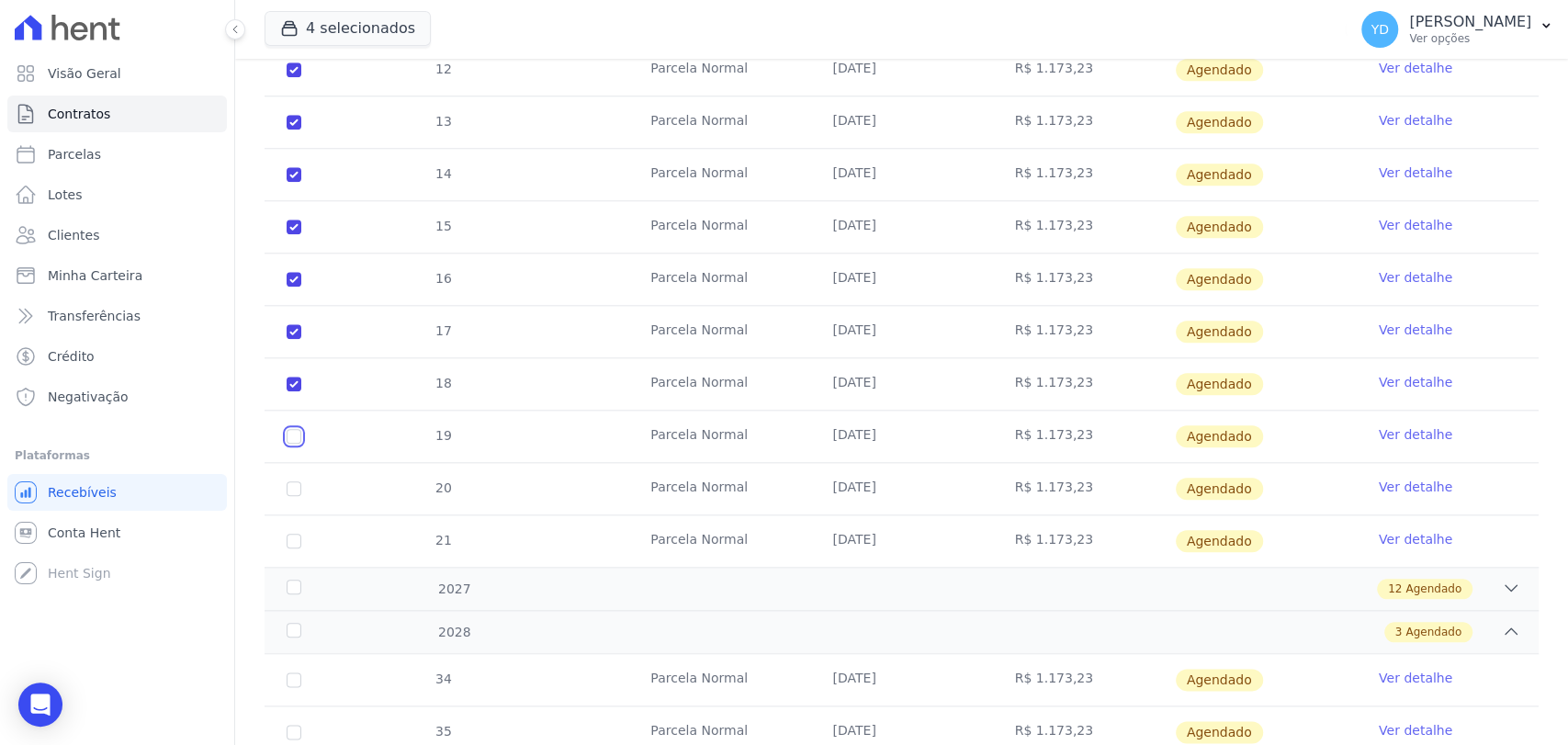
drag, startPoint x: 295, startPoint y: 431, endPoint x: 303, endPoint y: 494, distance: 63.5
click at [295, 434] on input "checkbox" at bounding box center [294, 435] width 15 height 15
checkbox input "true"
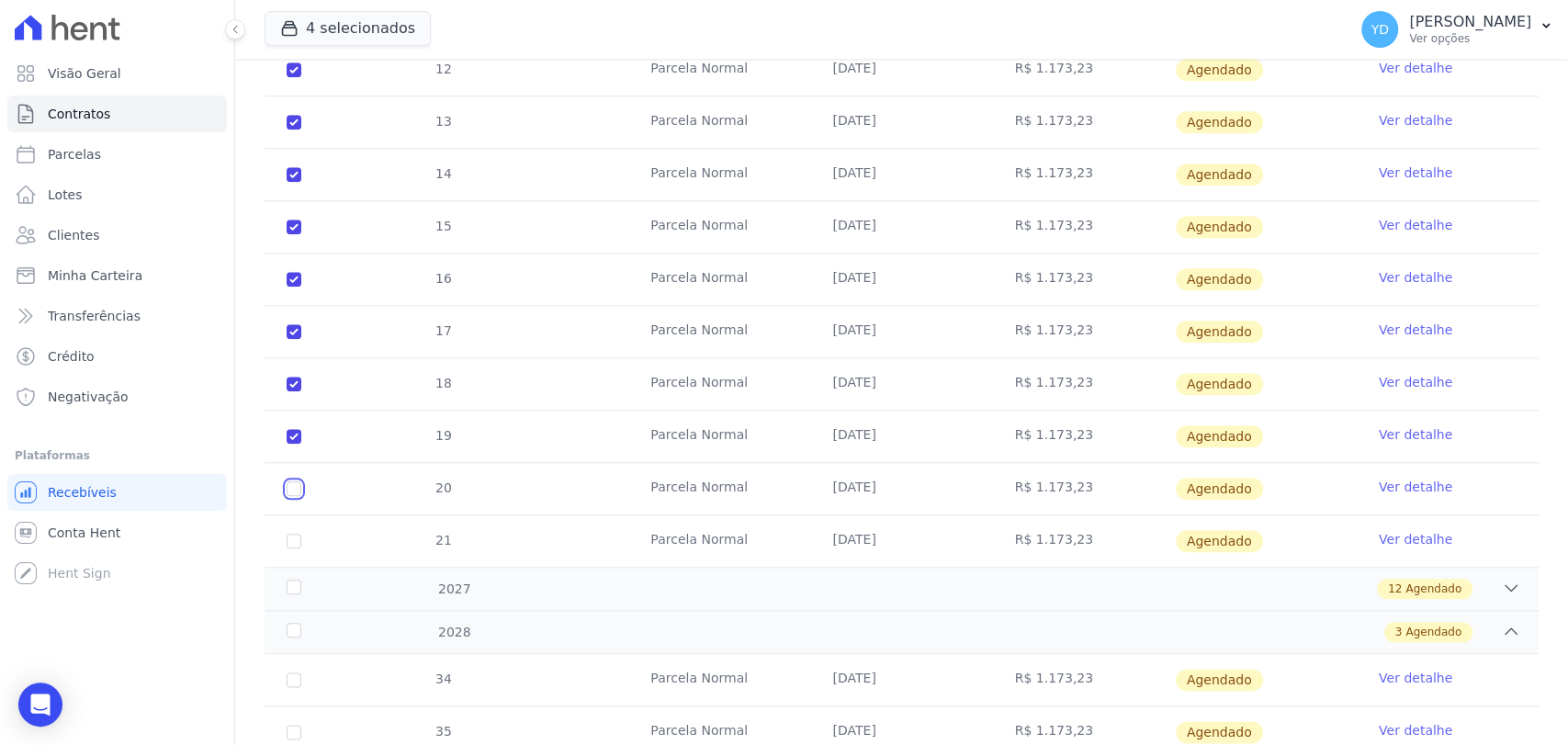
click at [292, 488] on input "checkbox" at bounding box center [294, 488] width 15 height 15
checkbox input "true"
click at [291, 545] on td "21" at bounding box center [294, 540] width 59 height 51
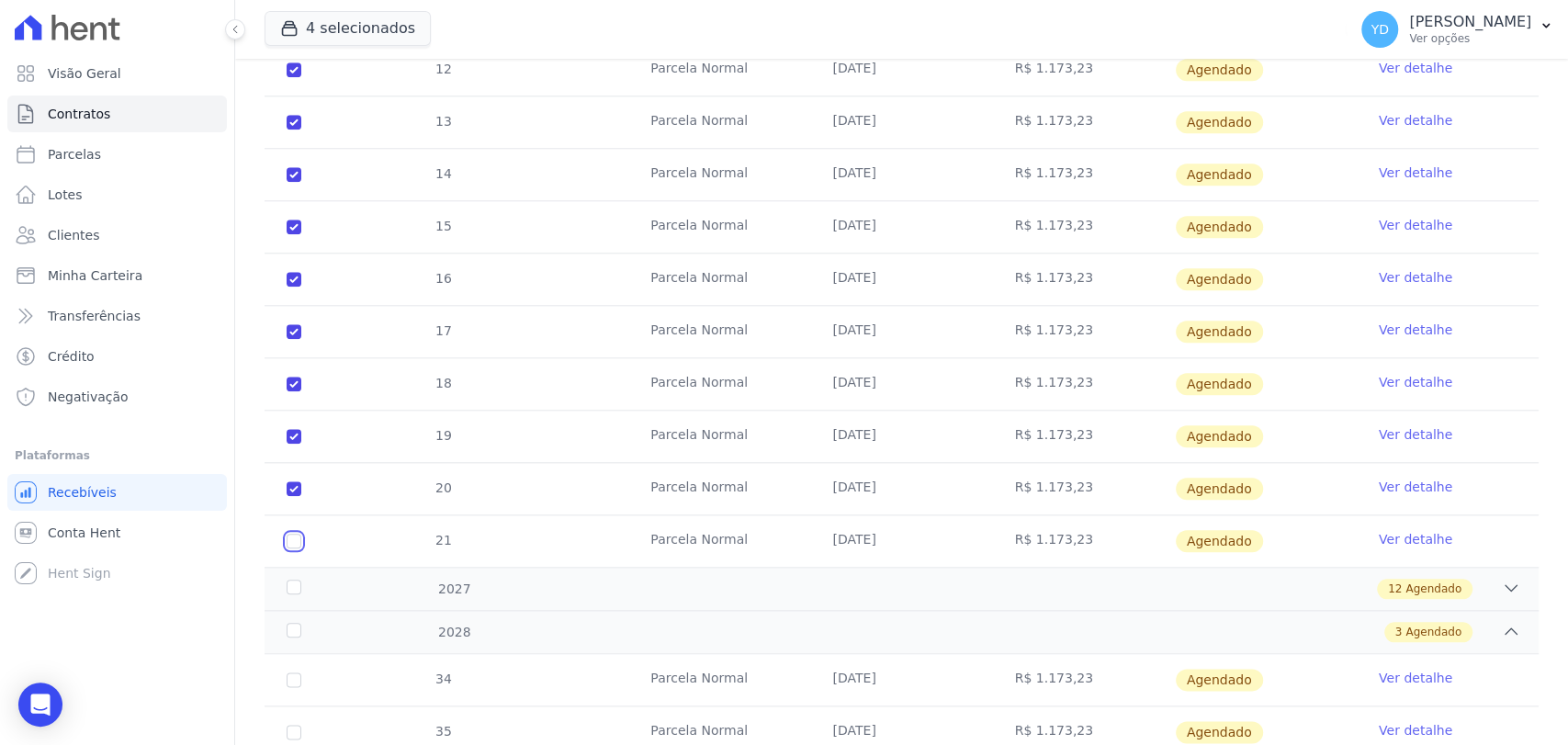
drag, startPoint x: 290, startPoint y: 542, endPoint x: 298, endPoint y: 531, distance: 13.6
click at [294, 538] on input "checkbox" at bounding box center [294, 540] width 15 height 15
checkbox input "true"
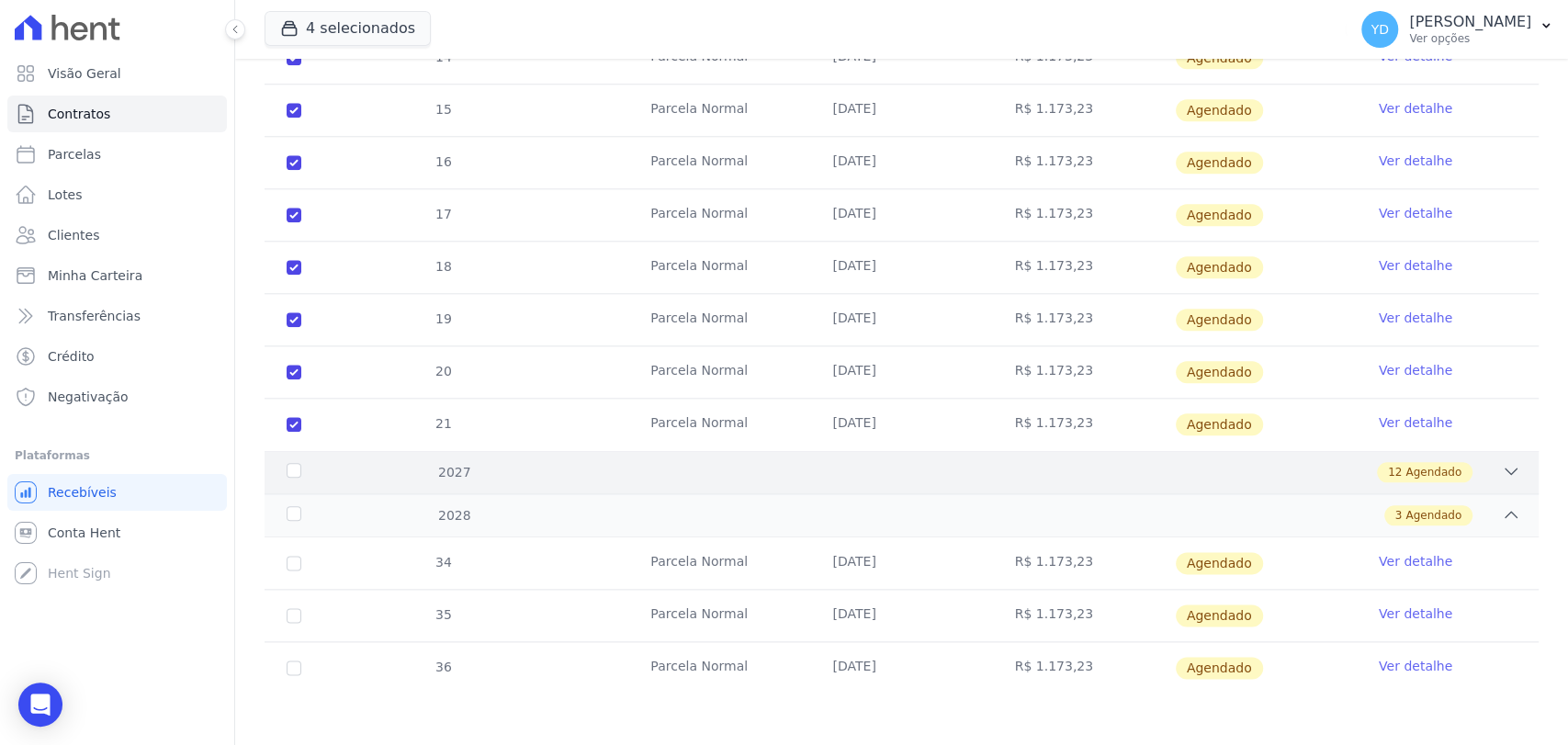
click at [303, 465] on div "2027" at bounding box center [340, 471] width 114 height 19
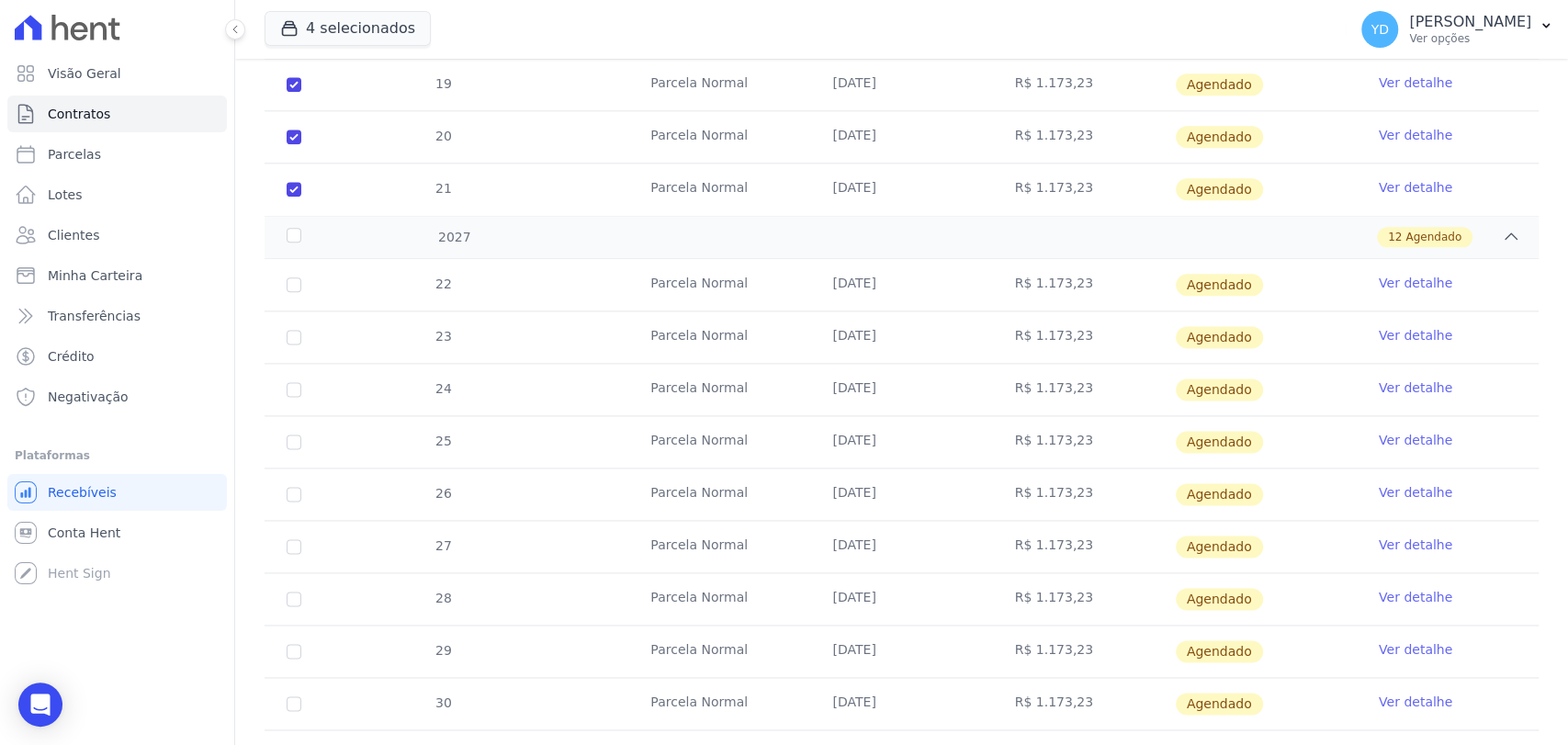
scroll to position [1594, 0]
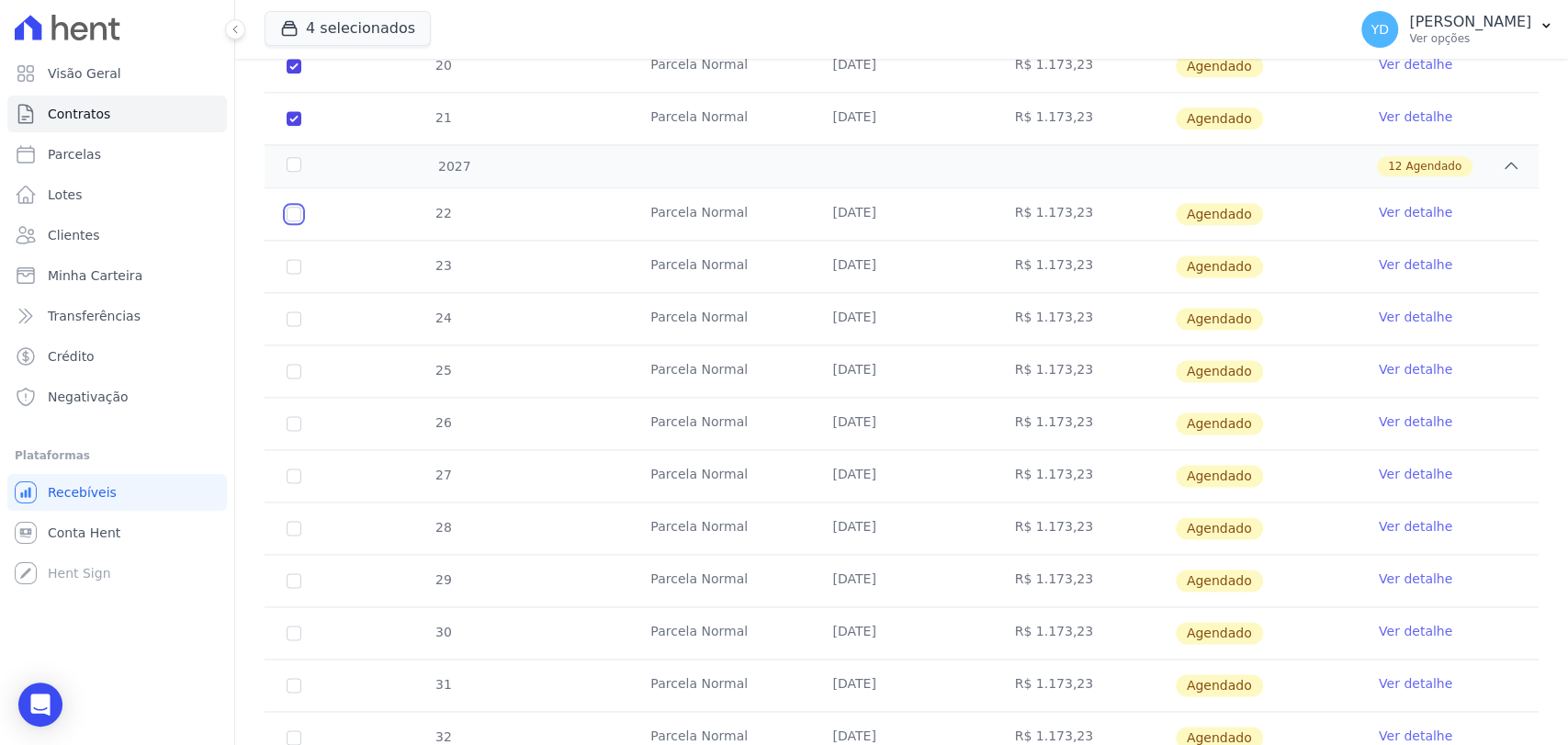
click at [291, 207] on input "checkbox" at bounding box center [294, 214] width 15 height 15
checkbox input "true"
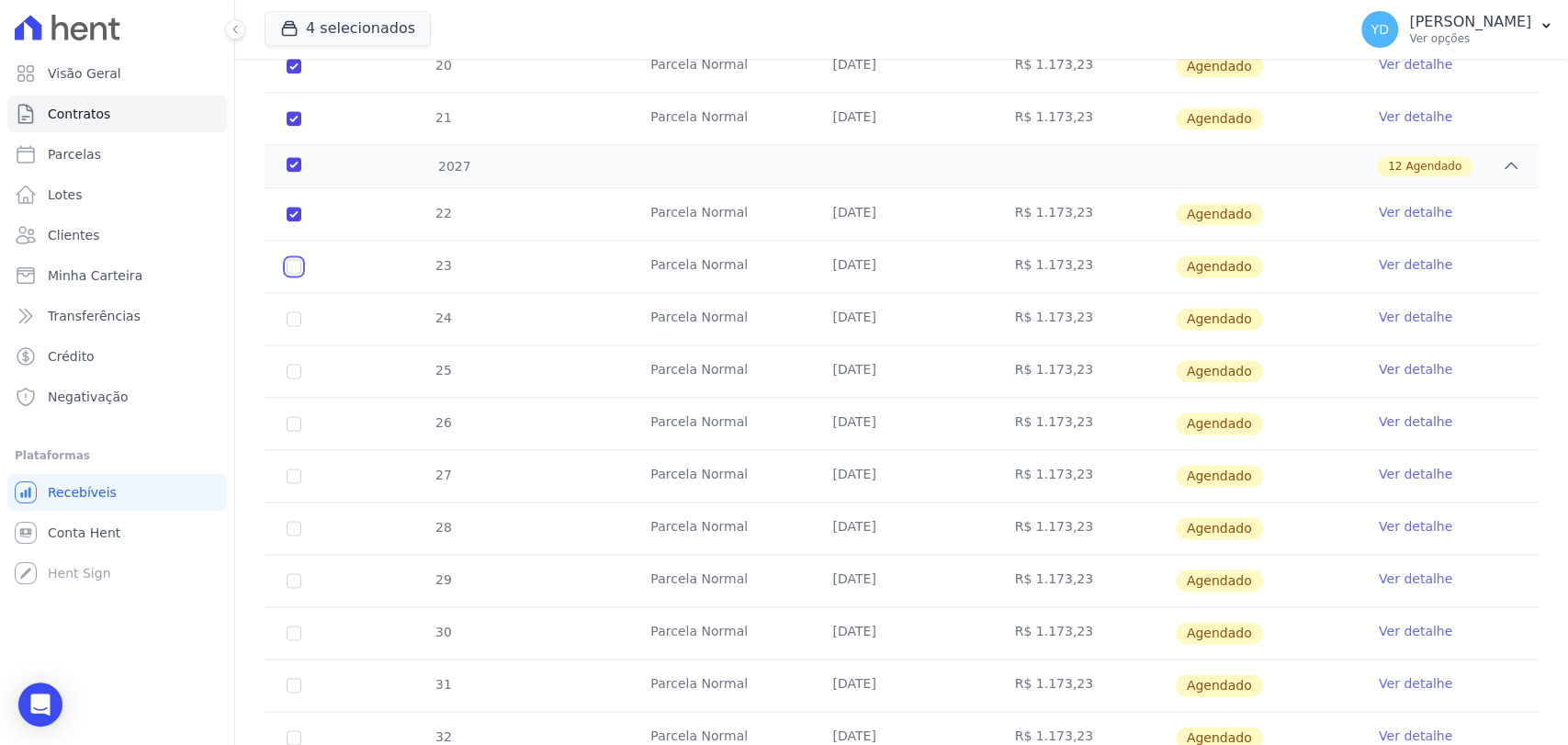
drag, startPoint x: 289, startPoint y: 254, endPoint x: 295, endPoint y: 281, distance: 27.7
click at [289, 264] on input "checkbox" at bounding box center [294, 266] width 15 height 15
checkbox input "true"
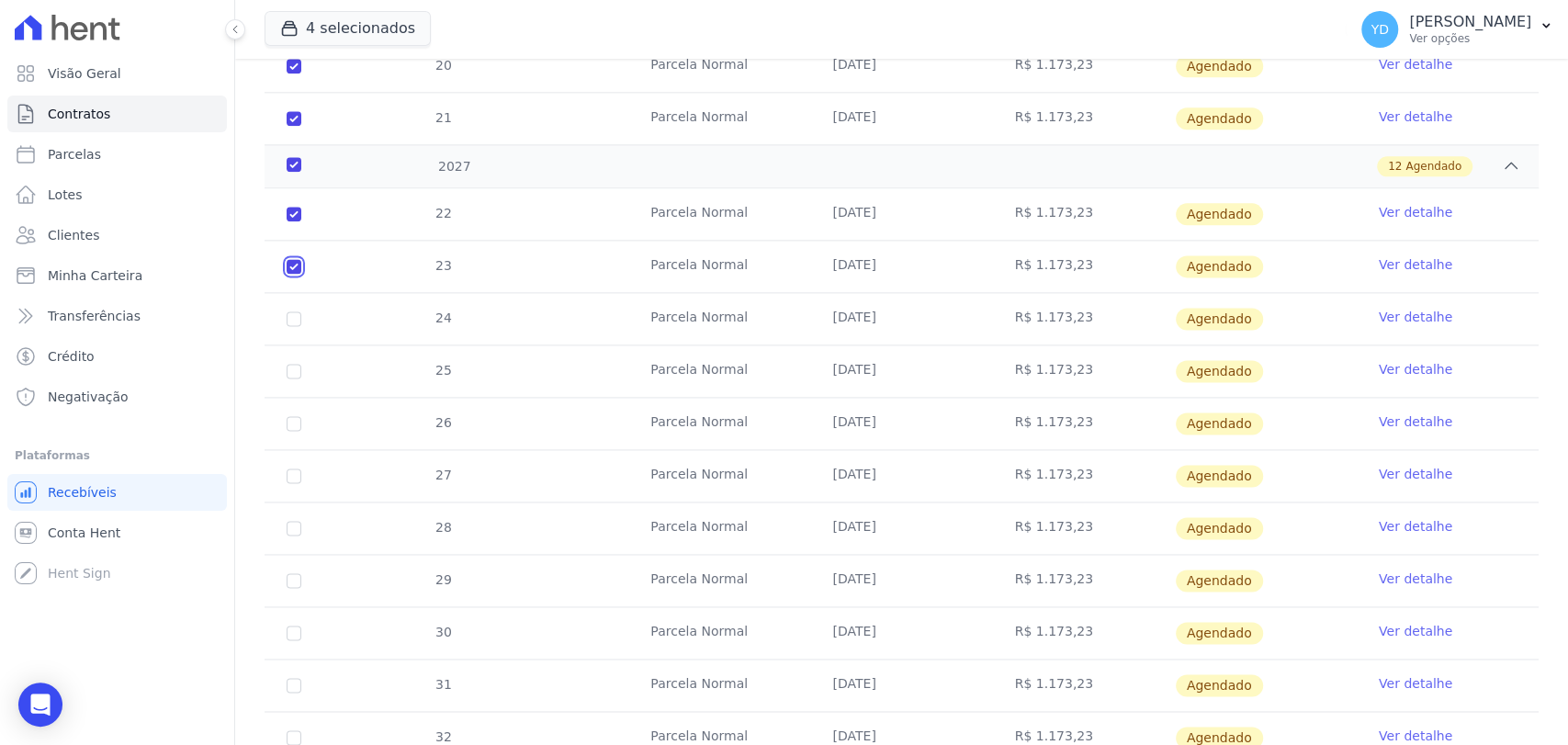
checkbox input "true"
click at [292, 326] on td "24" at bounding box center [294, 318] width 59 height 51
click at [292, 314] on input "checkbox" at bounding box center [294, 319] width 15 height 15
checkbox input "true"
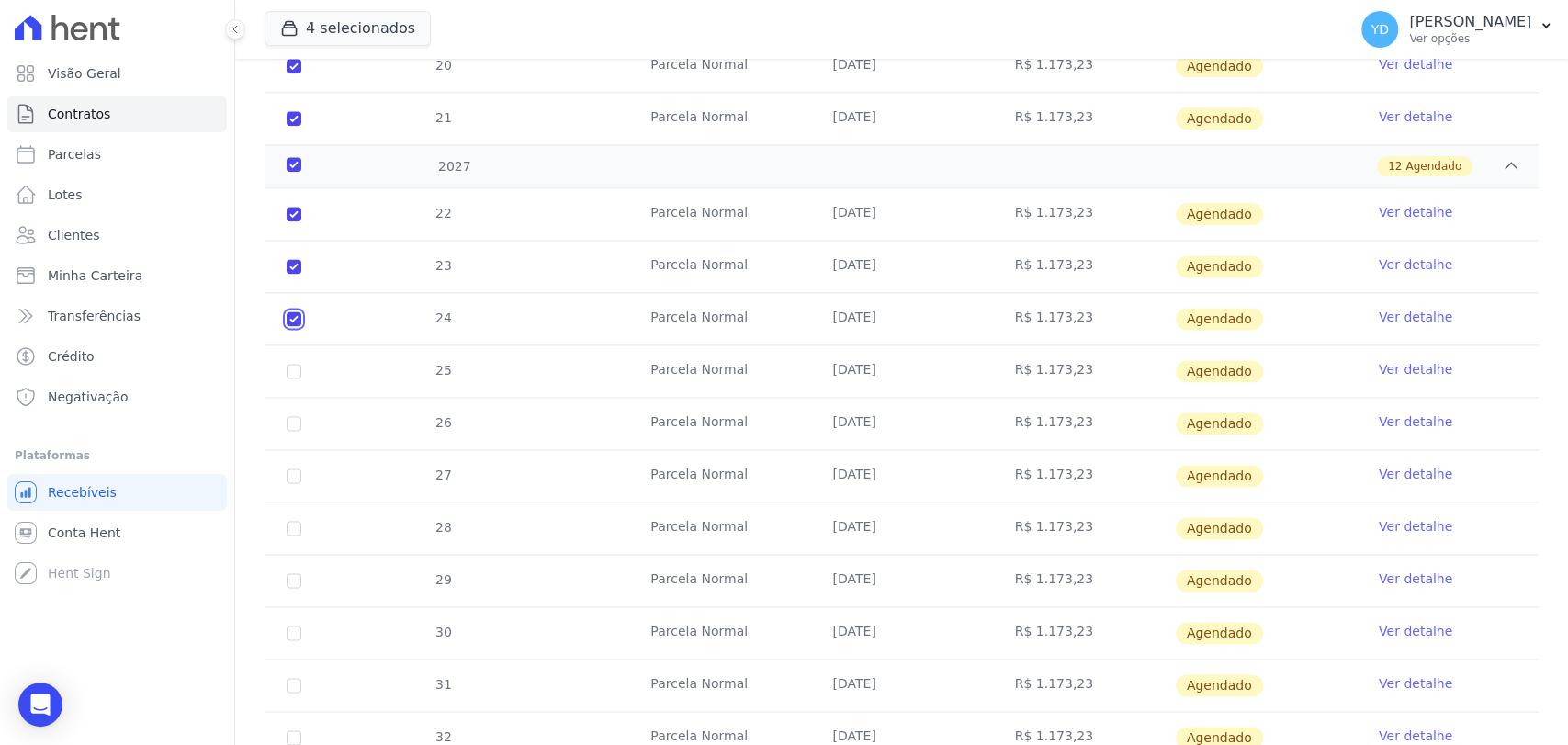
checkbox input "true"
click at [291, 370] on input "checkbox" at bounding box center [294, 371] width 15 height 15
checkbox input "true"
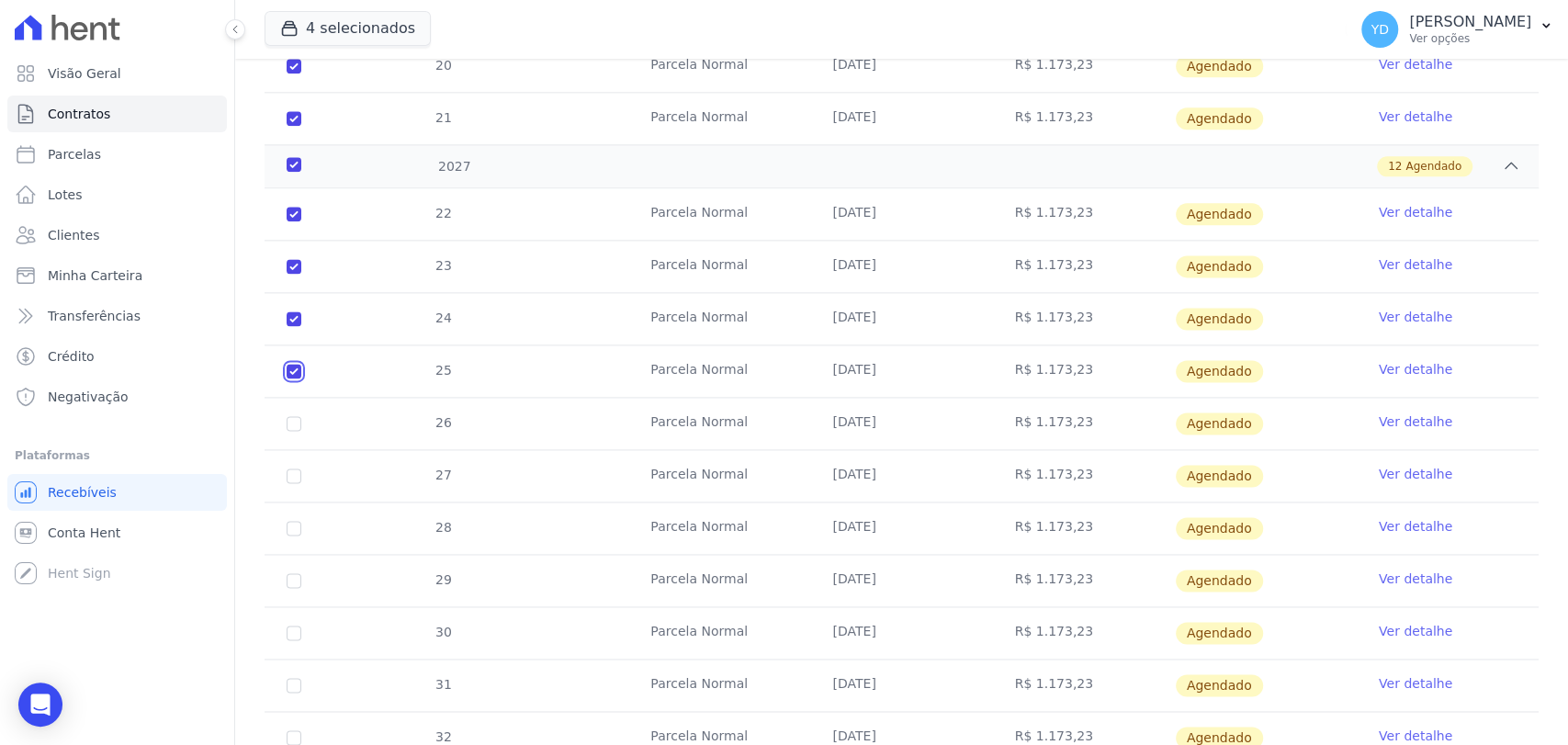
checkbox input "true"
click at [291, 416] on input "checkbox" at bounding box center [294, 423] width 15 height 15
checkbox input "true"
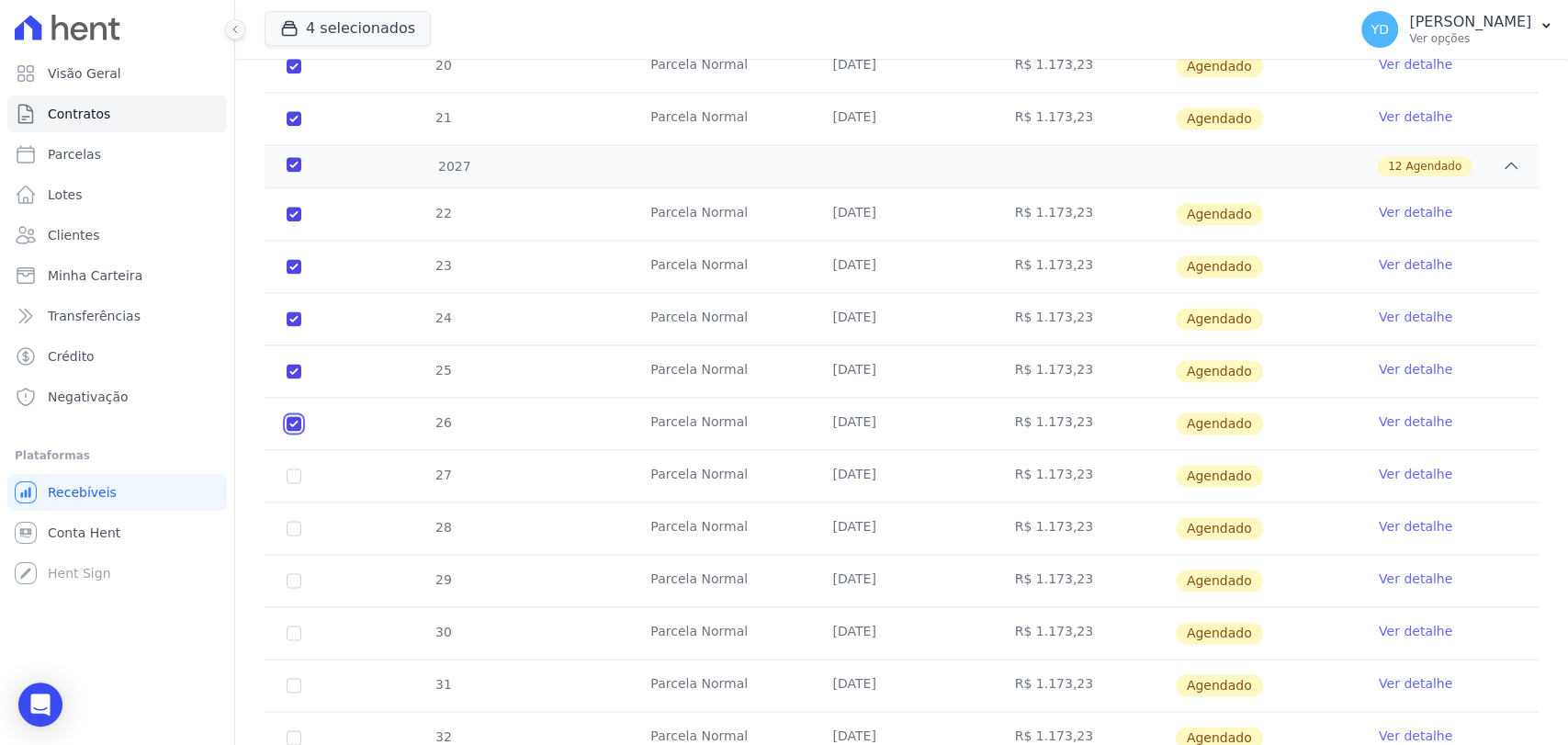
checkbox input "true"
click at [294, 468] on input "checkbox" at bounding box center [294, 475] width 15 height 15
checkbox input "true"
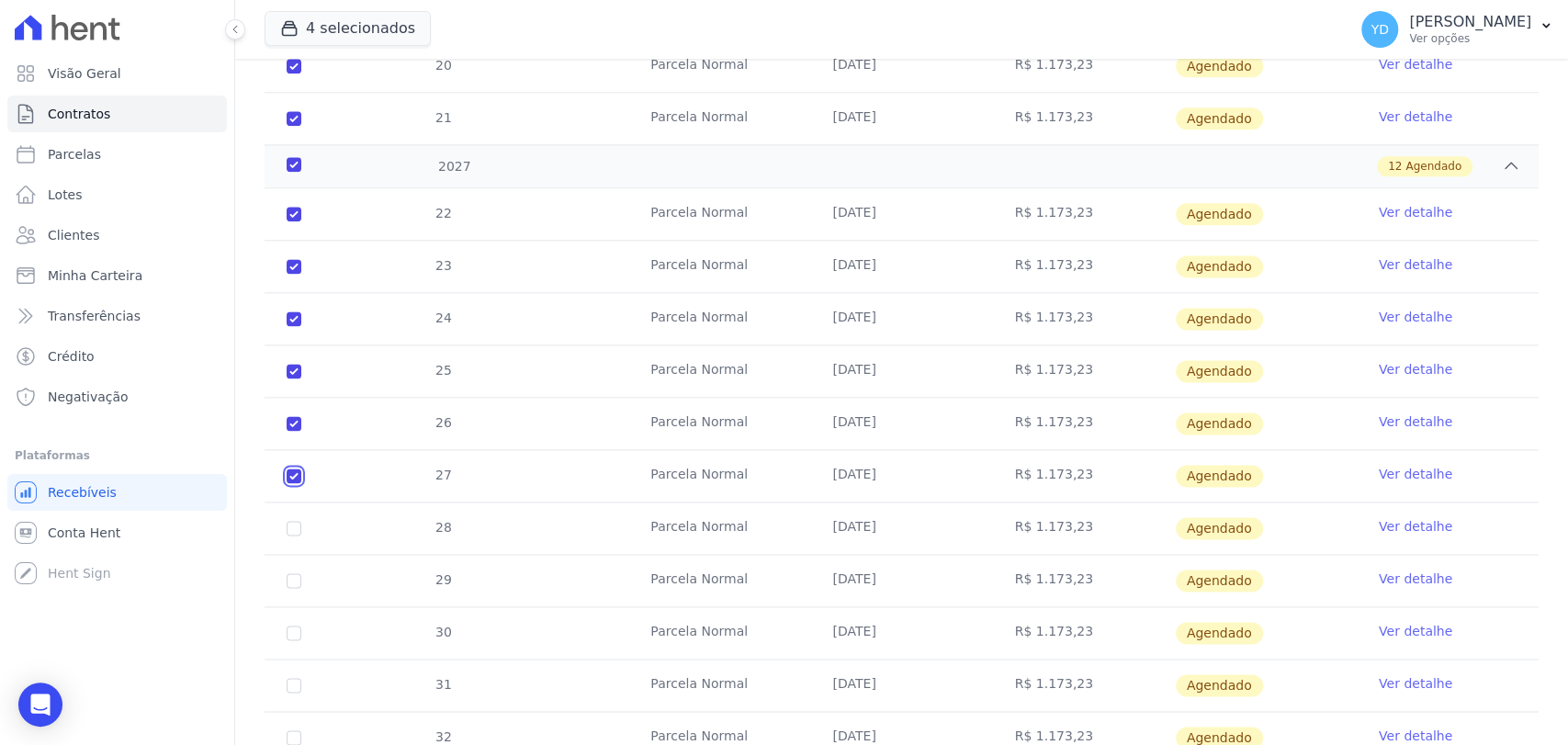
checkbox input "true"
click at [300, 530] on td "28" at bounding box center [294, 527] width 59 height 51
drag, startPoint x: 281, startPoint y: 519, endPoint x: 287, endPoint y: 530, distance: 12.5
click at [284, 522] on td "28" at bounding box center [294, 527] width 59 height 51
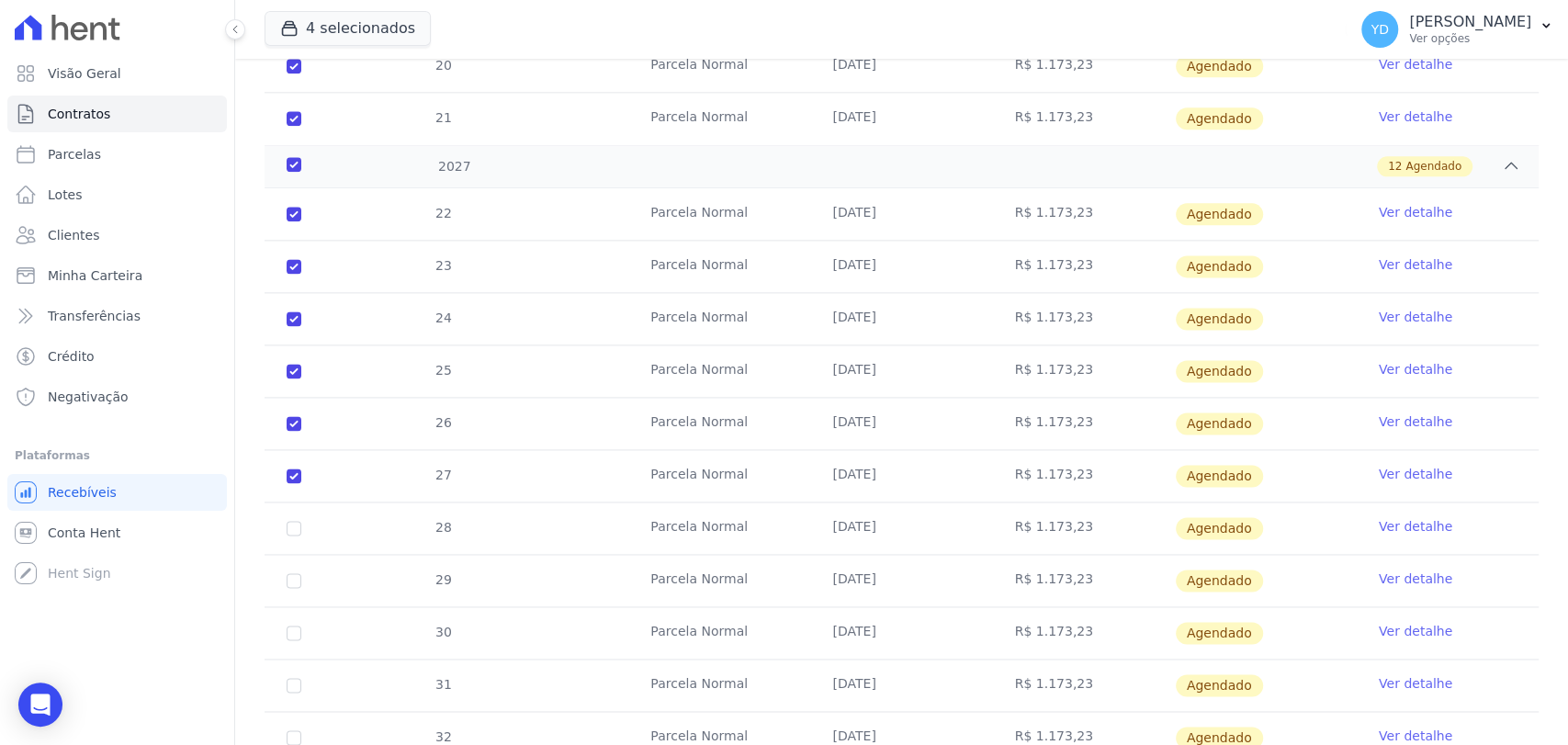
click at [287, 530] on td "28" at bounding box center [294, 527] width 59 height 51
click at [288, 530] on td "28" at bounding box center [294, 527] width 59 height 51
click at [295, 525] on input "checkbox" at bounding box center [294, 527] width 15 height 15
checkbox input "true"
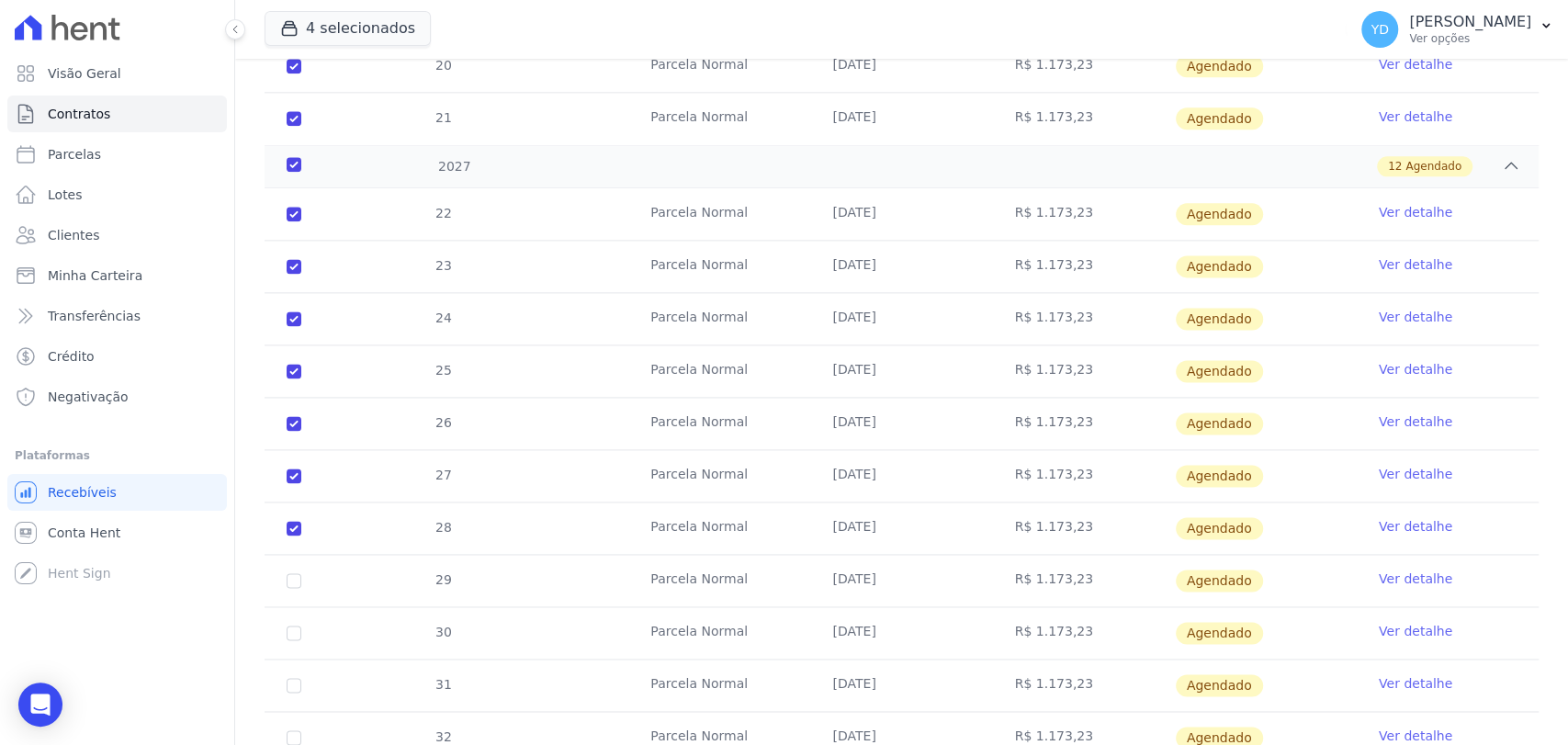
checkbox input "true"
click at [290, 576] on input "checkbox" at bounding box center [294, 580] width 15 height 15
checkbox input "true"
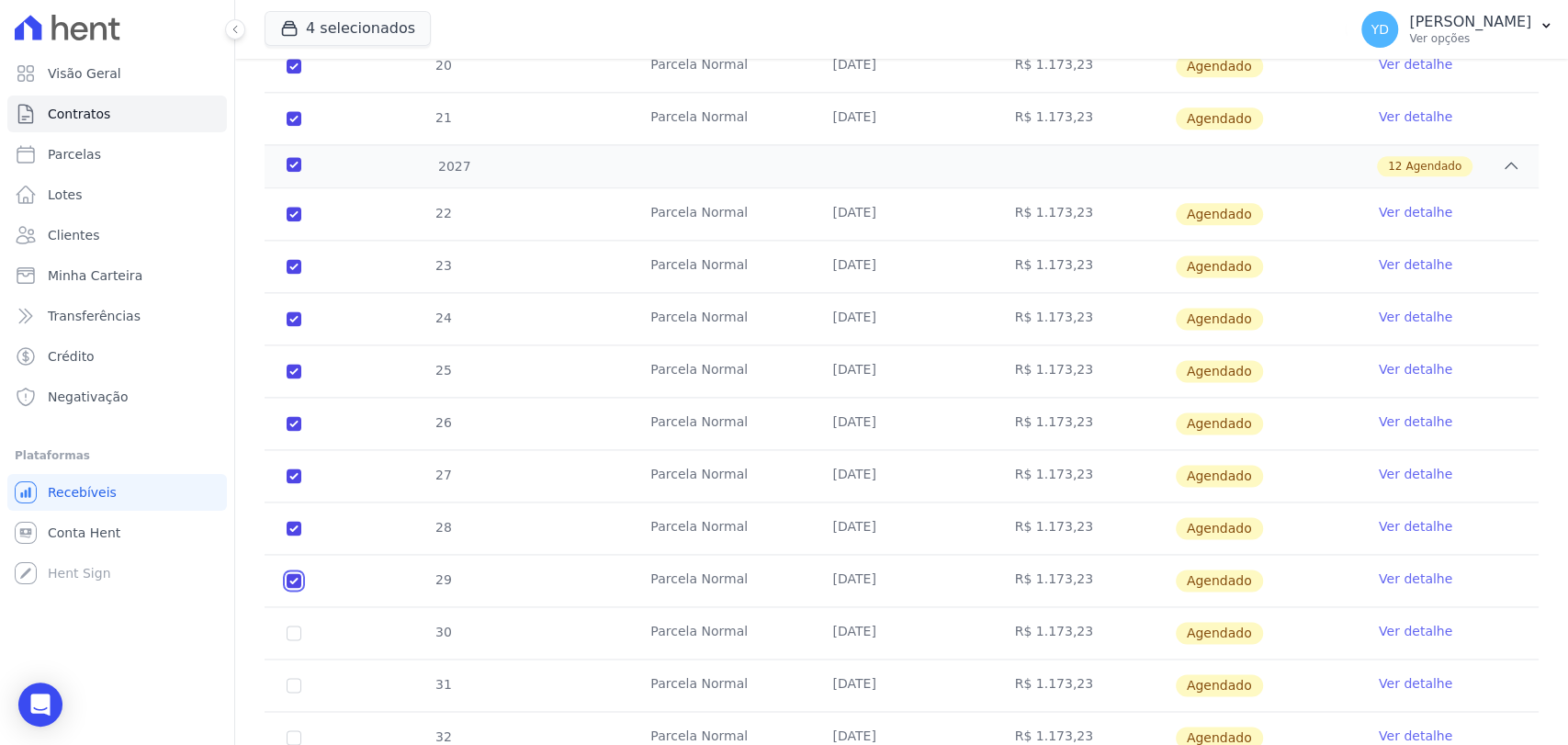
checkbox input "true"
drag, startPoint x: 288, startPoint y: 624, endPoint x: 291, endPoint y: 641, distance: 17.3
click at [288, 626] on input "checkbox" at bounding box center [294, 632] width 15 height 15
checkbox input "true"
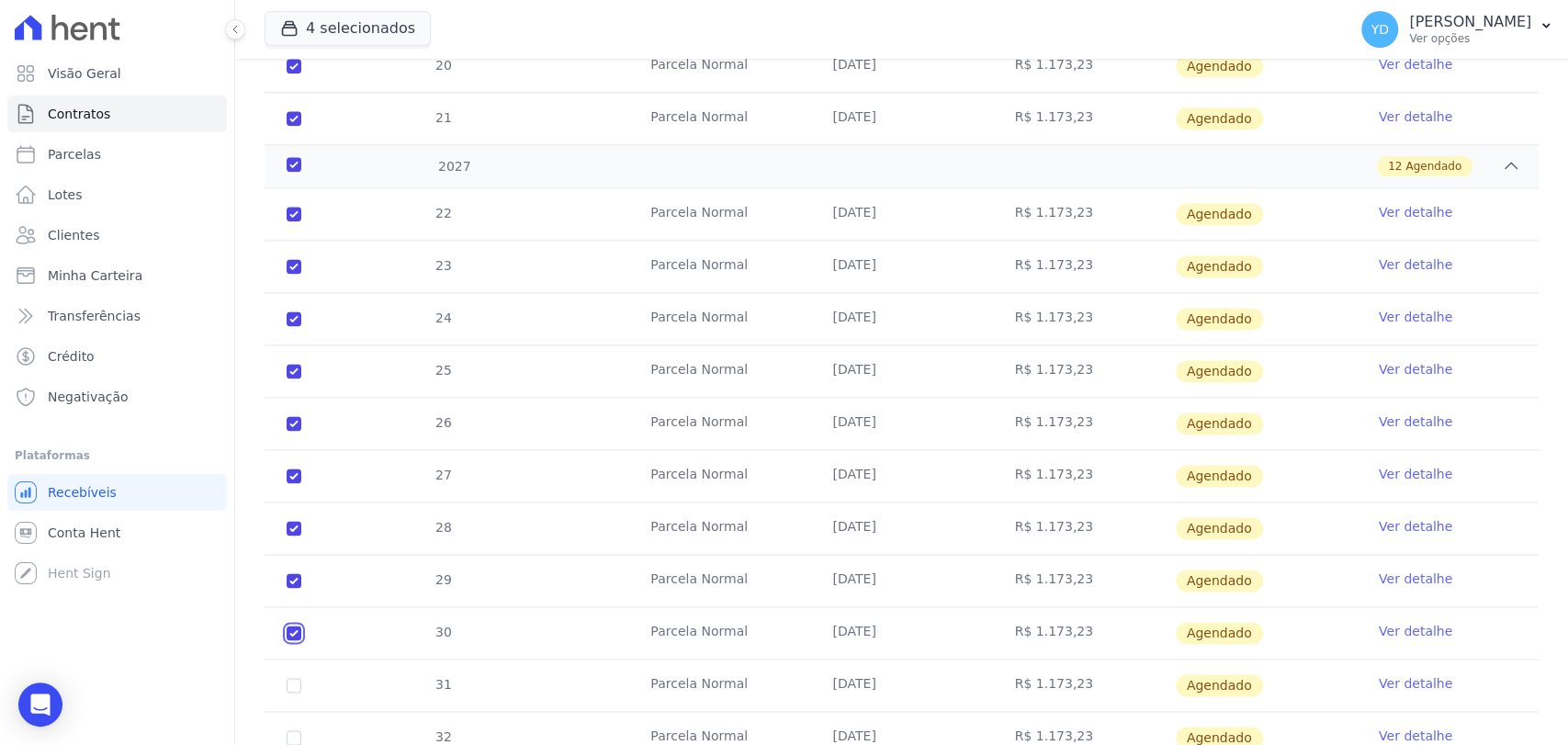
checkbox input "true"
click at [294, 678] on input "checkbox" at bounding box center [294, 685] width 15 height 15
checkbox input "true"
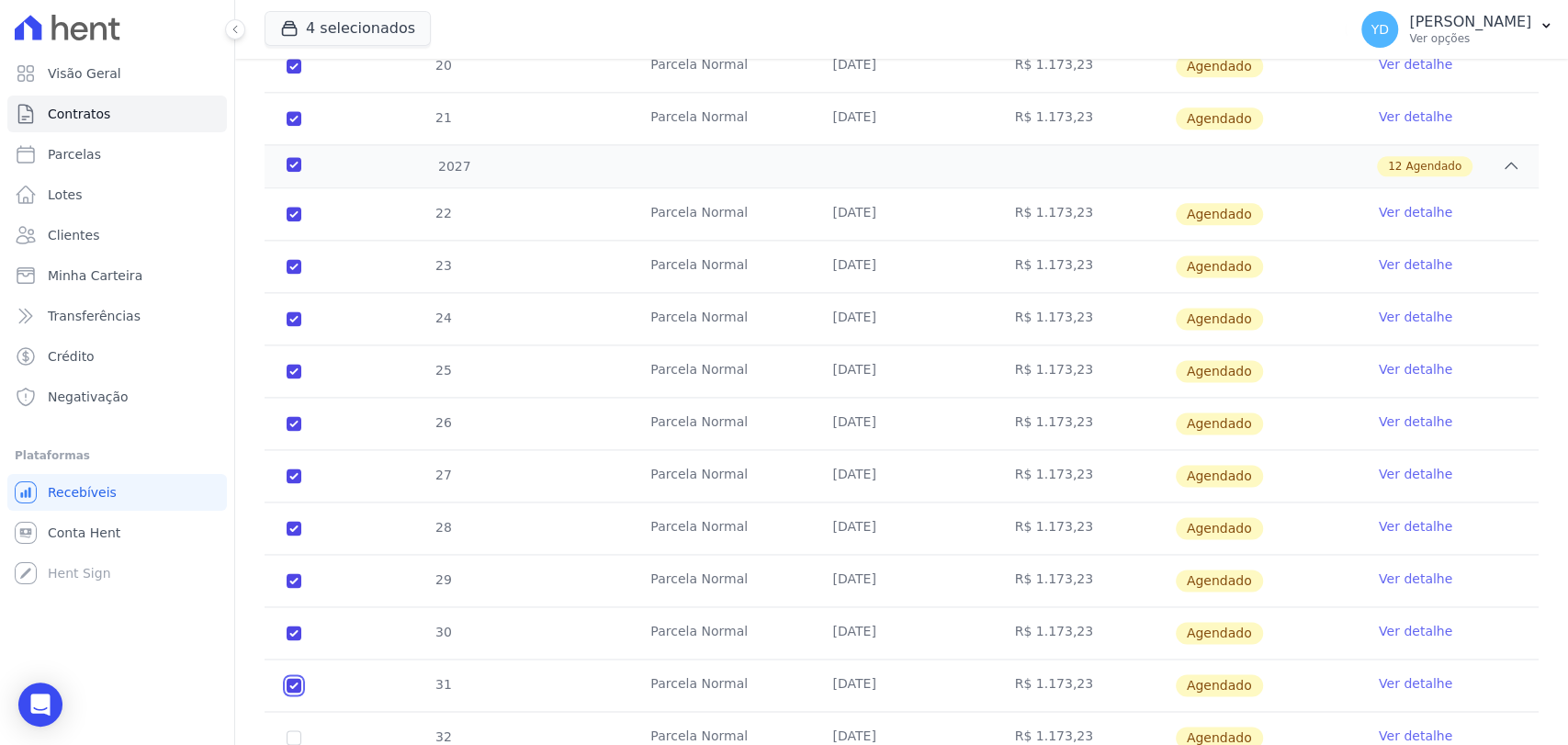
checkbox input "true"
click at [296, 730] on input "checkbox" at bounding box center [294, 737] width 15 height 15
checkbox input "true"
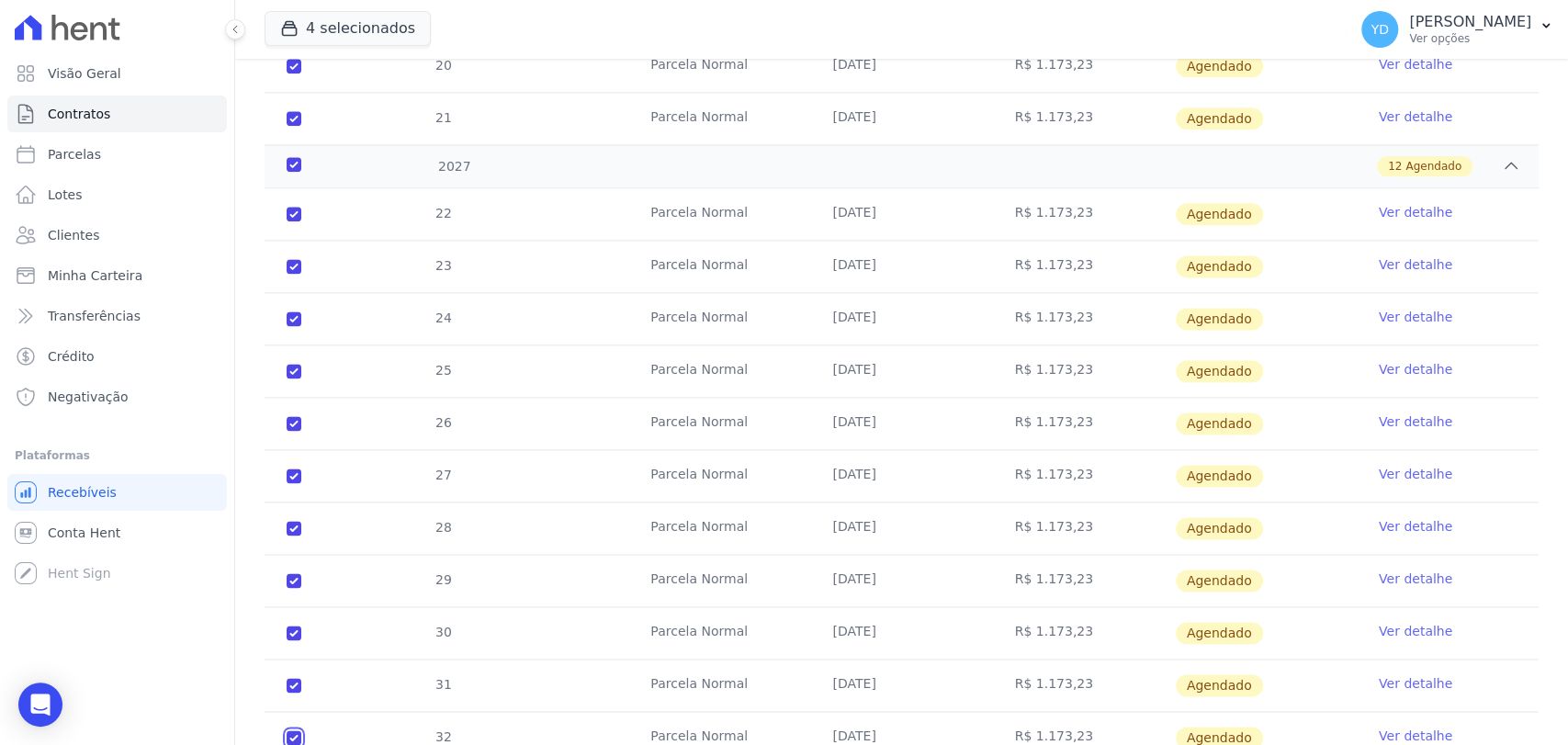
checkbox input "true"
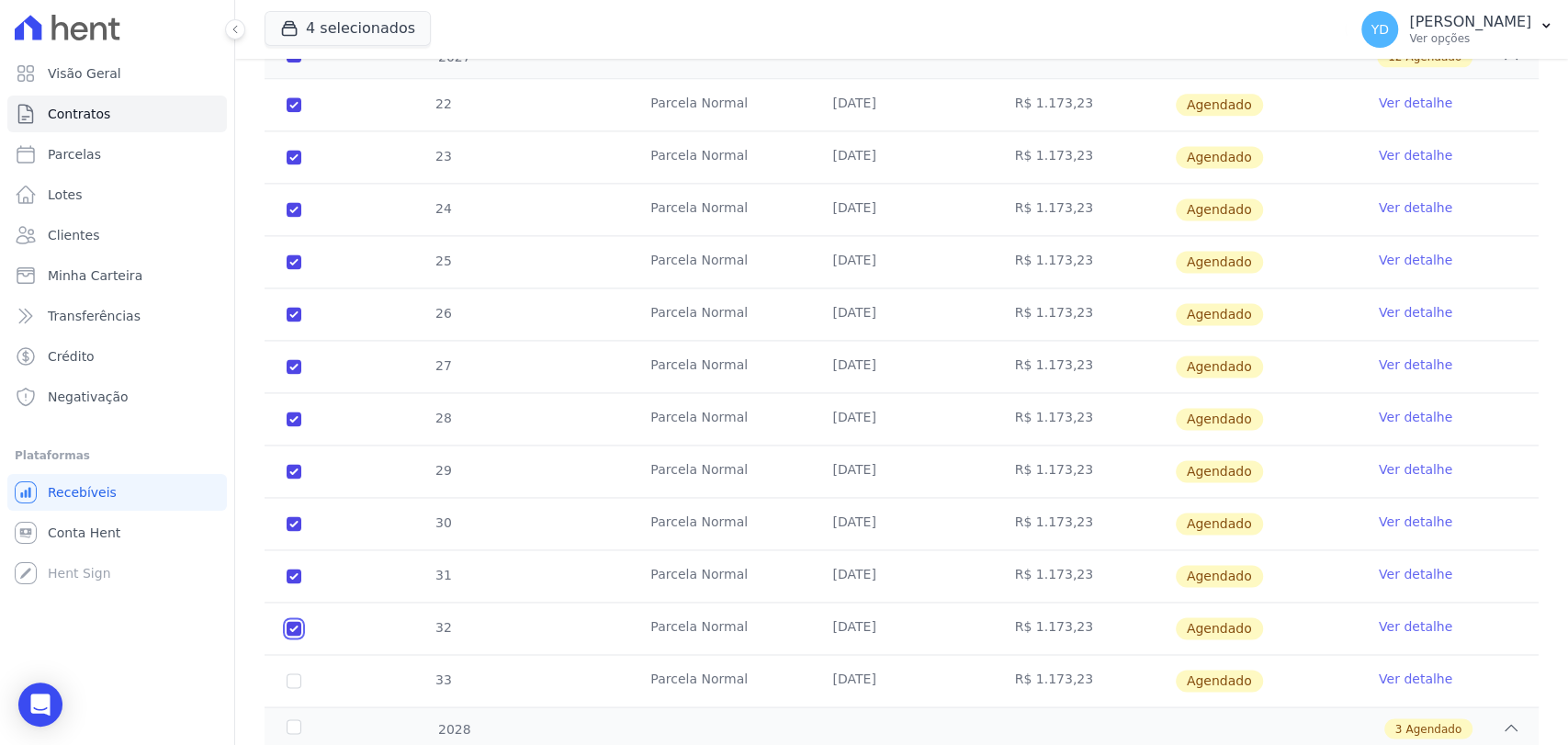
scroll to position [1915, 0]
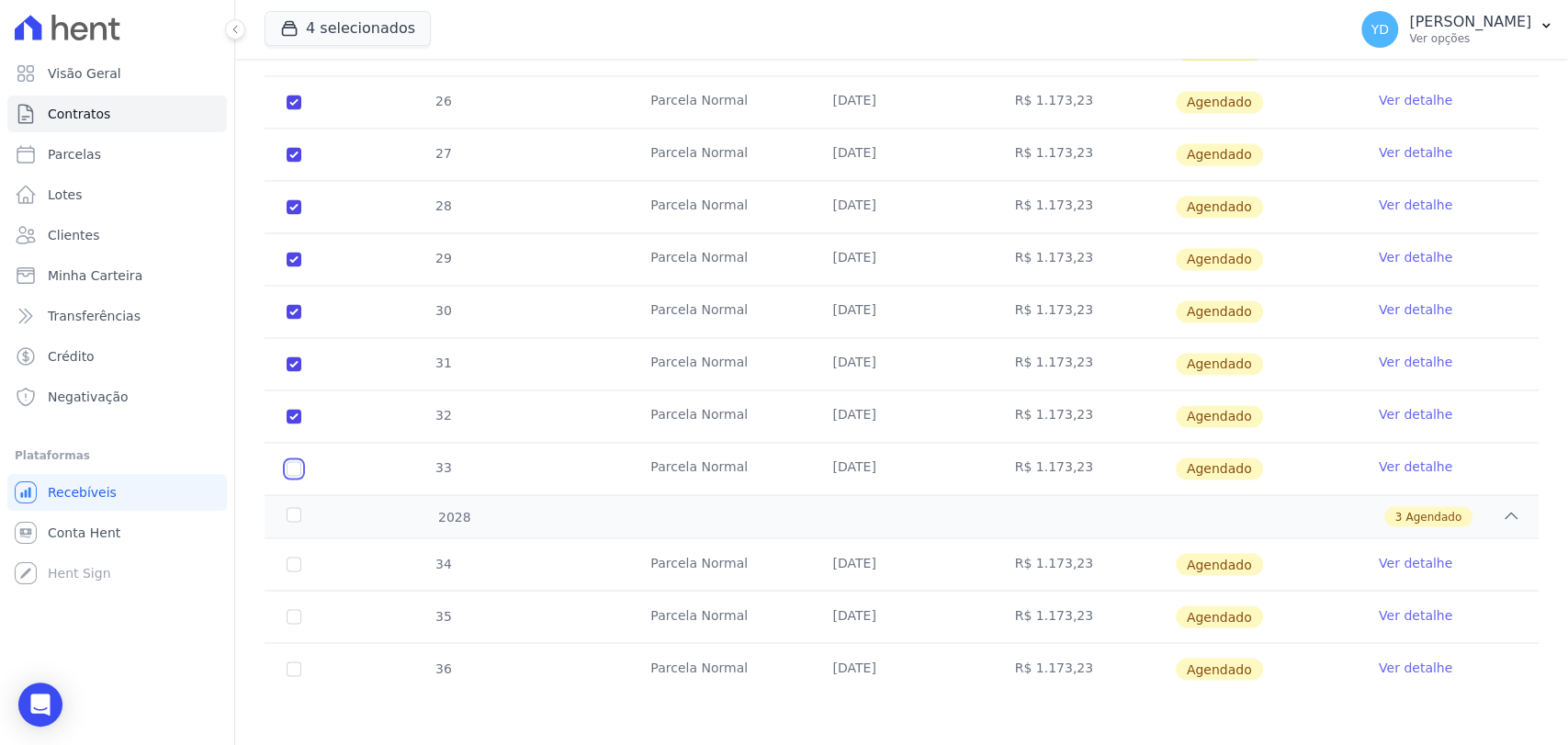
click at [294, 466] on input "checkbox" at bounding box center [294, 468] width 15 height 15
checkbox input "true"
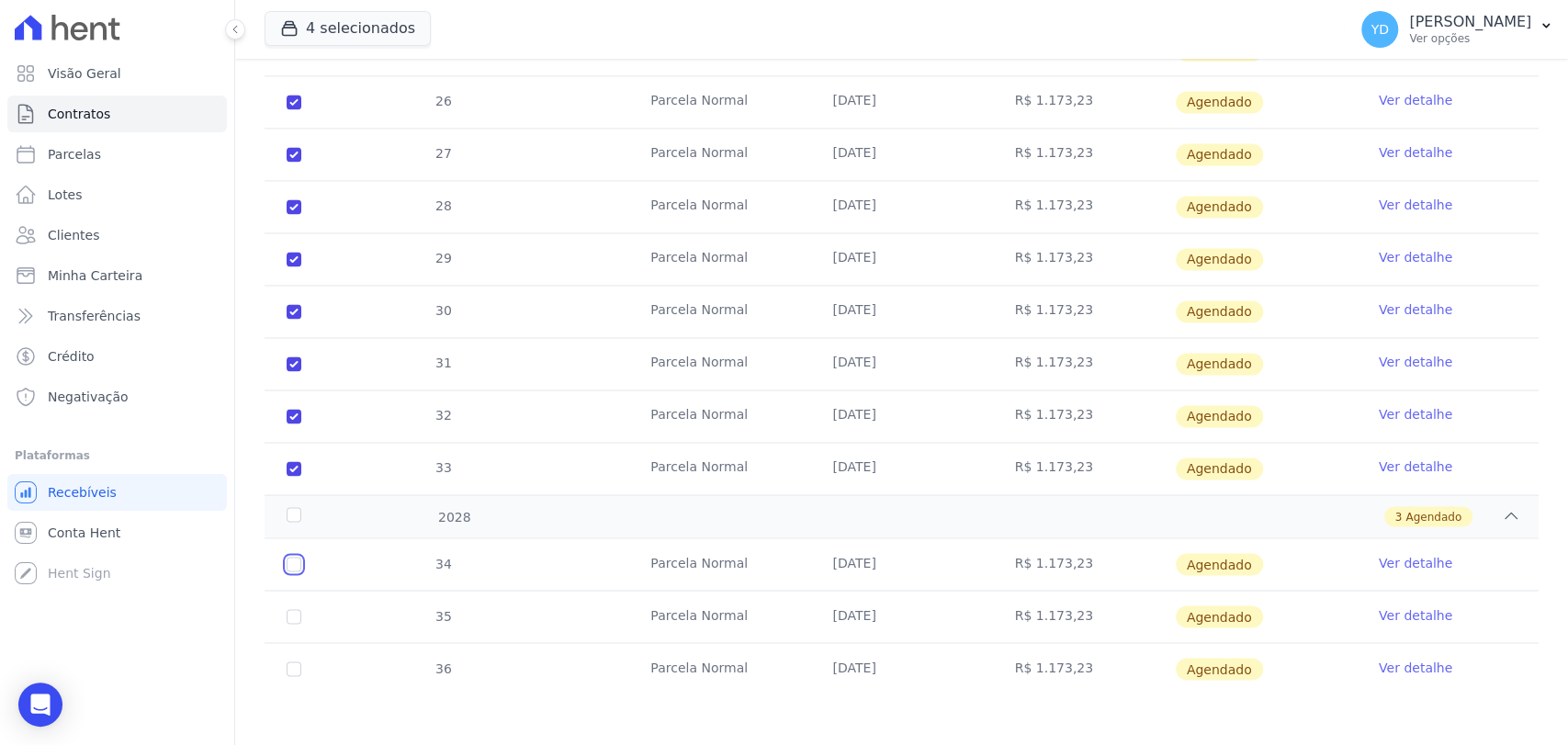
click at [294, 560] on input "checkbox" at bounding box center [294, 563] width 15 height 15
checkbox input "true"
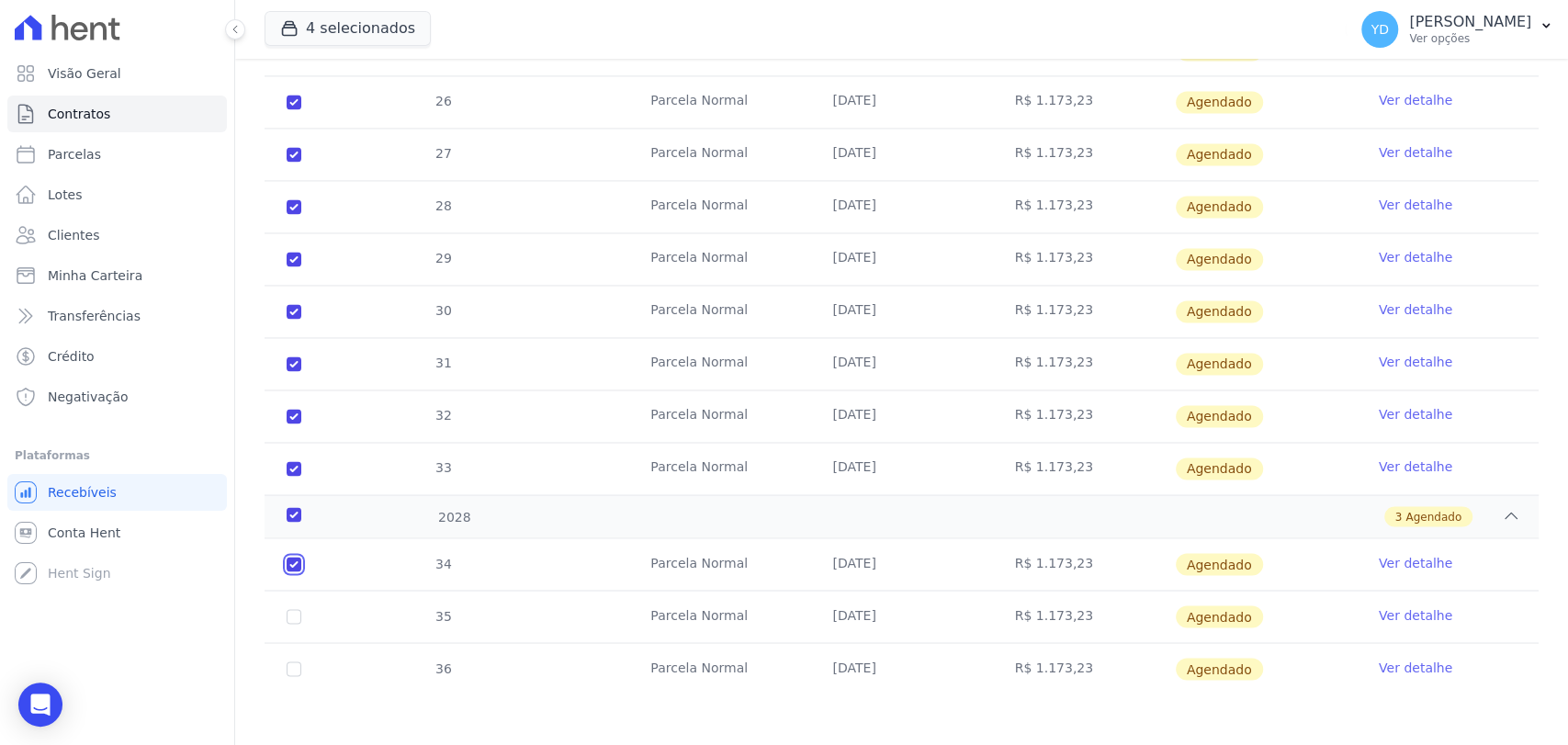
checkbox input "true"
drag, startPoint x: 291, startPoint y: 616, endPoint x: 291, endPoint y: 636, distance: 20.0
click at [291, 616] on input "checkbox" at bounding box center [294, 616] width 15 height 15
checkbox input "true"
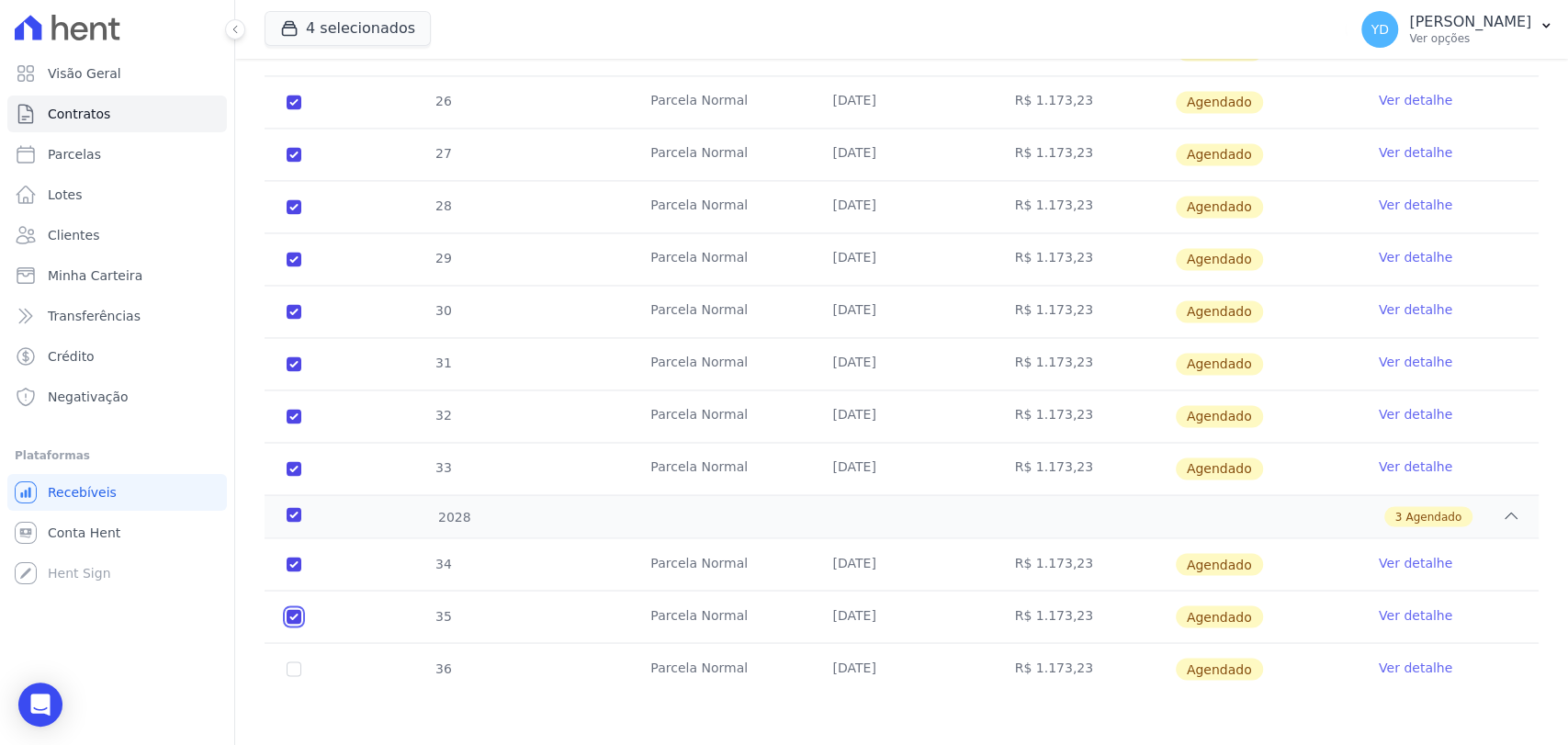
checkbox input "true"
click at [296, 667] on input "checkbox" at bounding box center [294, 668] width 15 height 15
checkbox input "true"
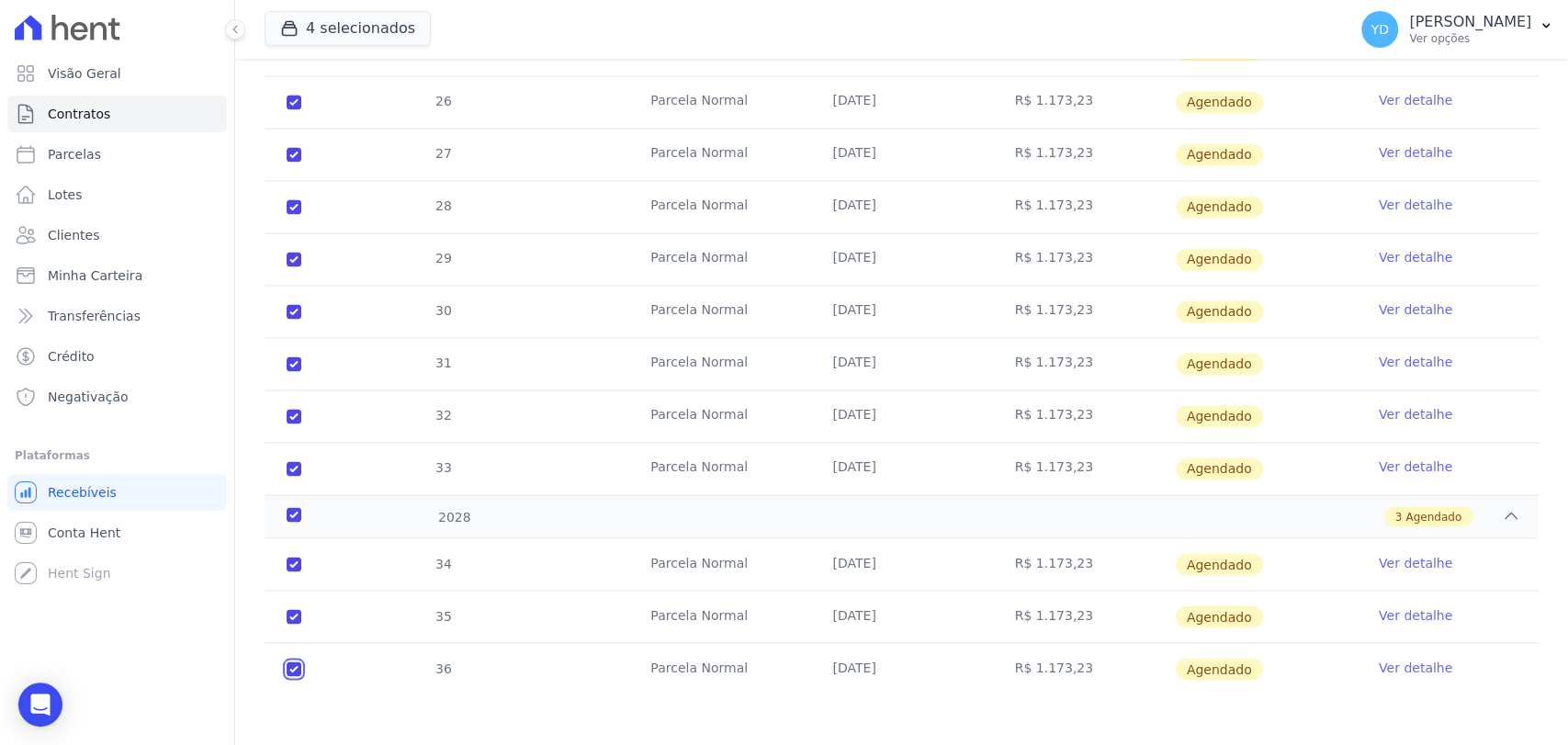
checkbox input "true"
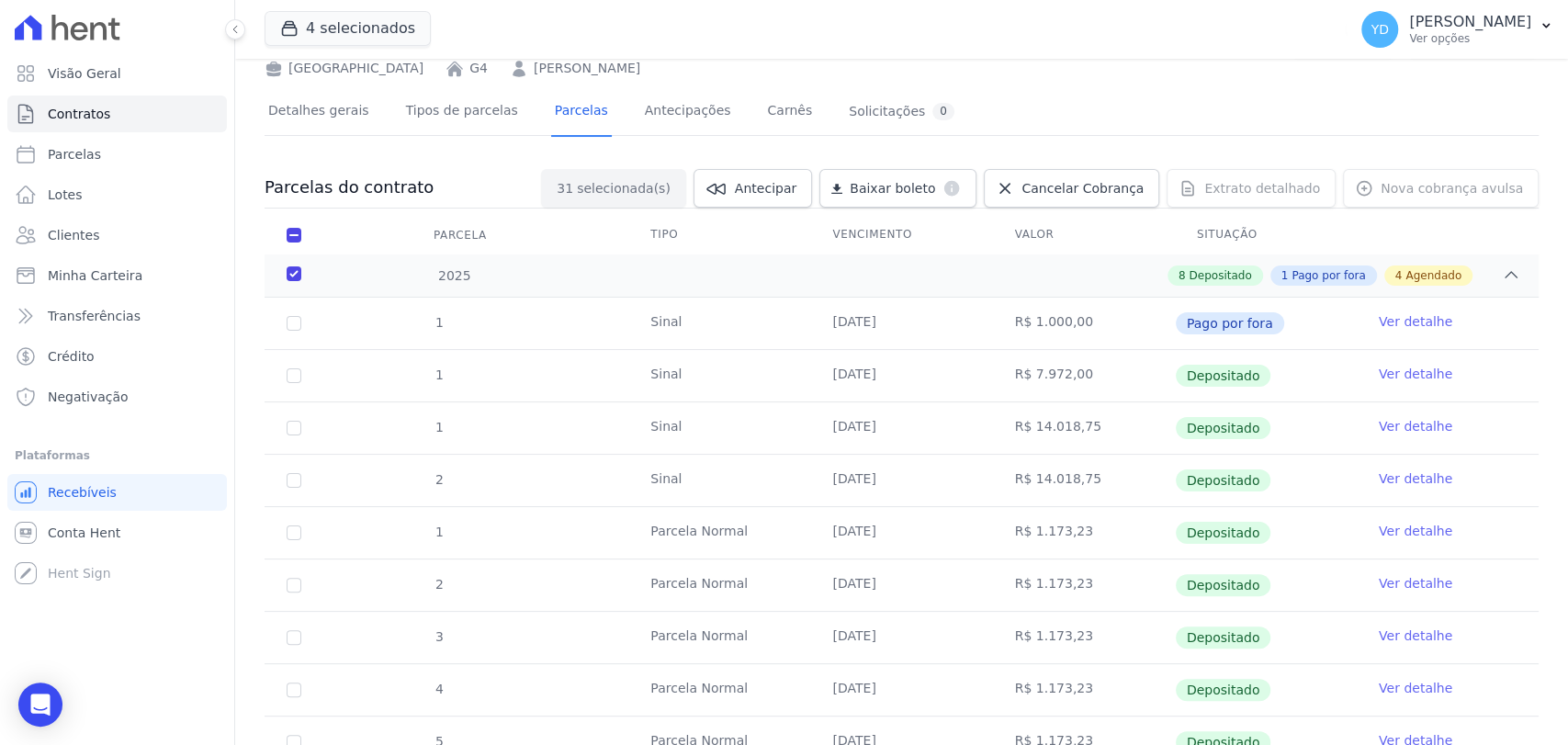
scroll to position [0, 0]
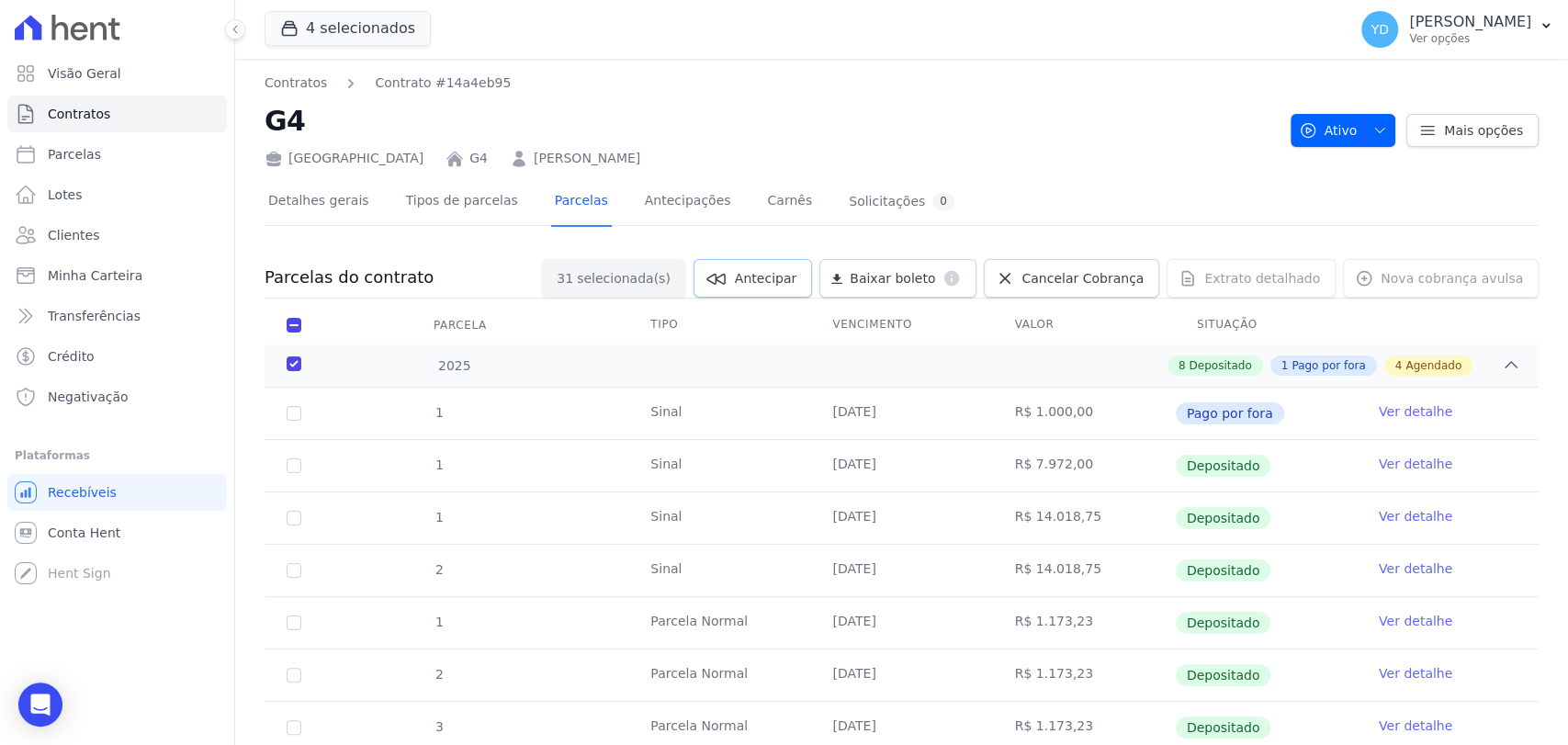
click at [727, 269] on icon at bounding box center [716, 279] width 22 height 22
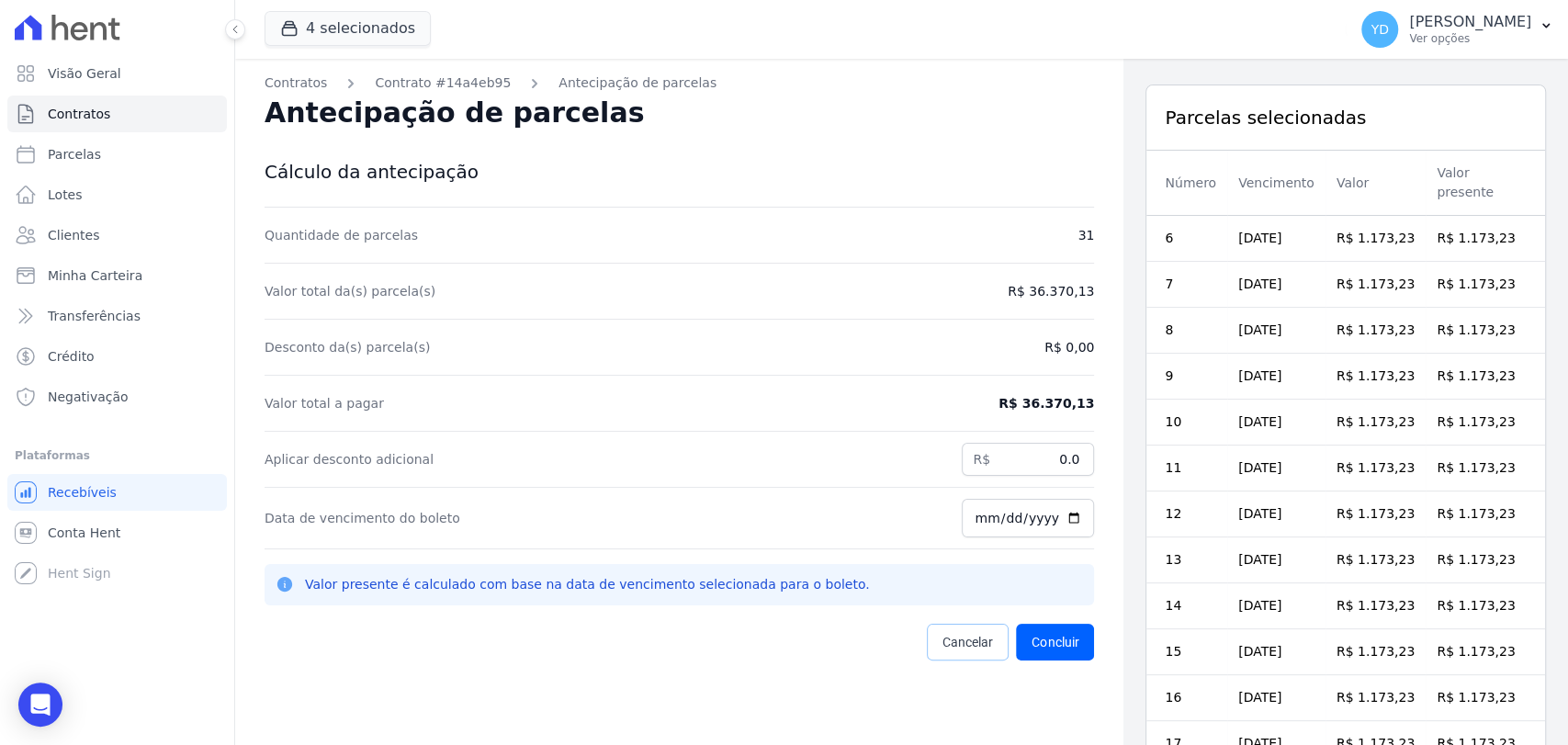
click at [943, 640] on span "Cancelar" at bounding box center [967, 642] width 51 height 18
